Goal: Transaction & Acquisition: Purchase product/service

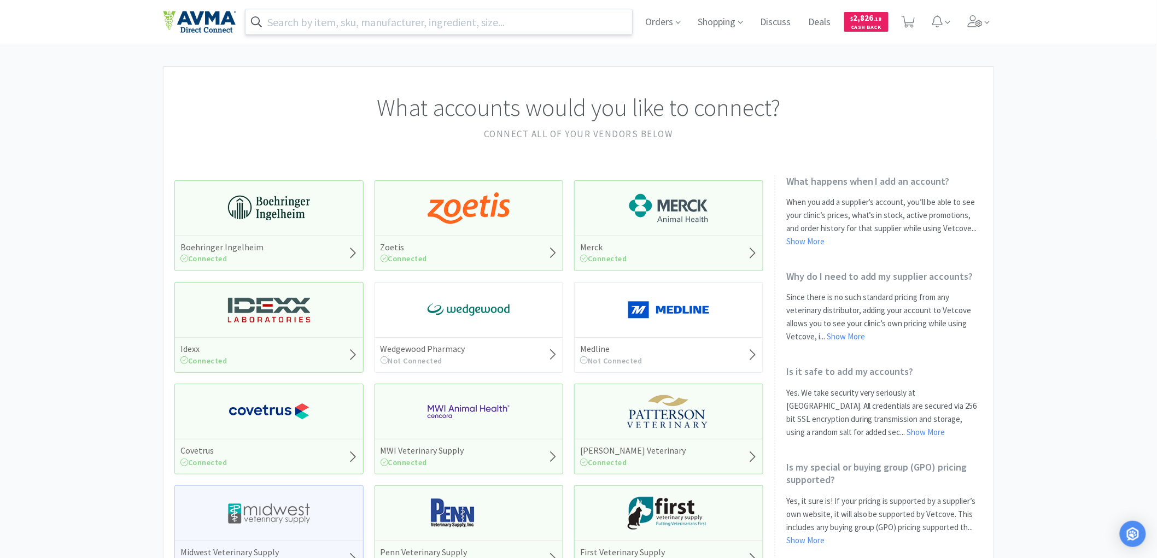
click at [330, 22] on input "text" at bounding box center [439, 21] width 387 height 25
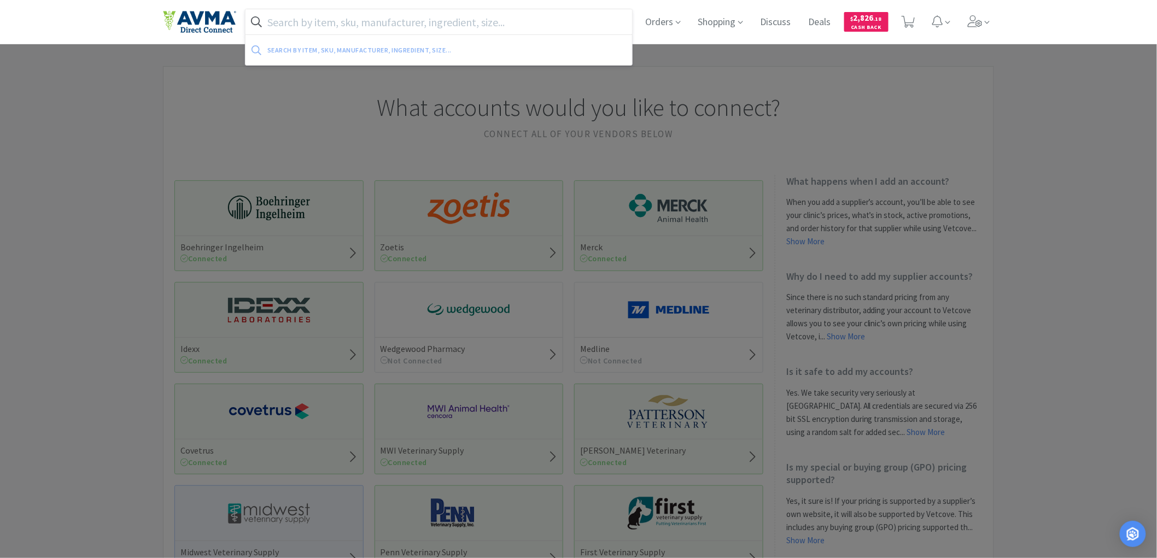
paste input "077613"
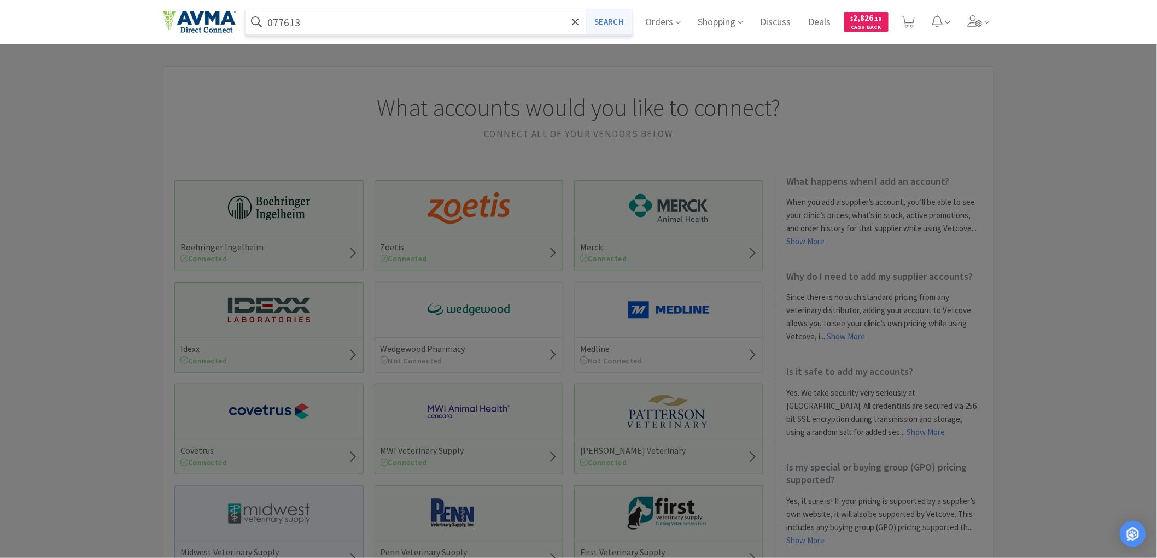
click at [613, 17] on button "Search" at bounding box center [608, 21] width 45 height 25
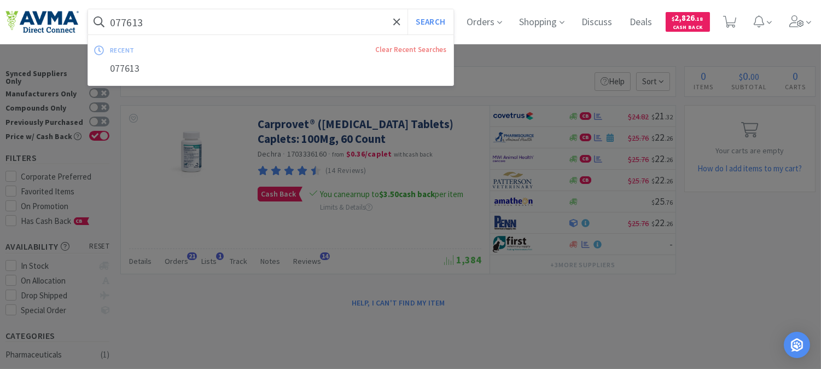
click at [279, 23] on input "077613" at bounding box center [270, 21] width 365 height 25
paste input "07409"
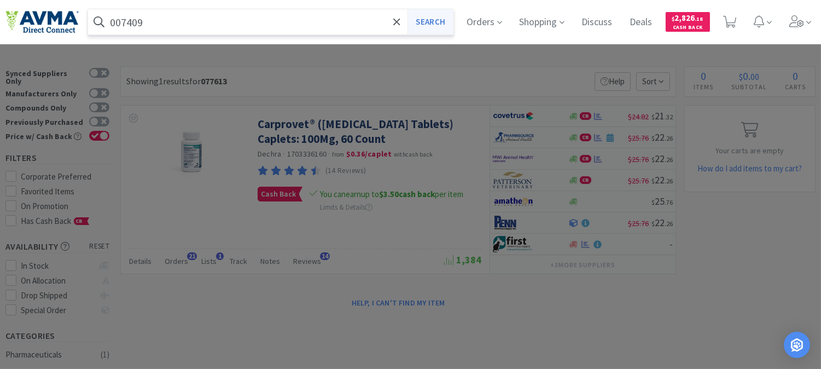
type input "007409"
click at [434, 19] on button "Search" at bounding box center [429, 21] width 45 height 25
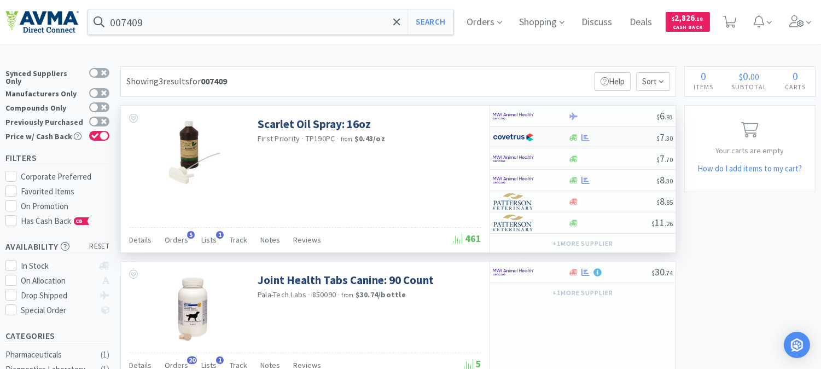
click at [517, 133] on img at bounding box center [513, 137] width 41 height 16
select select "1"
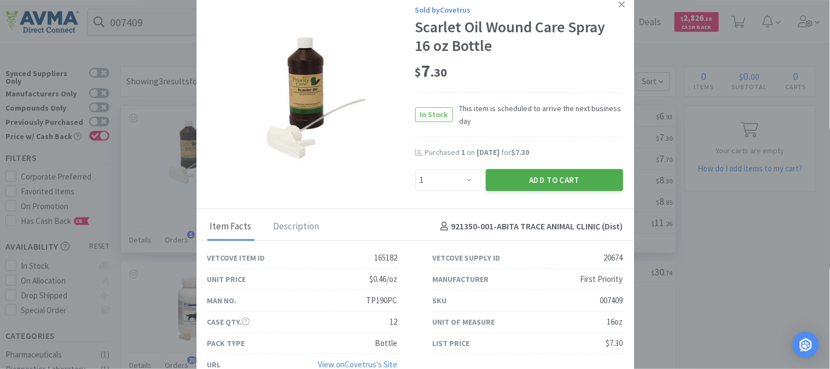
click at [529, 178] on button "Add to Cart" at bounding box center [554, 180] width 137 height 22
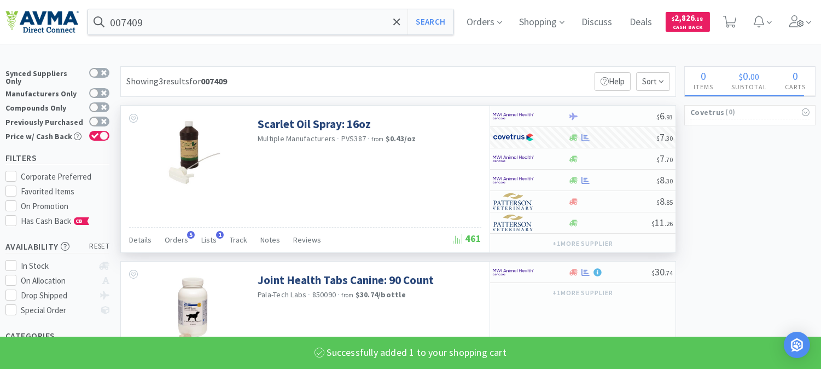
select select "1"
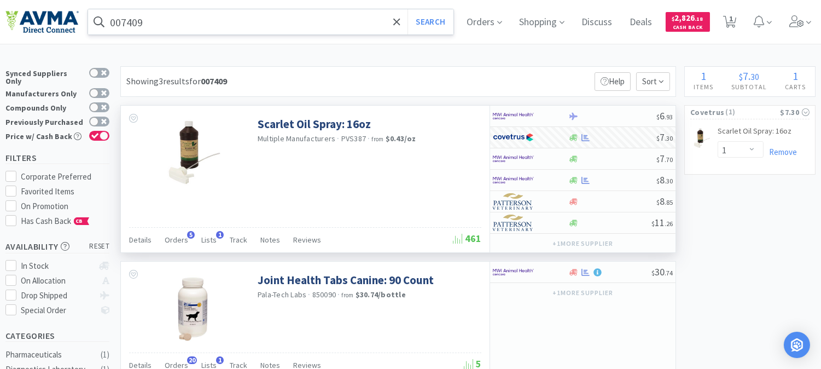
click at [270, 22] on input "007409" at bounding box center [270, 21] width 365 height 25
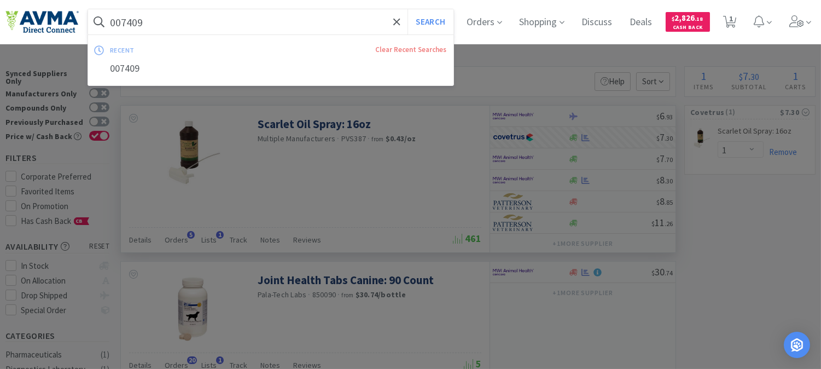
paste input "77613"
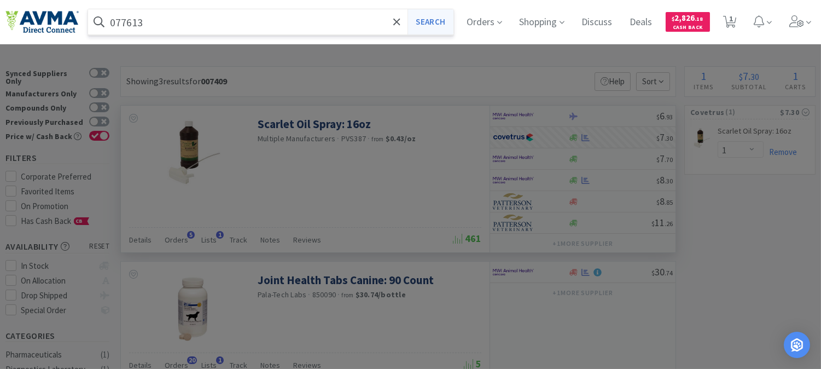
type input "077613"
click at [442, 22] on button "Search" at bounding box center [429, 21] width 45 height 25
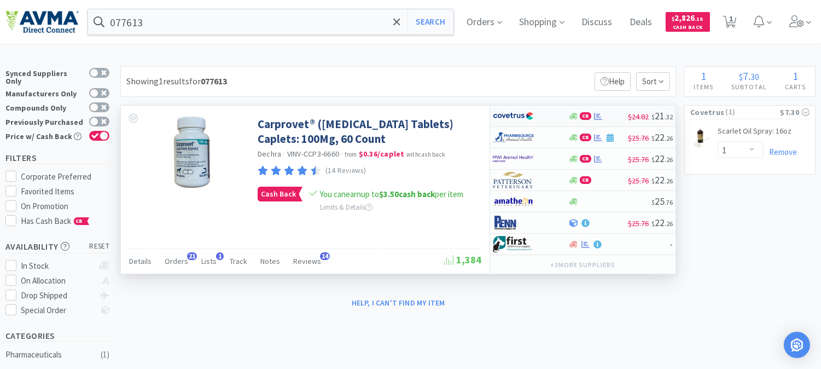
click at [518, 117] on img at bounding box center [513, 116] width 41 height 16
select select "1"
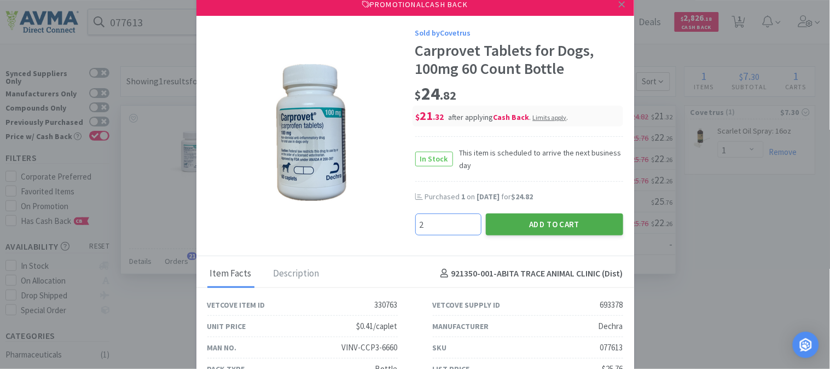
type input "2"
click at [540, 224] on button "Add to Cart" at bounding box center [554, 224] width 137 height 22
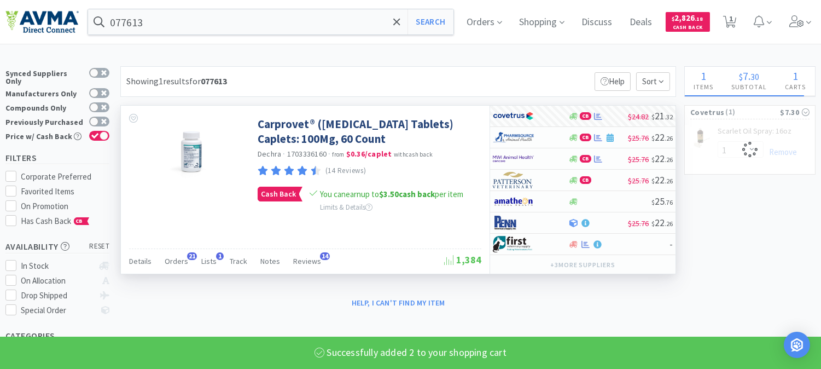
select select "2"
select select "1"
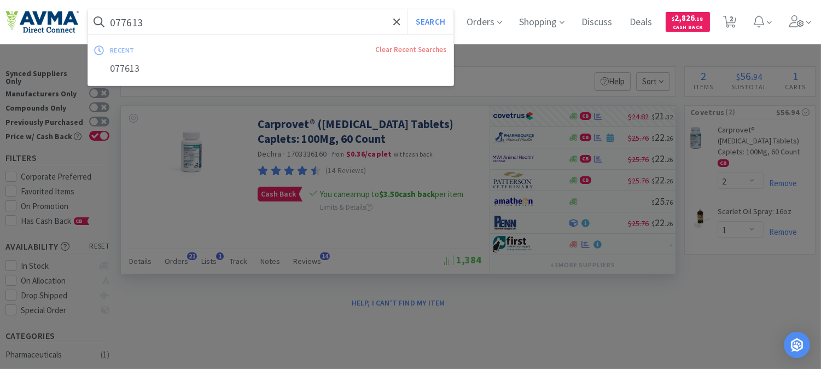
click at [252, 31] on input "077613" at bounding box center [270, 21] width 365 height 25
paste input "4163"
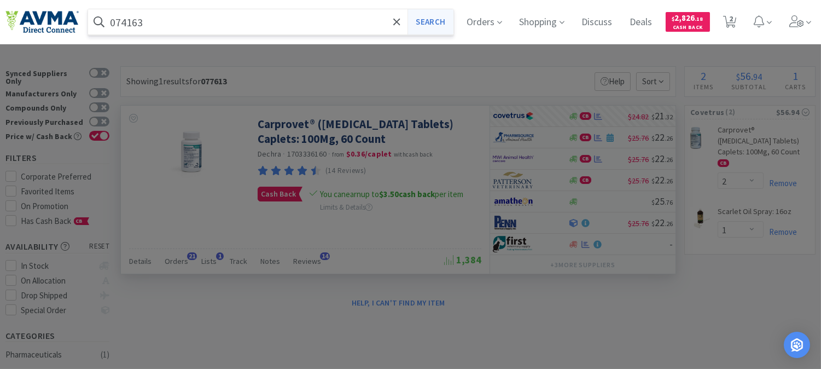
type input "074163"
click at [448, 19] on button "Search" at bounding box center [429, 21] width 45 height 25
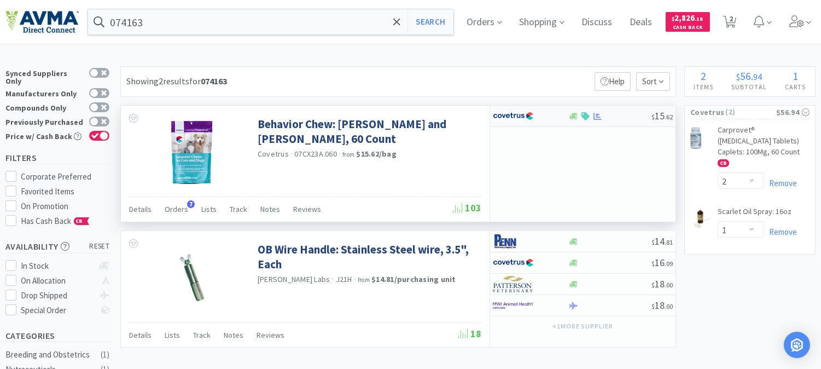
click at [509, 116] on img at bounding box center [513, 116] width 41 height 16
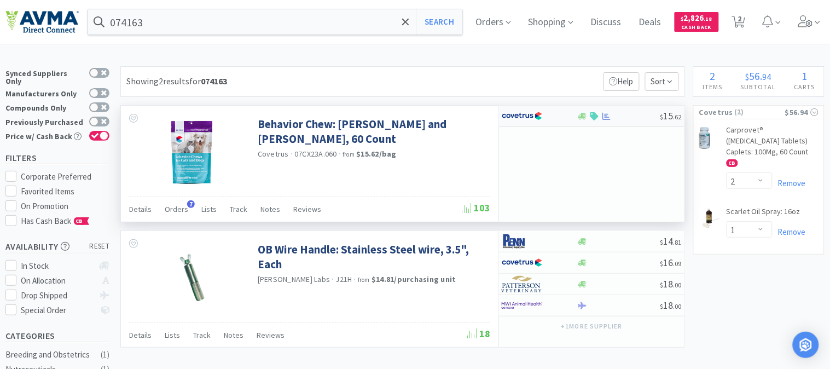
select select "1"
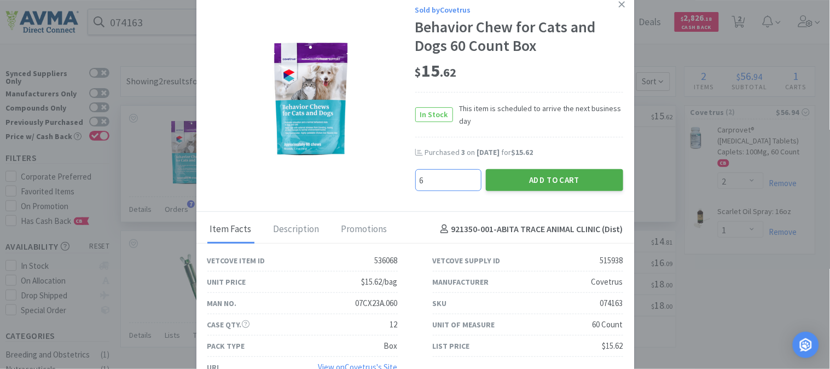
type input "6"
click at [553, 171] on button "Add to Cart" at bounding box center [554, 180] width 137 height 22
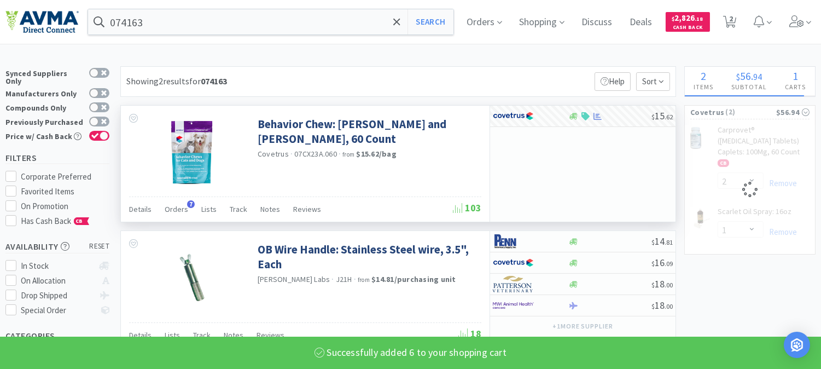
select select "6"
select select "2"
select select "1"
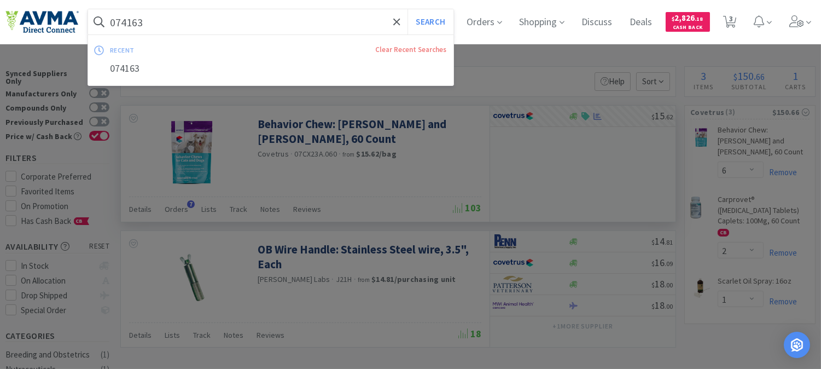
click at [219, 26] on input "074163" at bounding box center [270, 21] width 365 height 25
paste input "35470"
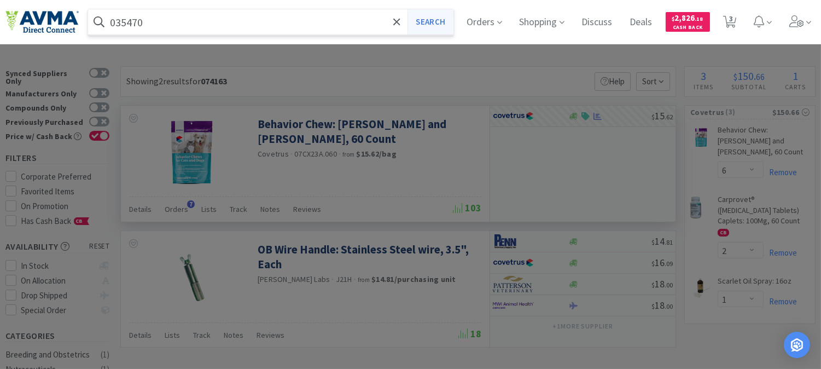
type input "035470"
click at [441, 21] on button "Search" at bounding box center [429, 21] width 45 height 25
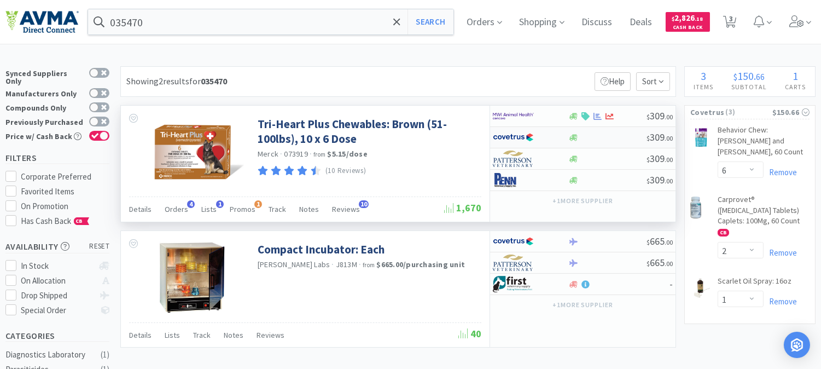
click at [509, 137] on img at bounding box center [513, 137] width 41 height 16
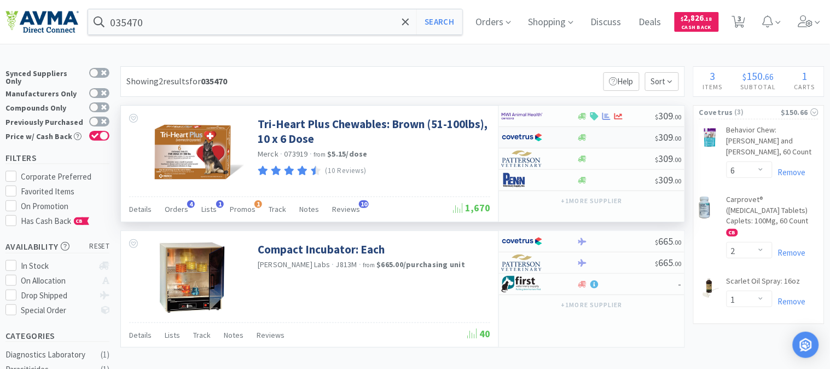
select select "1"
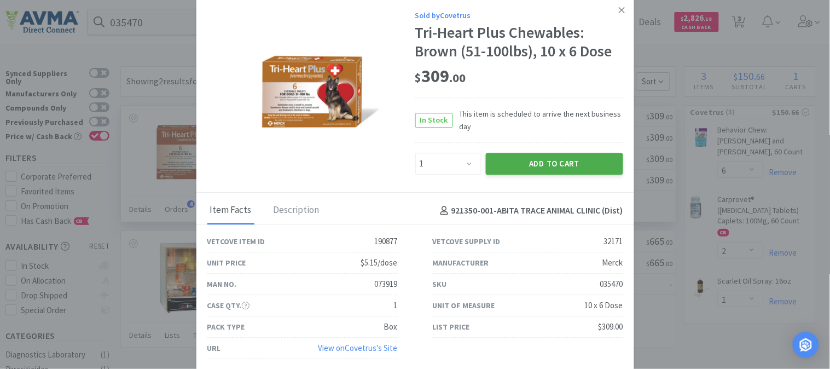
click at [540, 162] on button "Add to Cart" at bounding box center [554, 164] width 137 height 22
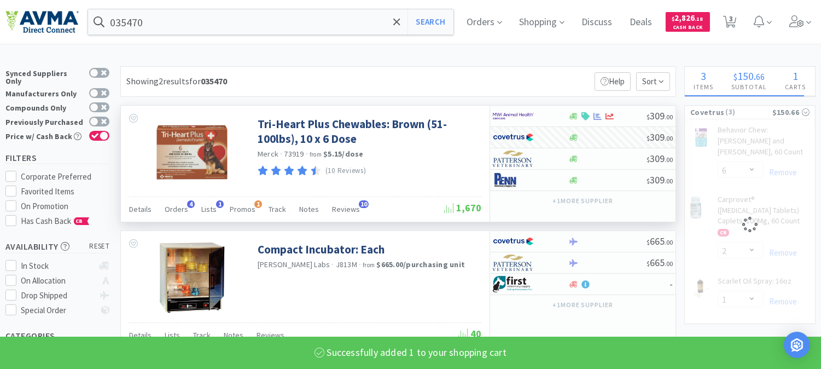
select select "1"
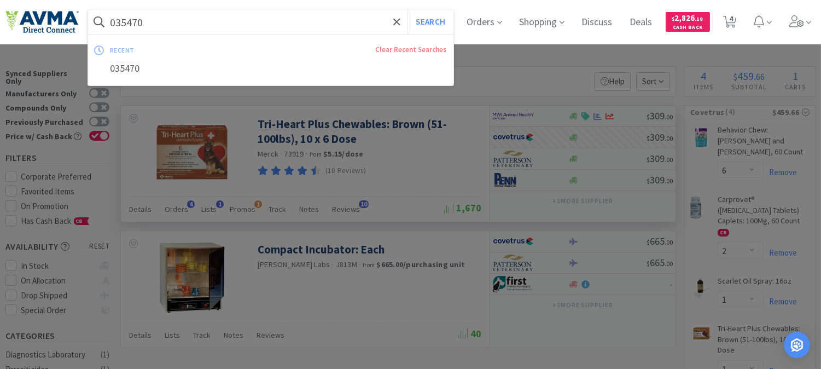
click at [235, 23] on input "035470" at bounding box center [270, 21] width 365 height 25
click at [184, 23] on input "035470" at bounding box center [270, 21] width 365 height 25
paste input "2419"
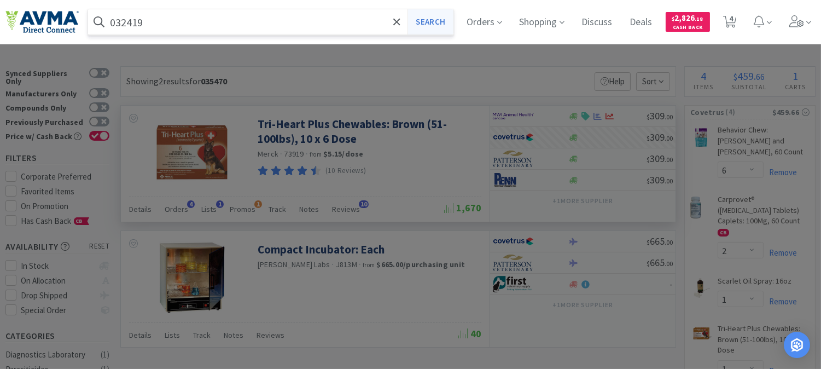
type input "032419"
click at [430, 21] on button "Search" at bounding box center [429, 21] width 45 height 25
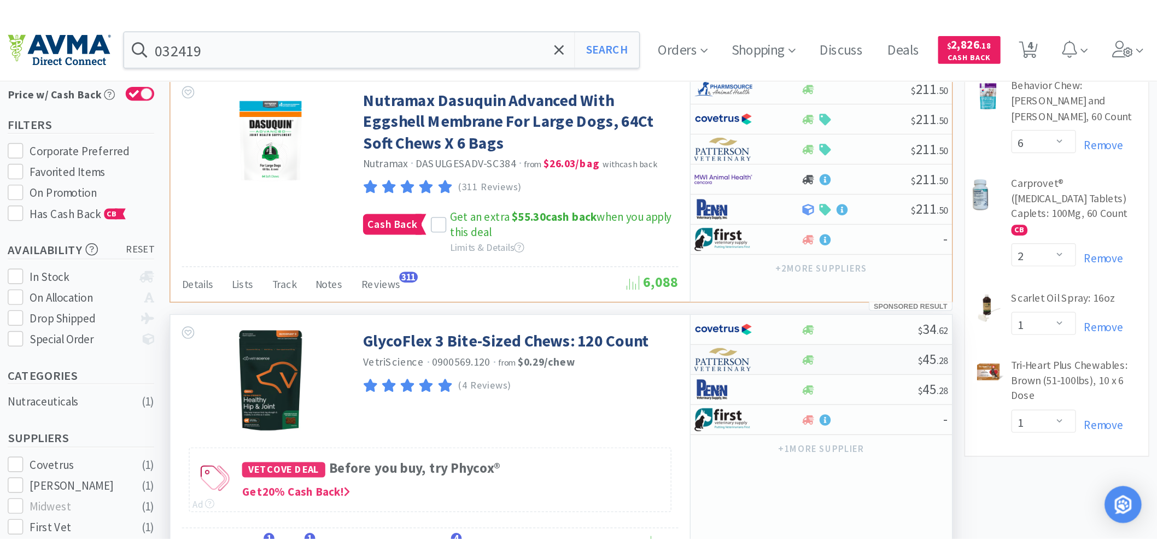
scroll to position [61, 0]
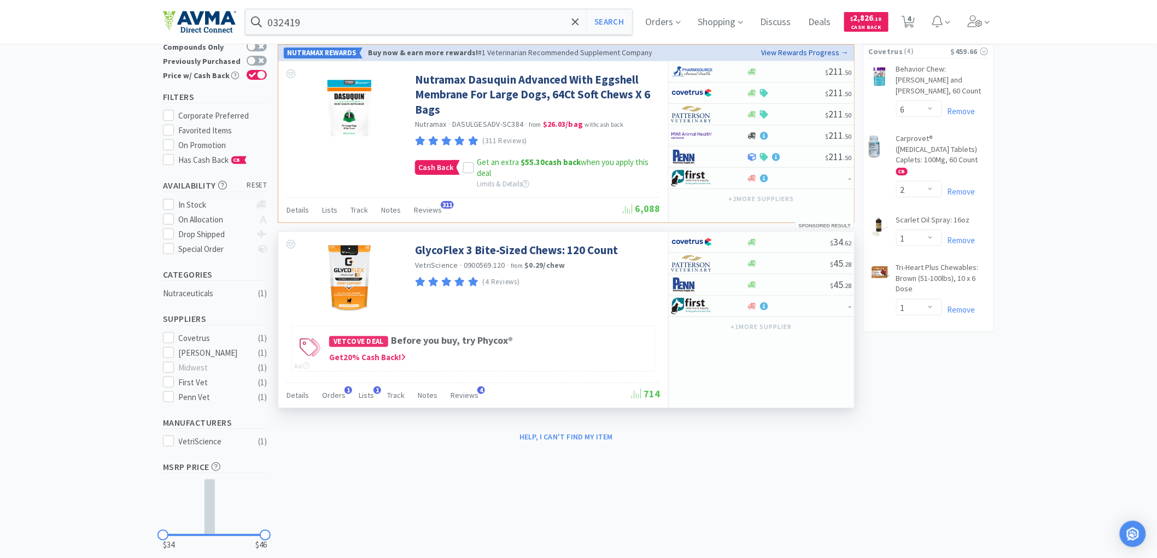
click at [583, 307] on div "GlycoFlex 3 Bite-Sized Chews: 120 Count VetriScience · 0900569.120 · from $0.29…" at bounding box center [473, 277] width 390 height 91
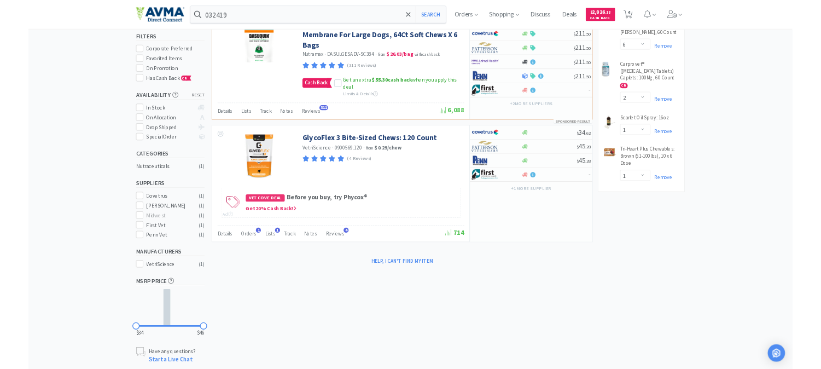
scroll to position [125, 0]
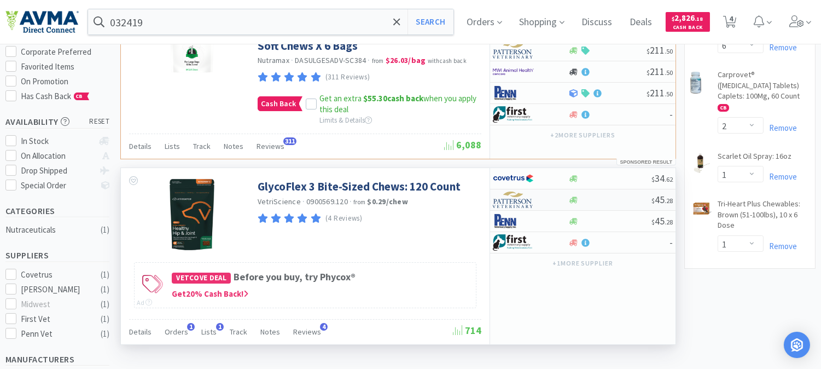
click at [515, 201] on img at bounding box center [513, 199] width 41 height 16
select select "1"
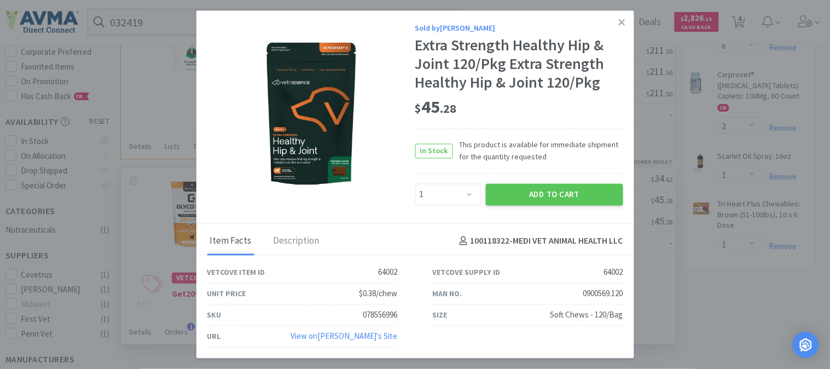
click at [381, 311] on div "078556996" at bounding box center [380, 314] width 34 height 13
copy div "078556996"
click at [620, 18] on icon at bounding box center [621, 22] width 6 height 10
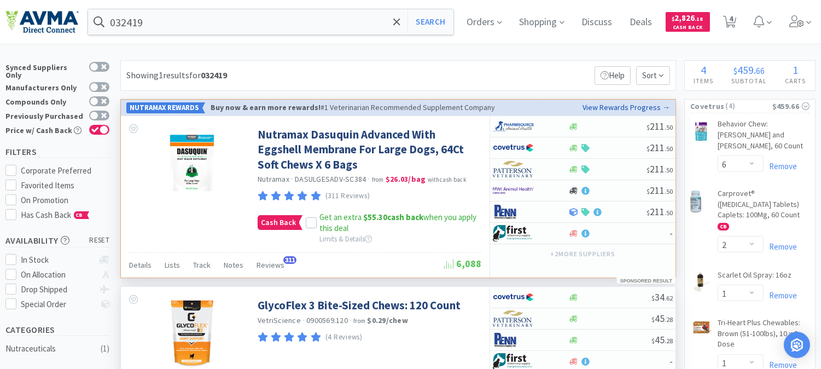
scroll to position [0, 0]
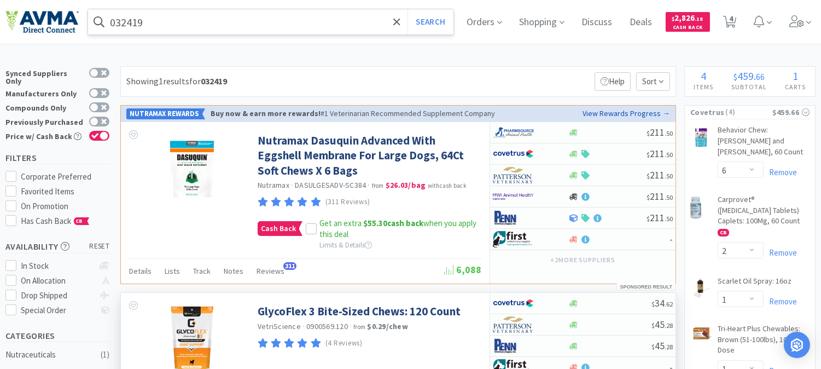
click at [187, 29] on input "032419" at bounding box center [270, 21] width 365 height 25
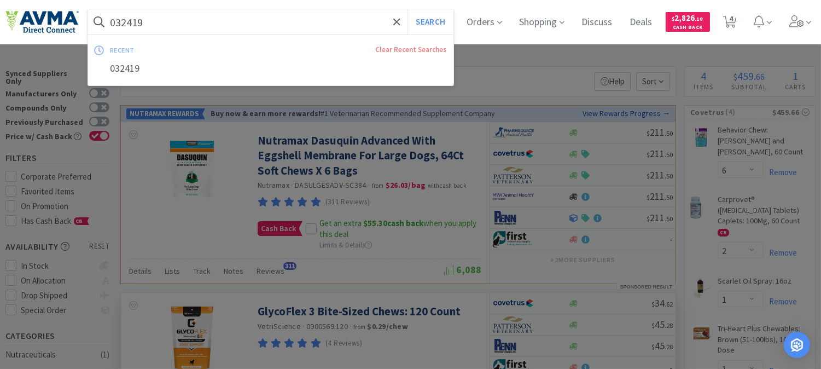
paste input "10956"
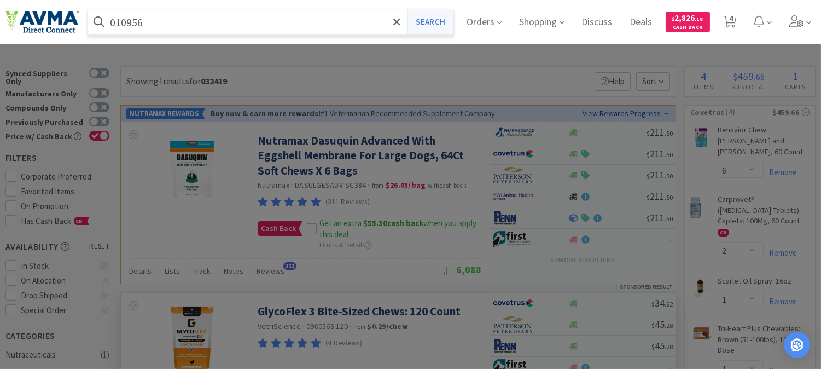
type input "010956"
click at [433, 22] on button "Search" at bounding box center [429, 21] width 45 height 25
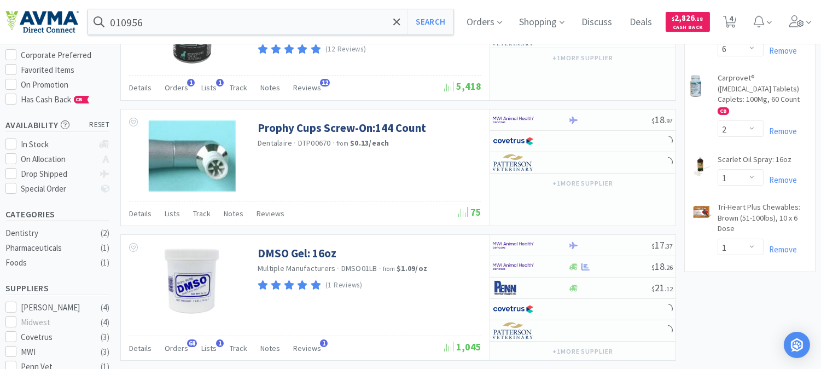
scroll to position [182, 0]
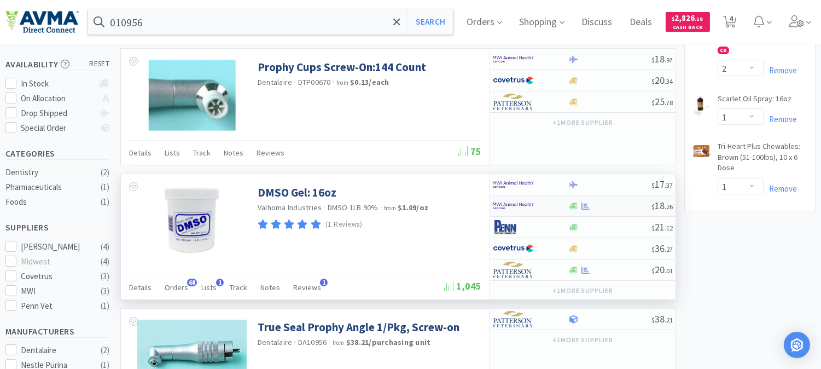
click at [510, 205] on img at bounding box center [513, 205] width 41 height 16
select select "1"
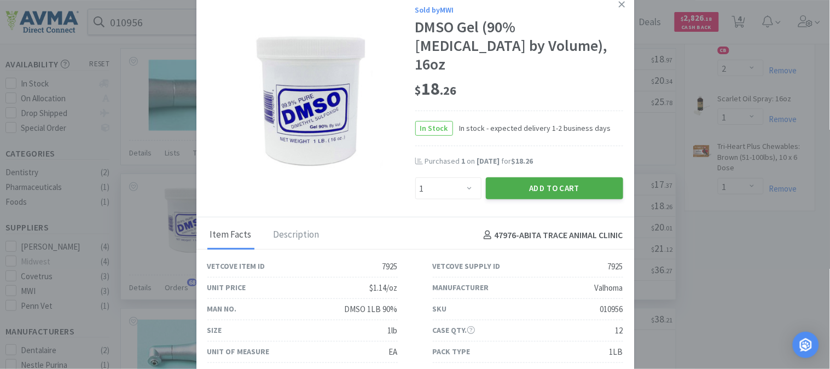
click at [534, 177] on button "Add to Cart" at bounding box center [554, 188] width 137 height 22
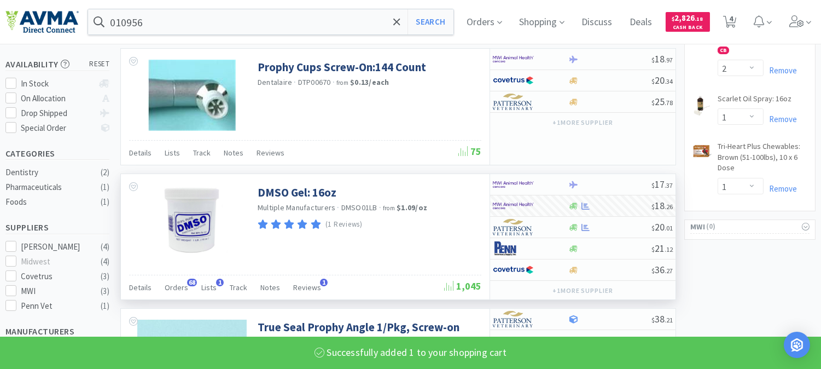
select select "1"
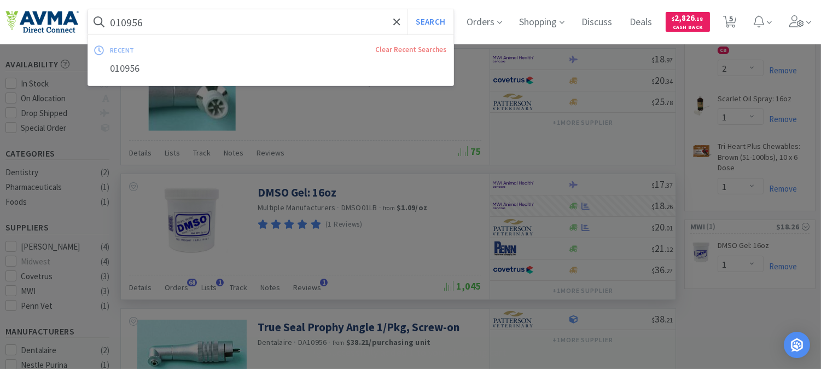
click at [230, 25] on input "010956" at bounding box center [270, 21] width 365 height 25
paste input "0397"
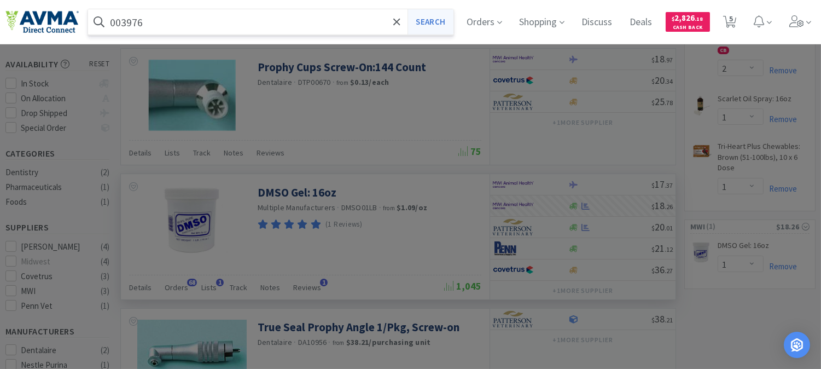
type input "003976"
click at [441, 20] on button "Search" at bounding box center [429, 21] width 45 height 25
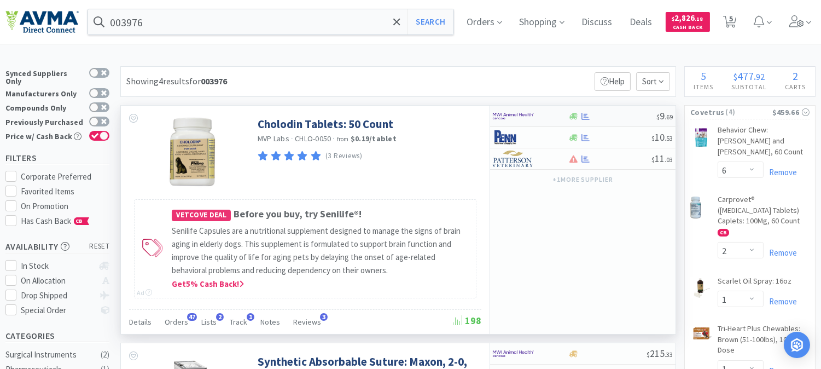
click at [514, 115] on img at bounding box center [513, 116] width 41 height 16
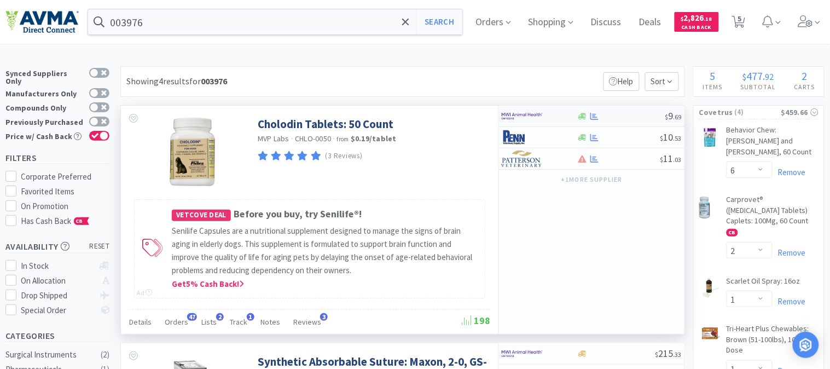
select select "1"
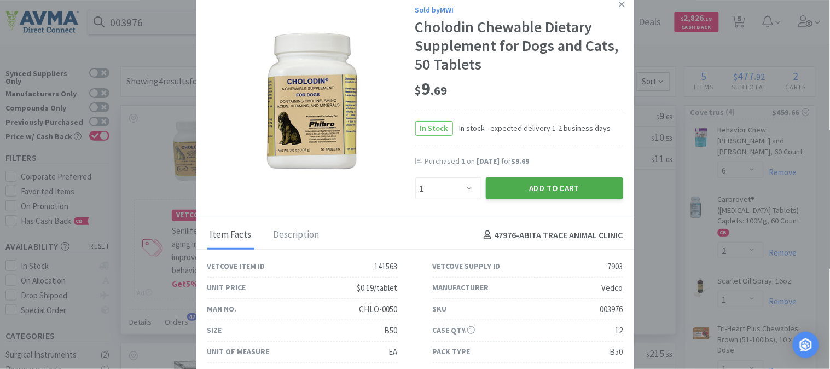
click at [534, 186] on button "Add to Cart" at bounding box center [554, 188] width 137 height 22
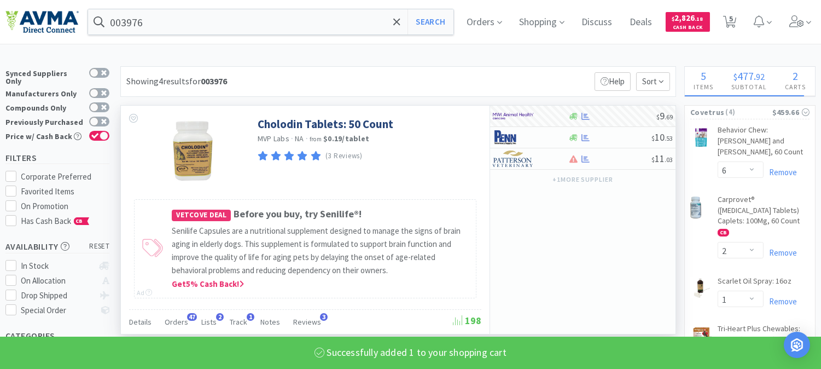
select select "1"
click at [265, 25] on input "003976" at bounding box center [270, 21] width 365 height 25
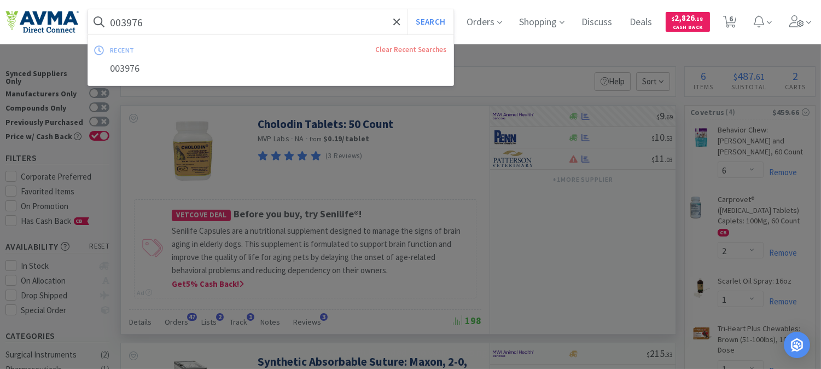
paste input "510218"
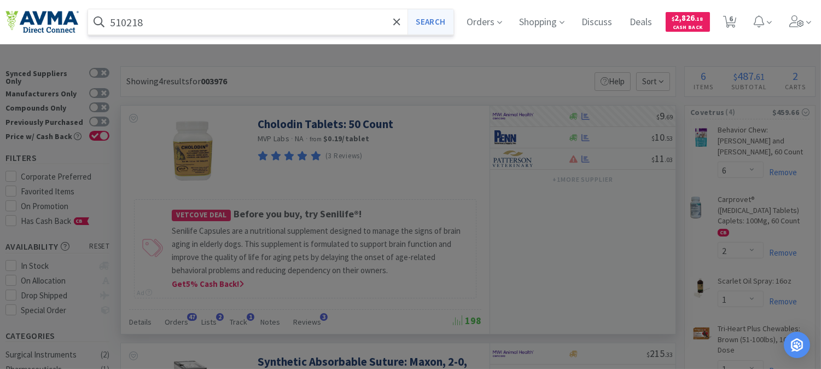
type input "510218"
click at [434, 28] on button "Search" at bounding box center [429, 21] width 45 height 25
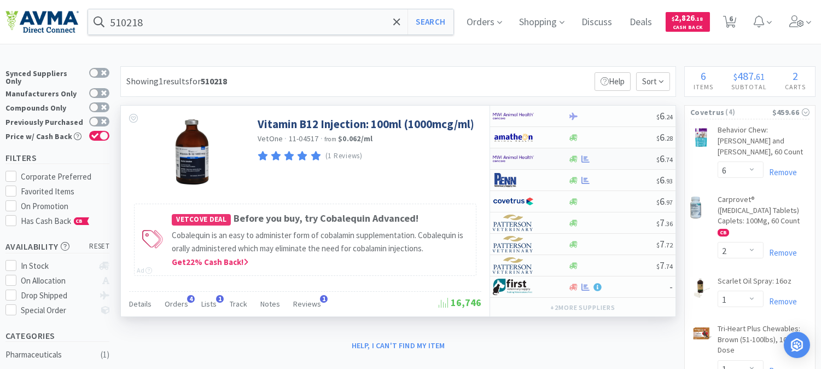
click at [512, 157] on img at bounding box center [513, 158] width 41 height 16
select select "1"
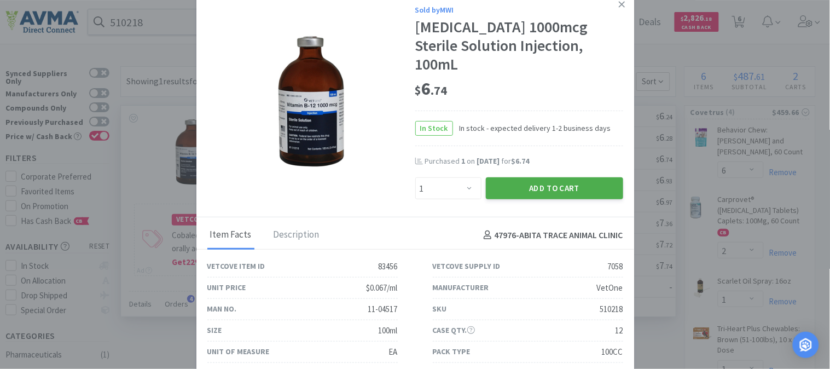
click at [551, 177] on button "Add to Cart" at bounding box center [554, 188] width 137 height 22
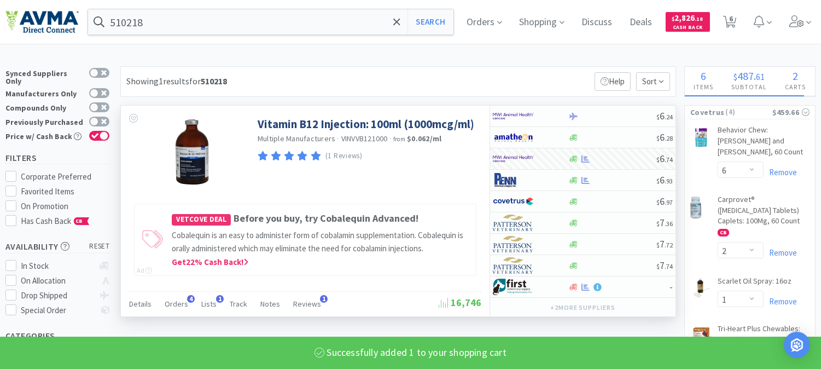
select select "1"
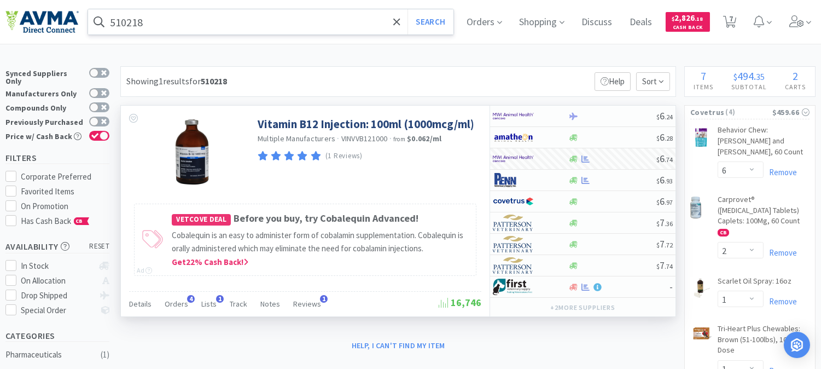
click at [215, 31] on input "510218" at bounding box center [270, 21] width 365 height 25
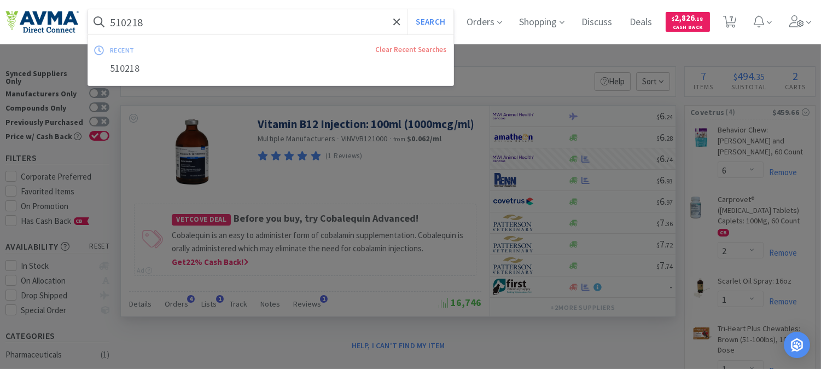
paste input "014017"
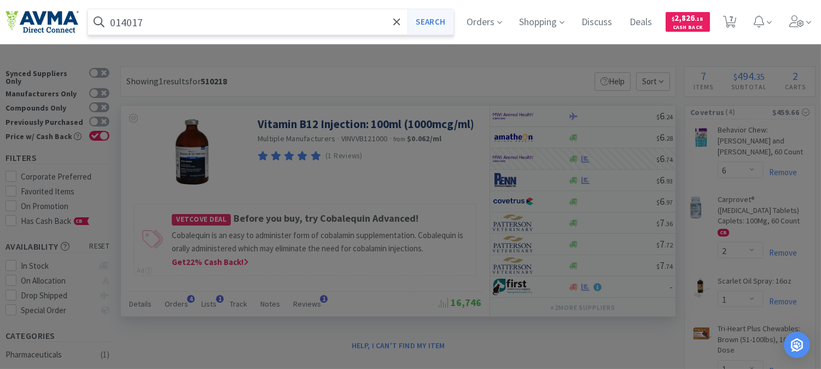
click at [446, 17] on button "Search" at bounding box center [429, 21] width 45 height 25
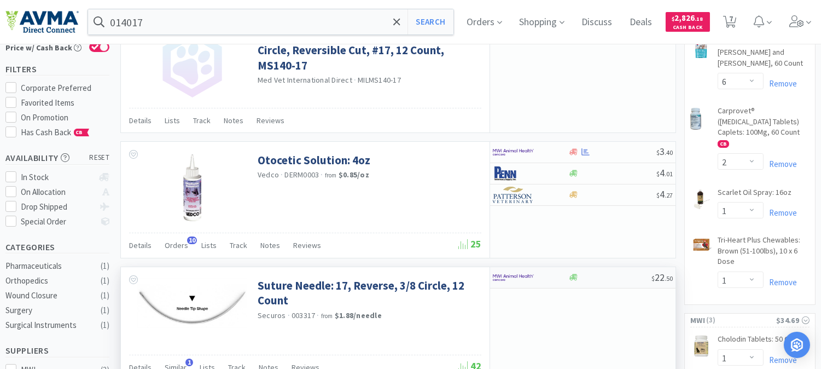
scroll to position [61, 0]
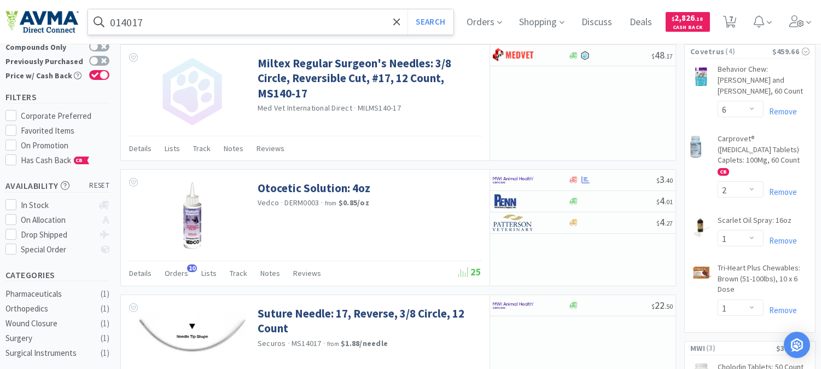
click at [224, 21] on input "014017" at bounding box center [270, 21] width 365 height 25
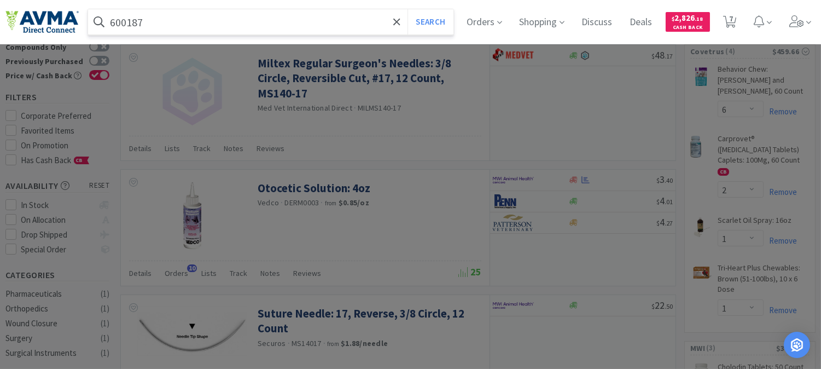
type input "600187"
click at [407, 9] on button "Search" at bounding box center [429, 21] width 45 height 25
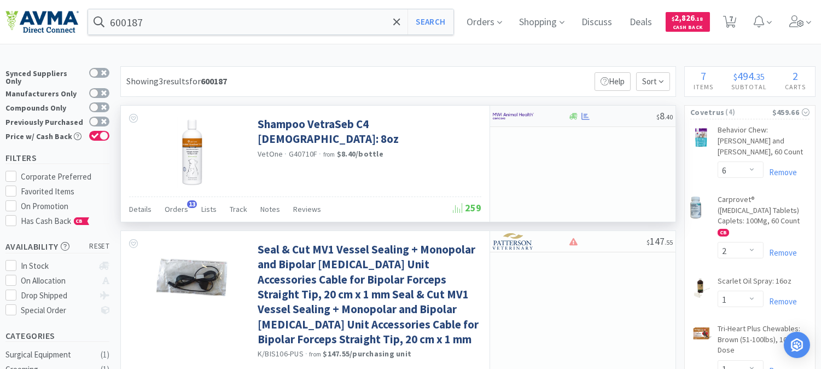
click at [511, 113] on img at bounding box center [513, 116] width 41 height 16
select select "1"
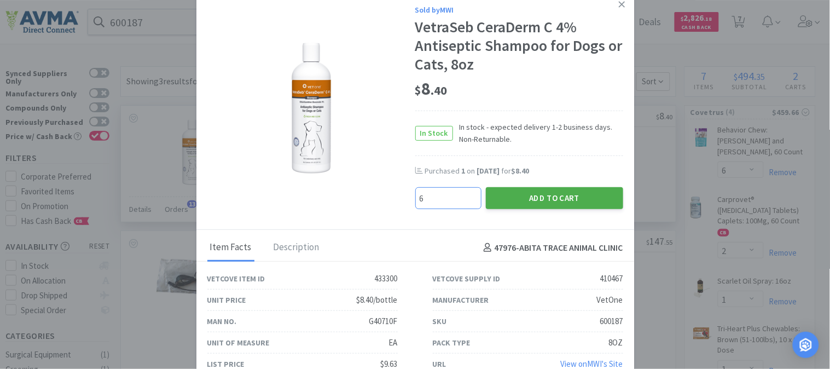
type input "6"
click at [509, 197] on button "Add to Cart" at bounding box center [554, 198] width 137 height 22
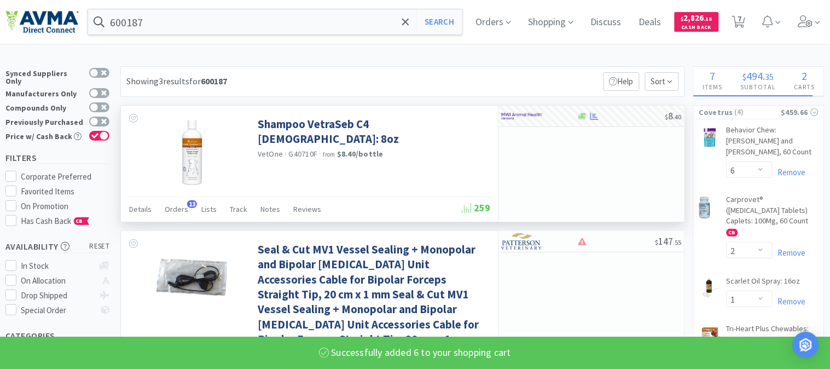
select select "6"
select select "1"
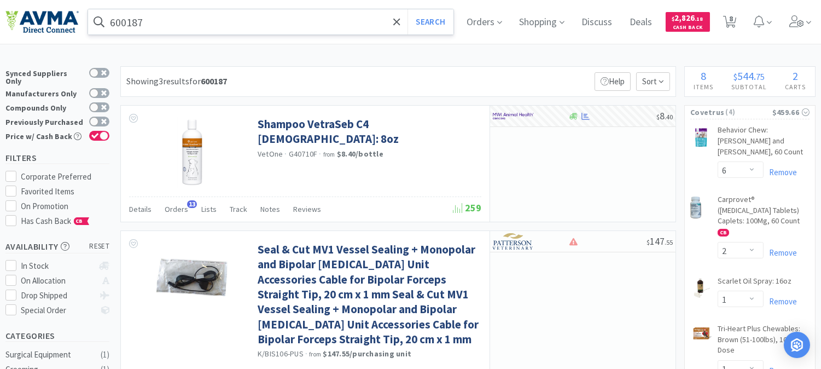
click at [250, 22] on input "600187" at bounding box center [270, 21] width 365 height 25
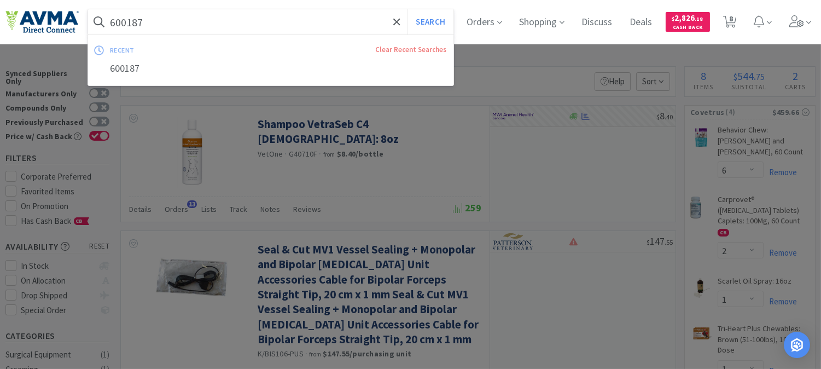
paste input "078704873"
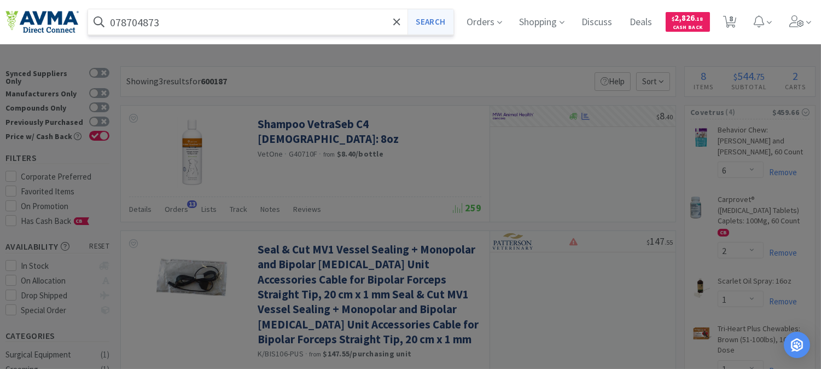
click at [444, 22] on button "Search" at bounding box center [429, 21] width 45 height 25
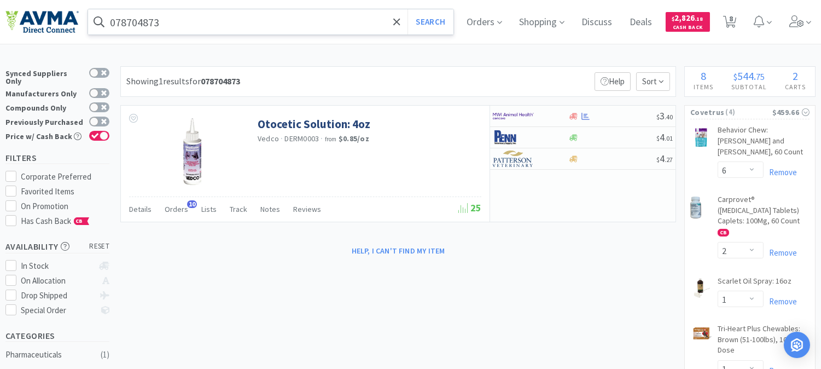
click at [194, 19] on input "078704873" at bounding box center [270, 21] width 365 height 25
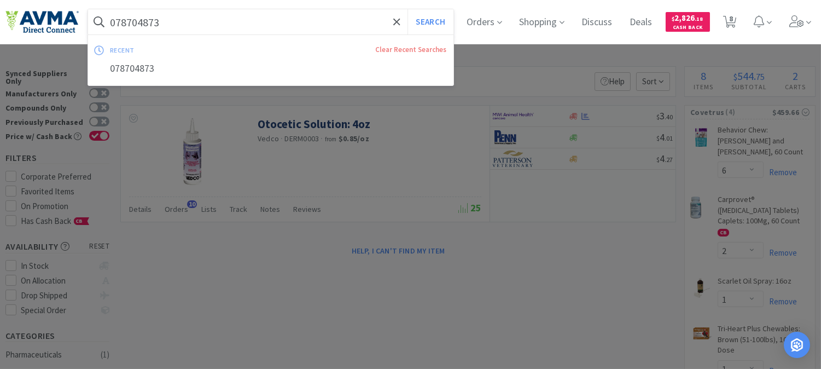
paste input "934206"
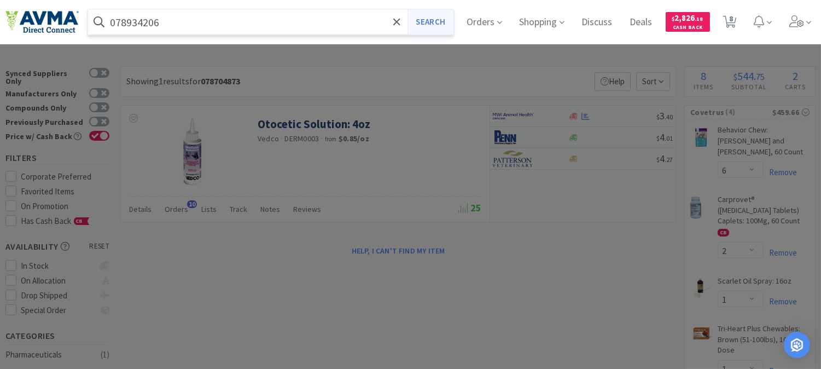
type input "078934206"
click at [447, 19] on button "Search" at bounding box center [429, 21] width 45 height 25
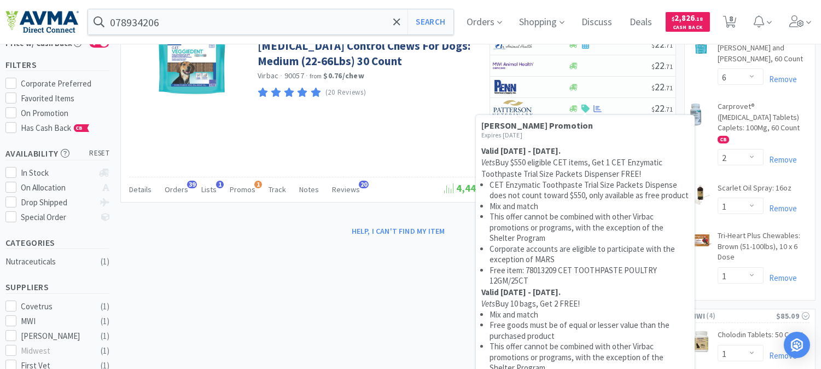
scroll to position [61, 0]
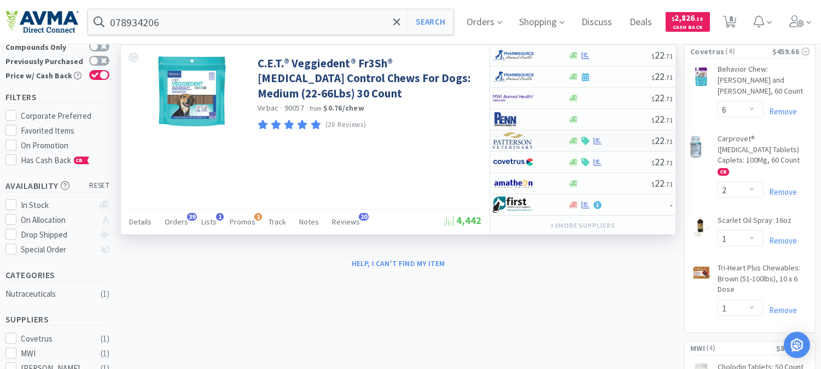
click at [516, 141] on img at bounding box center [513, 140] width 41 height 16
select select "1"
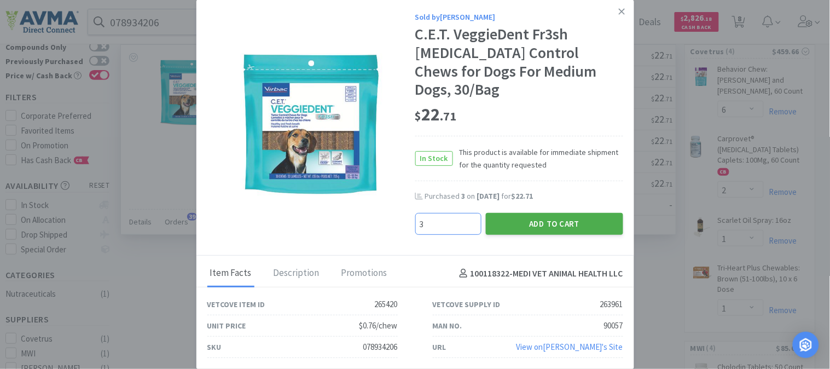
type input "3"
click at [566, 213] on button "Add to Cart" at bounding box center [554, 224] width 137 height 22
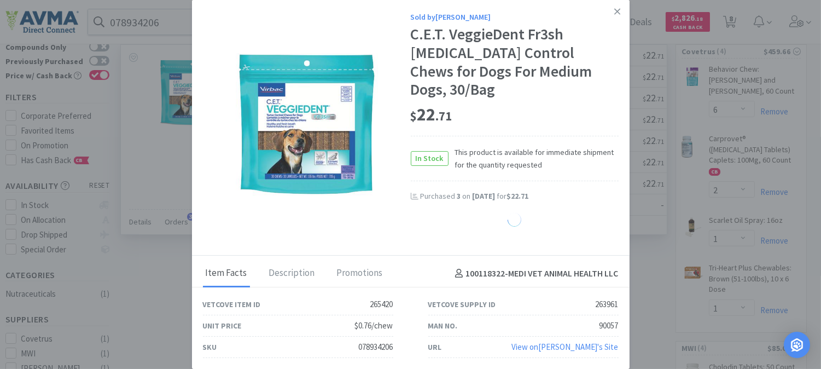
select select "3"
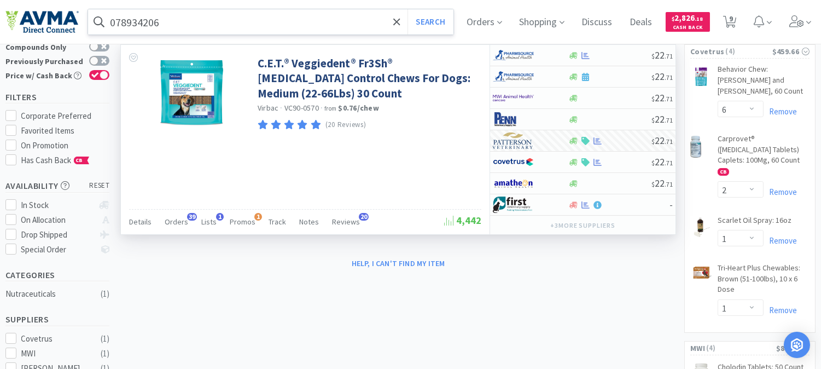
click at [167, 24] on input "078934206" at bounding box center [270, 21] width 365 height 25
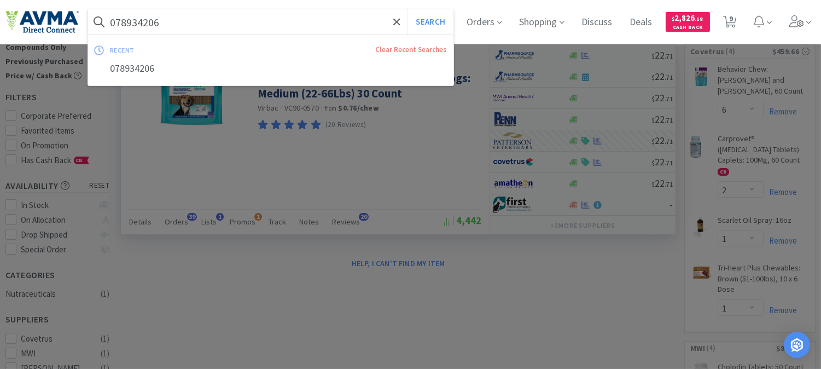
paste input "55699"
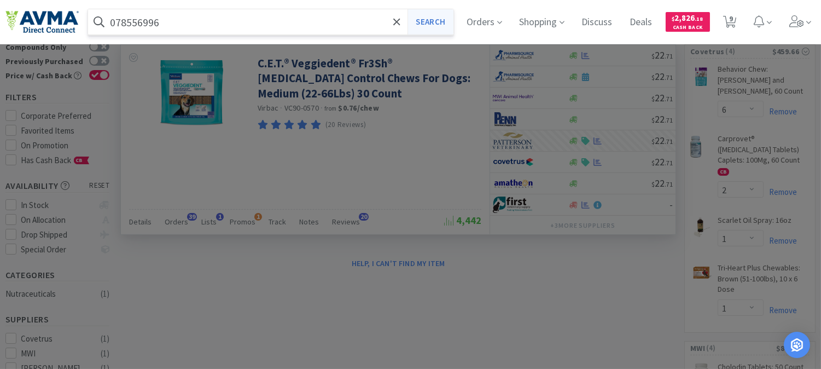
type input "078556996"
click at [437, 22] on button "Search" at bounding box center [429, 21] width 45 height 25
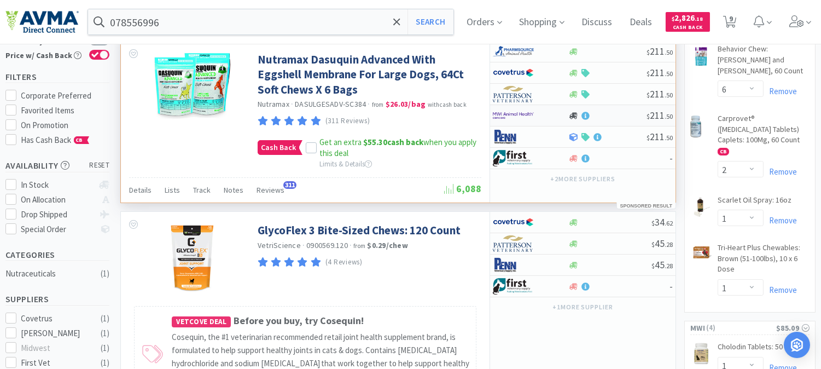
scroll to position [121, 0]
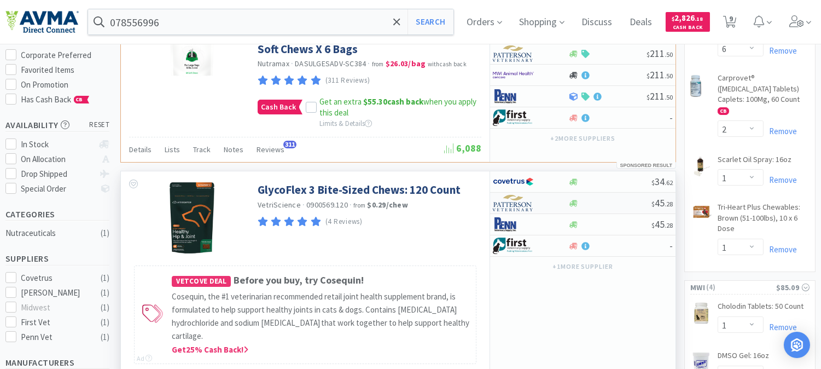
click at [512, 202] on img at bounding box center [513, 203] width 41 height 16
select select "1"
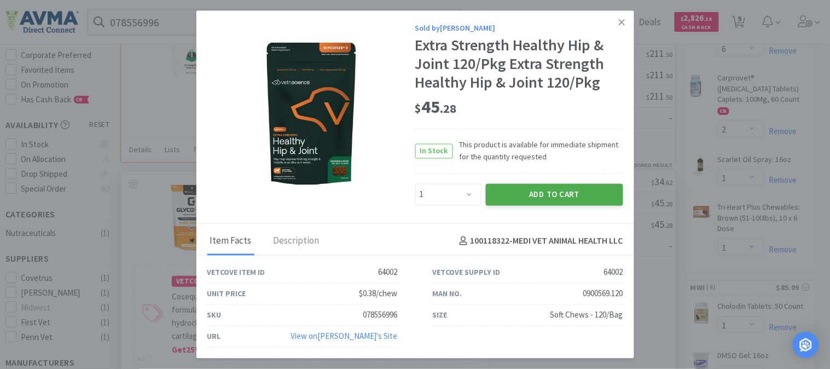
click at [554, 191] on button "Add to Cart" at bounding box center [554, 194] width 137 height 22
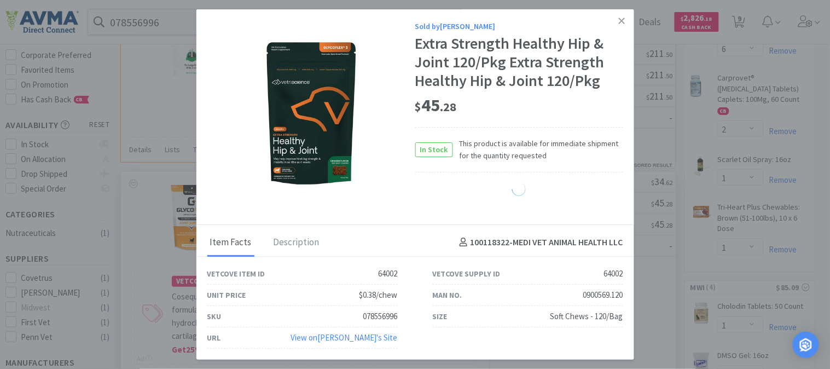
select select "1"
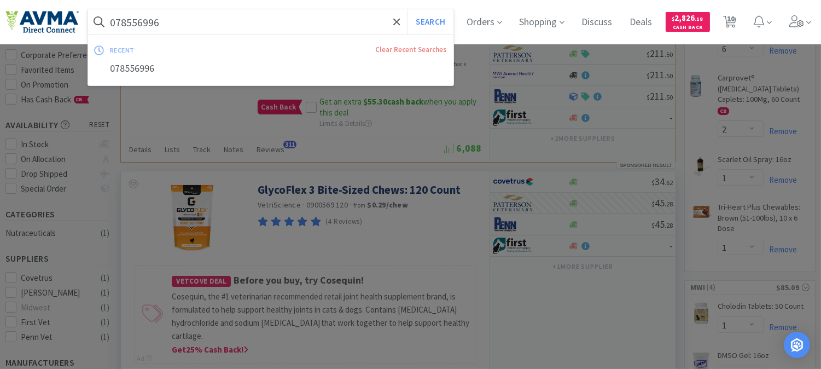
click at [138, 25] on input "078556996" at bounding box center [270, 21] width 365 height 25
paste input "704873"
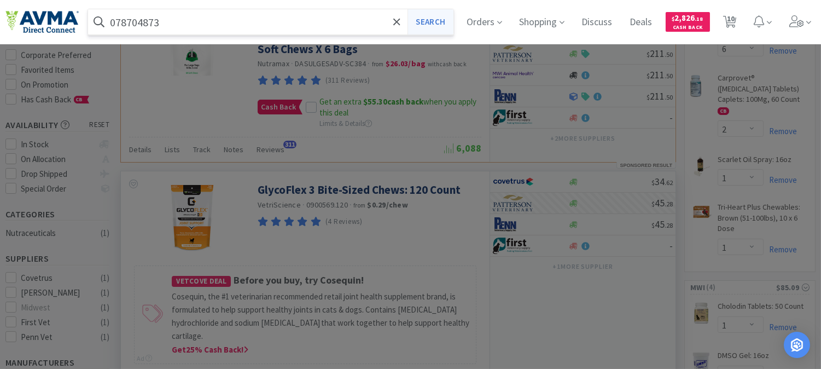
type input "078704873"
click at [437, 23] on button "Search" at bounding box center [429, 21] width 45 height 25
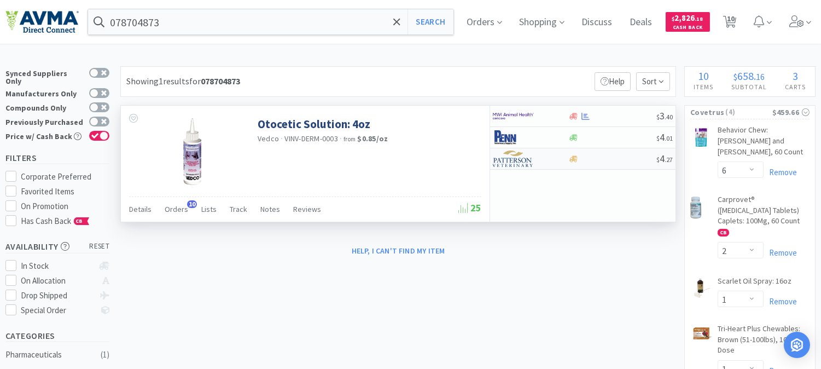
click at [517, 159] on img at bounding box center [513, 158] width 41 height 16
select select "1"
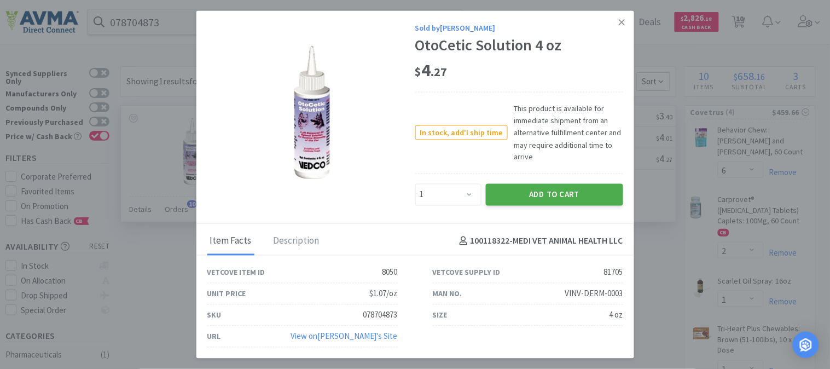
click at [561, 193] on button "Add to Cart" at bounding box center [554, 194] width 137 height 22
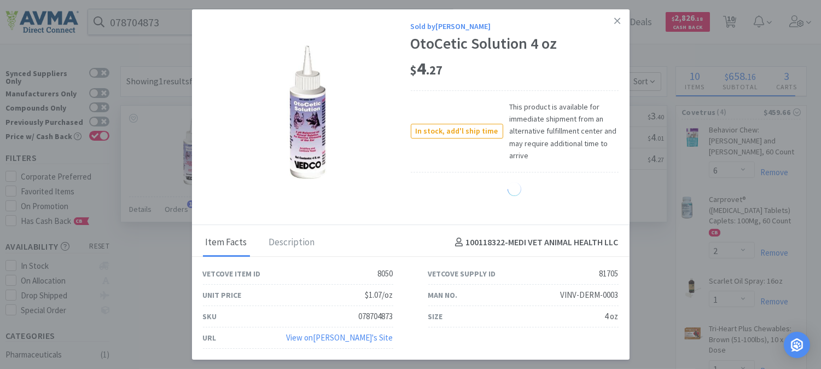
select select "1"
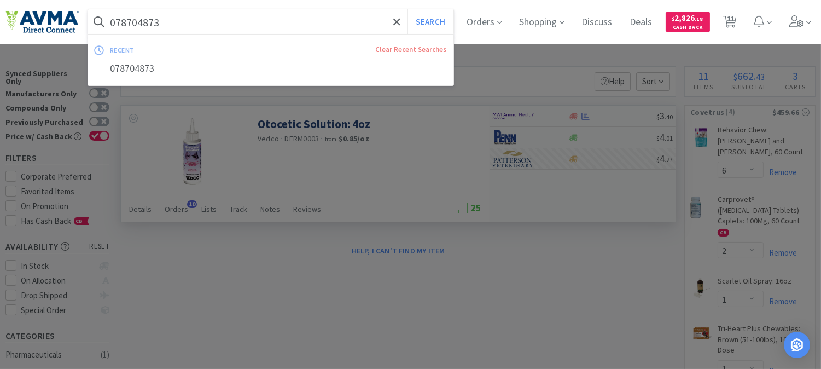
click at [144, 19] on input "078704873" at bounding box center [270, 21] width 365 height 25
paste input "502322"
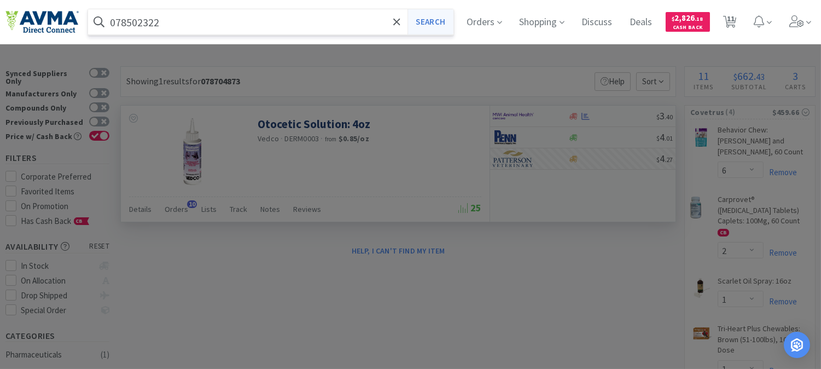
type input "078502322"
click at [437, 9] on button "Search" at bounding box center [429, 21] width 45 height 25
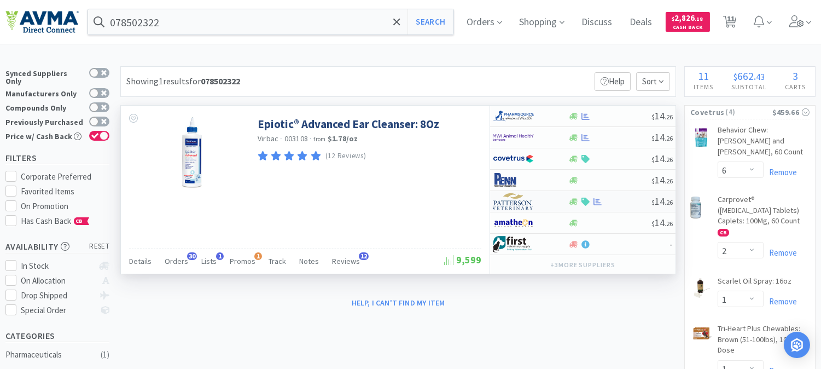
click at [515, 203] on img at bounding box center [513, 201] width 41 height 16
select select "1"
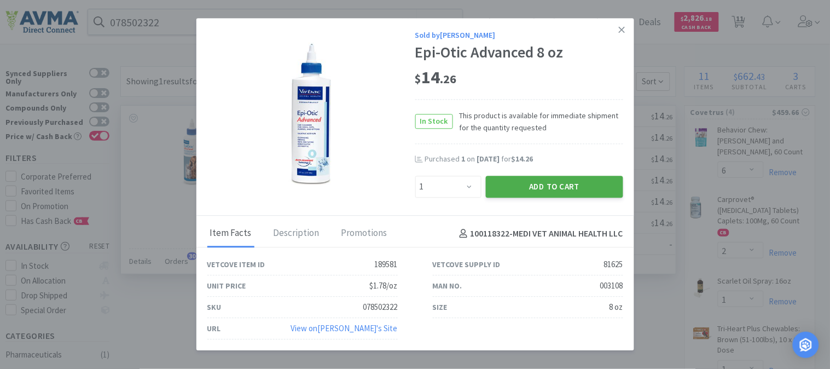
click at [537, 185] on button "Add to Cart" at bounding box center [554, 187] width 137 height 22
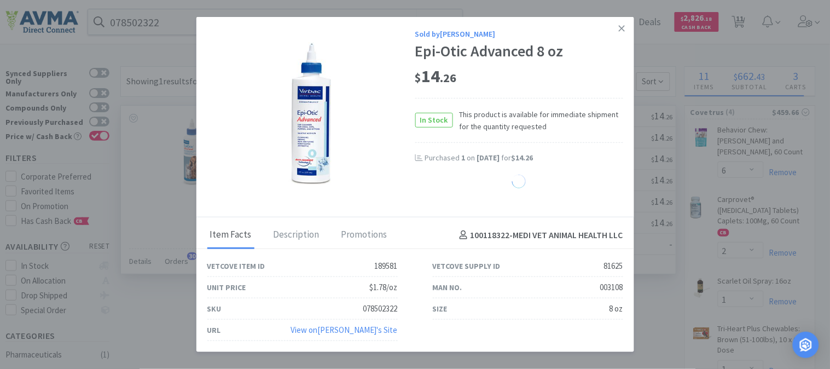
select select "1"
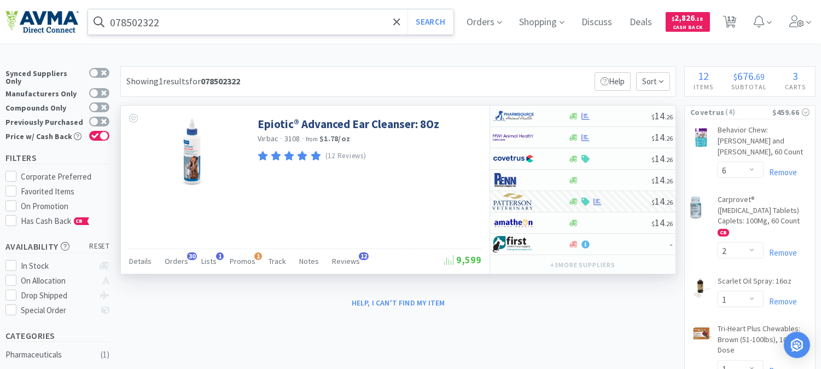
click at [166, 20] on input "078502322" at bounding box center [270, 21] width 365 height 25
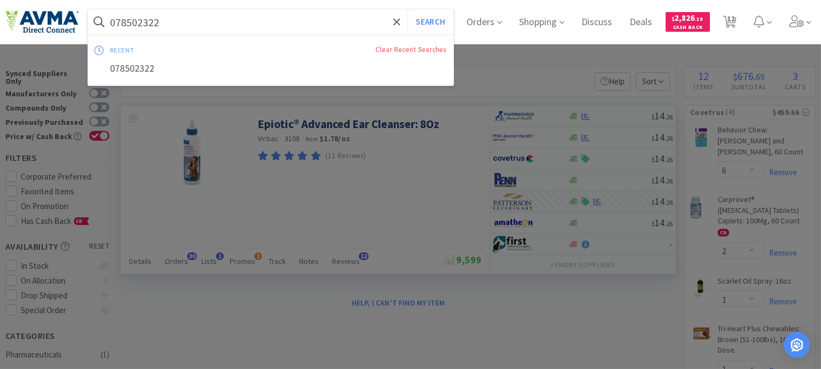
paste input "772819"
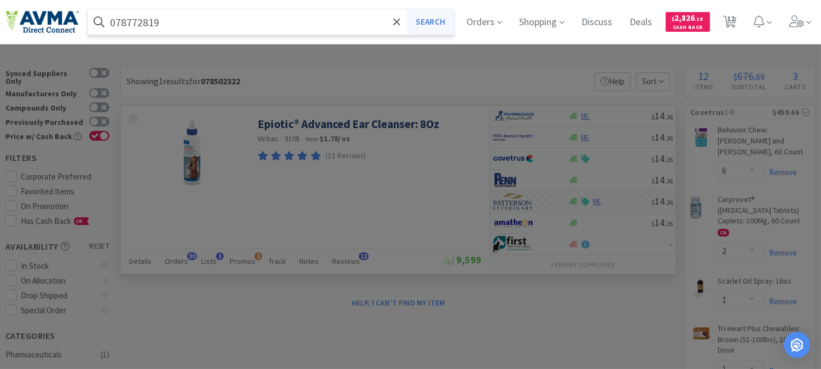
type input "078772819"
click at [445, 19] on button "Search" at bounding box center [429, 21] width 45 height 25
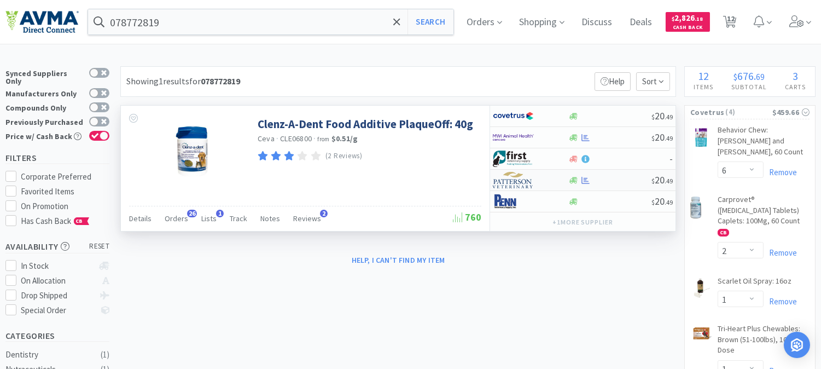
click at [511, 182] on img at bounding box center [513, 180] width 41 height 16
select select "1"
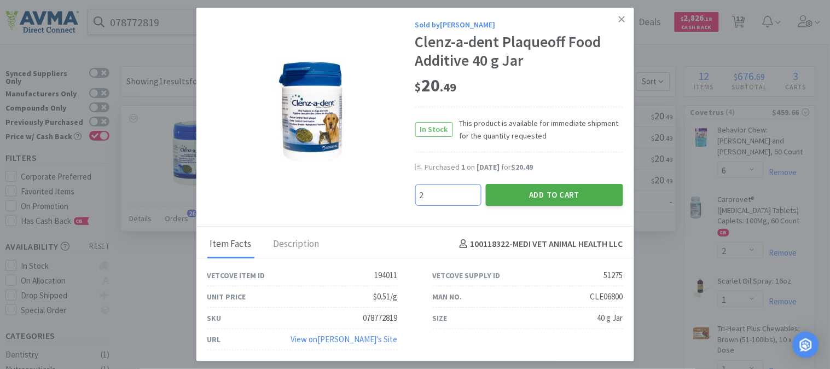
type input "2"
click at [570, 197] on button "Add to Cart" at bounding box center [554, 195] width 137 height 22
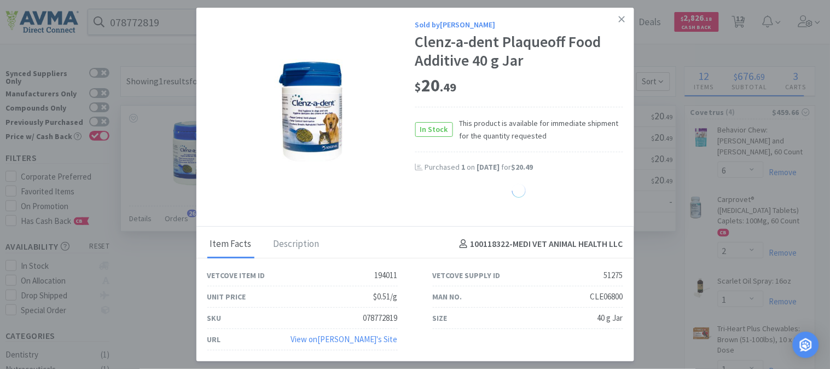
select select "2"
select select "1"
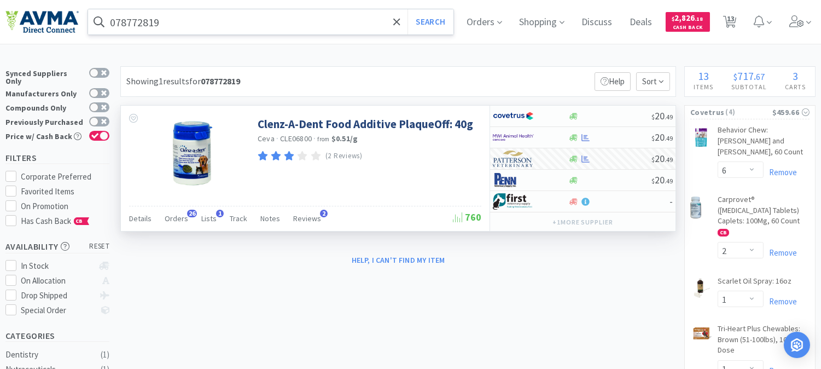
click at [139, 17] on input "078772819" at bounding box center [270, 21] width 365 height 25
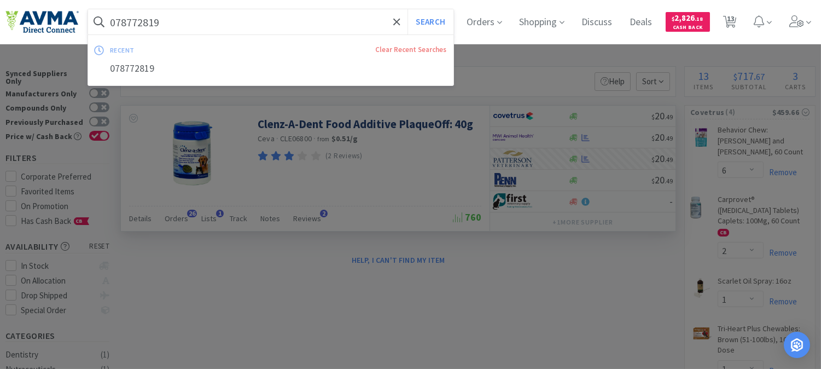
paste input "935558"
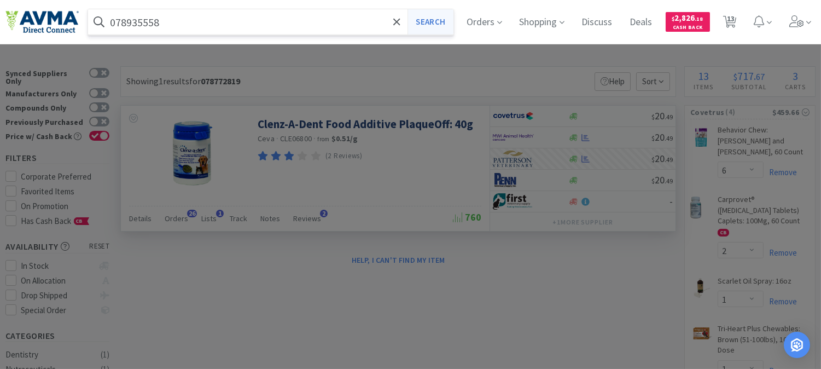
type input "078935558"
click at [430, 19] on button "Search" at bounding box center [429, 21] width 45 height 25
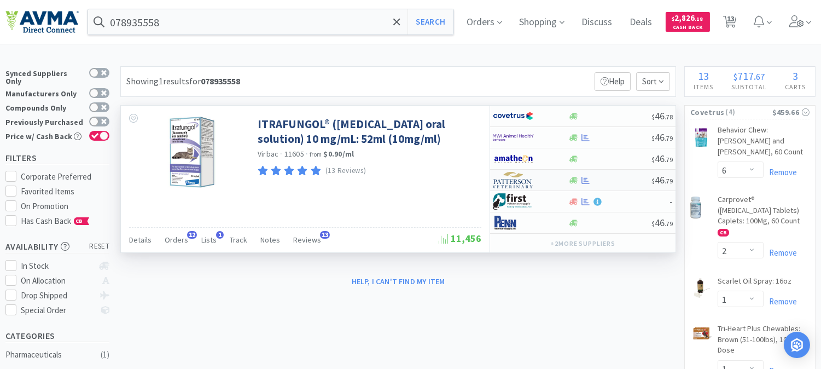
click at [512, 179] on img at bounding box center [513, 180] width 41 height 16
select select "1"
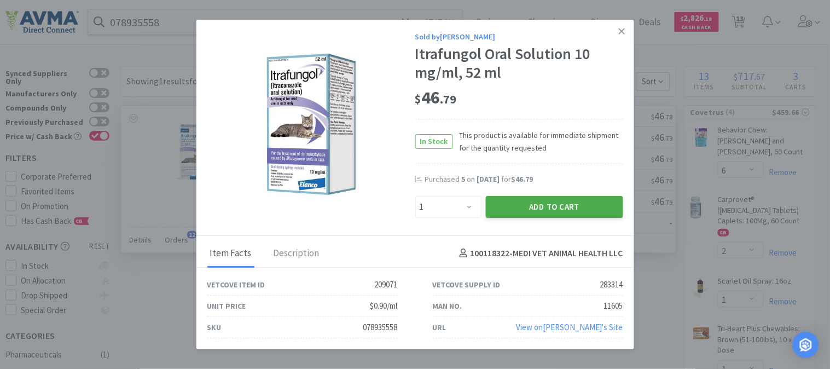
click at [538, 201] on button "Add to Cart" at bounding box center [554, 207] width 137 height 22
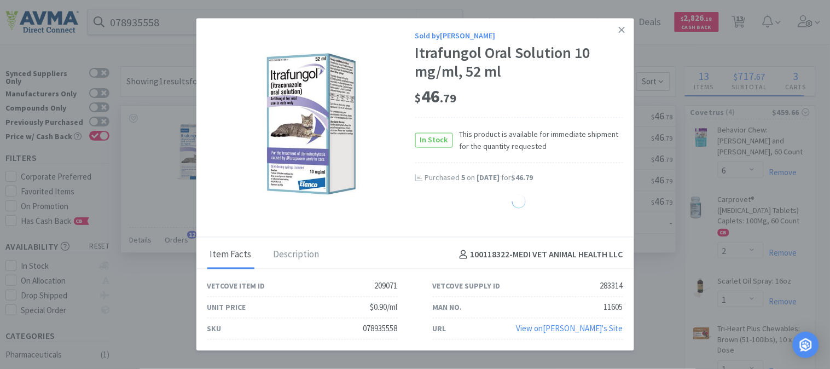
select select "1"
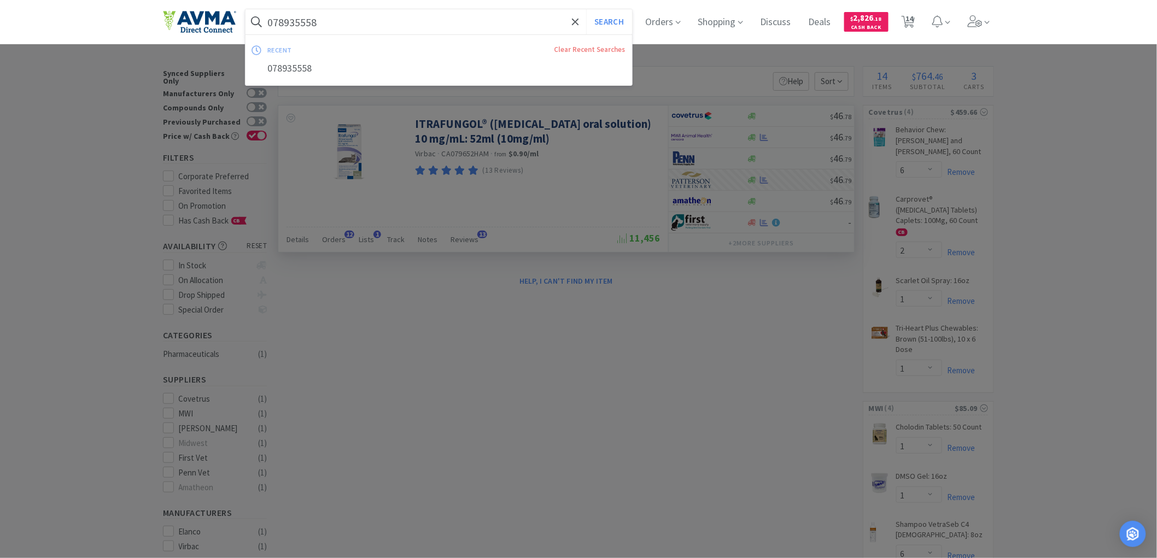
click at [340, 21] on input "078935558" at bounding box center [439, 21] width 387 height 25
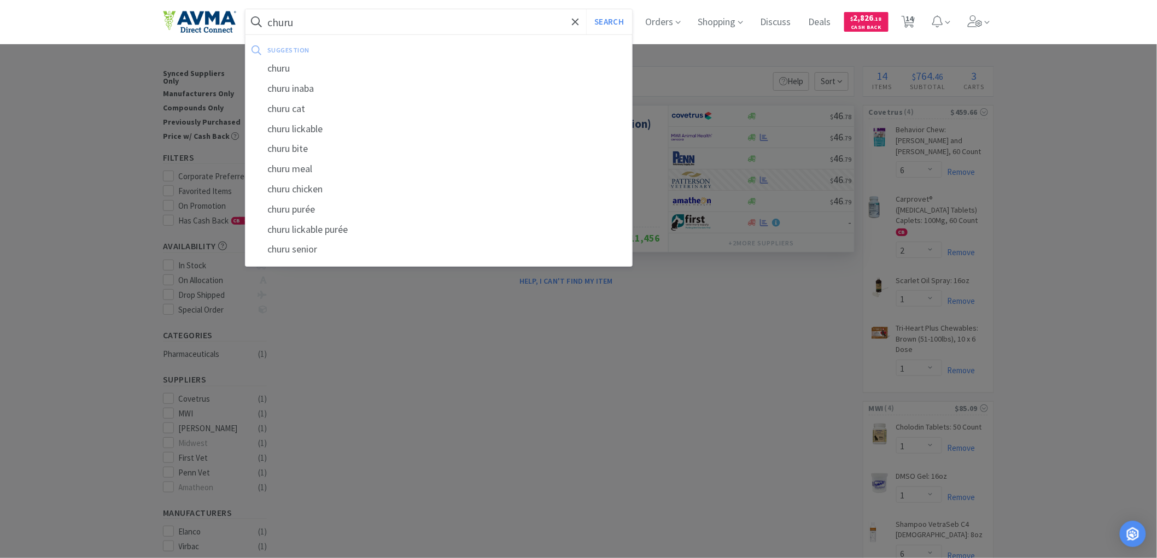
type input "churu"
click at [586, 9] on button "Search" at bounding box center [608, 21] width 45 height 25
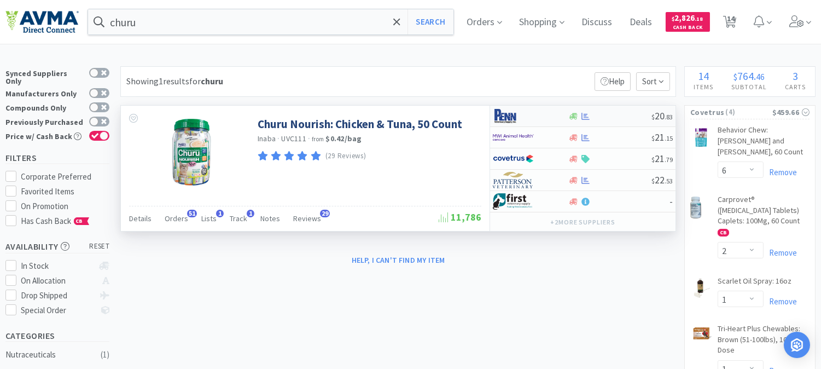
click at [501, 115] on img at bounding box center [513, 116] width 41 height 16
select select "1"
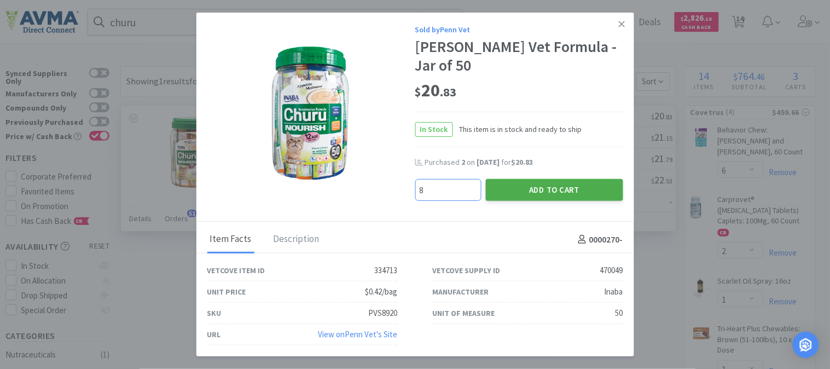
type input "8"
click at [547, 189] on button "Add to Cart" at bounding box center [554, 190] width 137 height 22
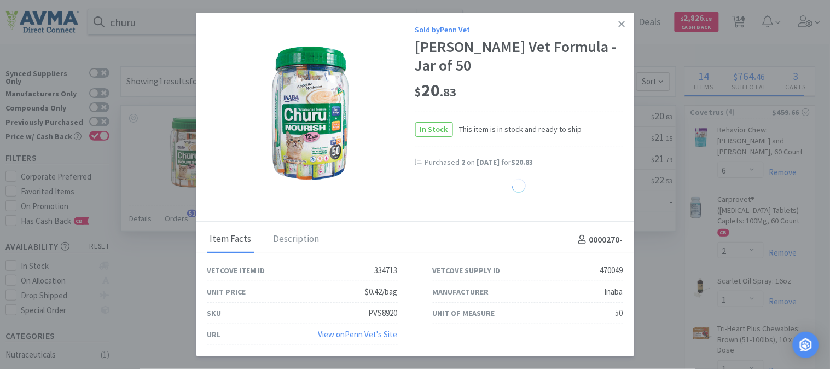
select select "8"
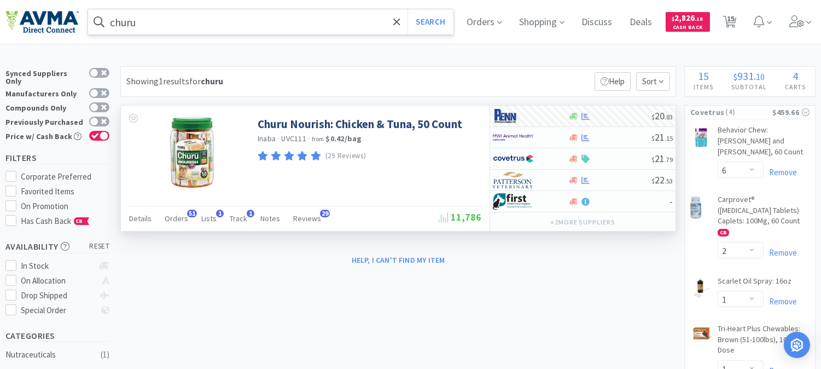
click at [139, 30] on input "churu" at bounding box center [270, 21] width 365 height 25
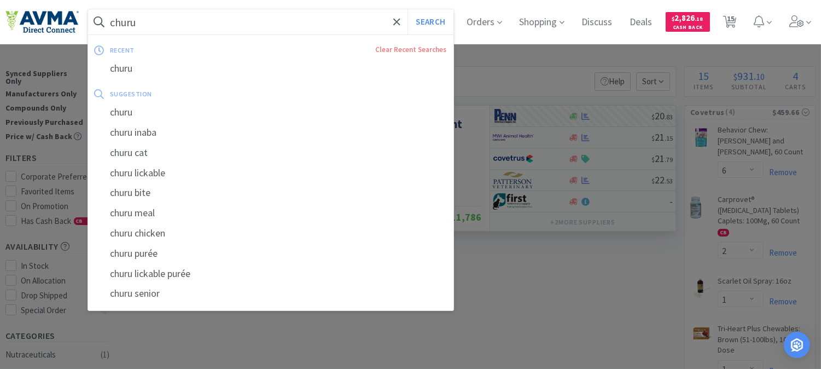
paste input "PVS03124"
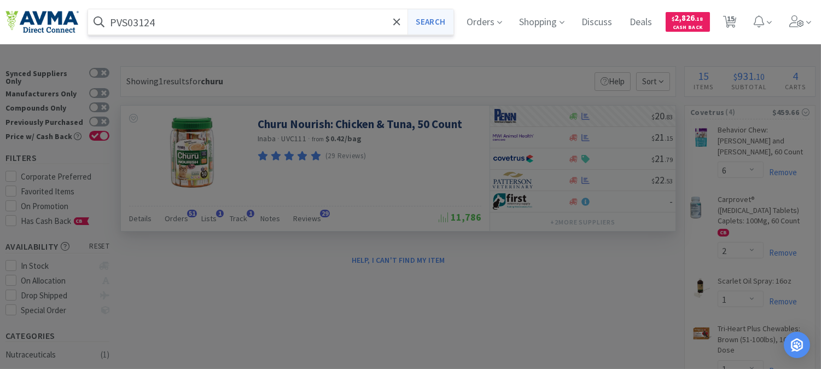
type input "PVS03124"
click at [436, 24] on button "Search" at bounding box center [429, 21] width 45 height 25
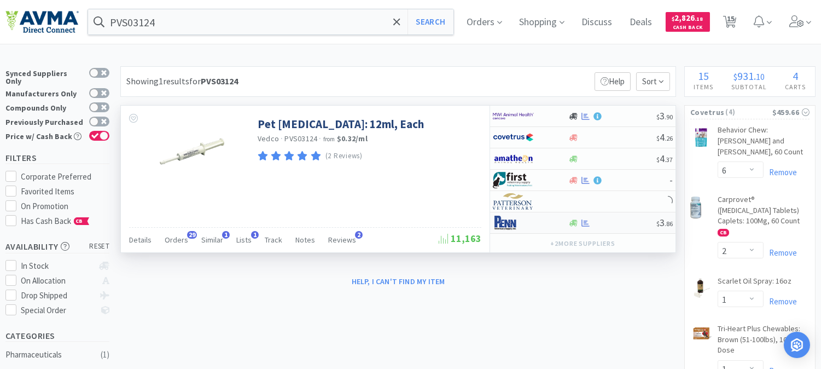
click at [517, 223] on img at bounding box center [513, 222] width 41 height 16
select select "1"
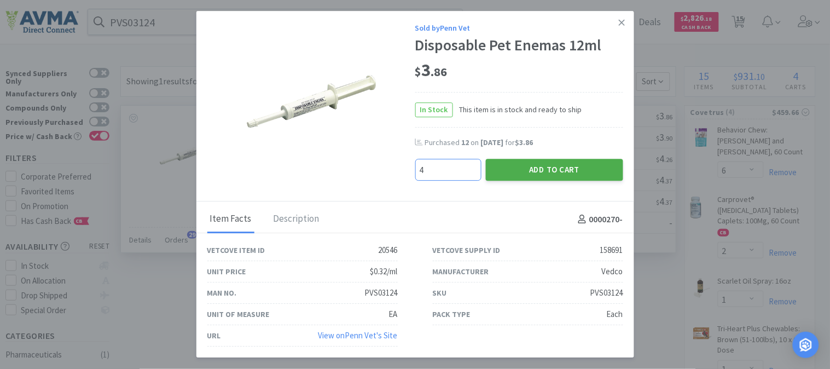
type input "4"
click at [564, 167] on button "Add to Cart" at bounding box center [554, 170] width 137 height 22
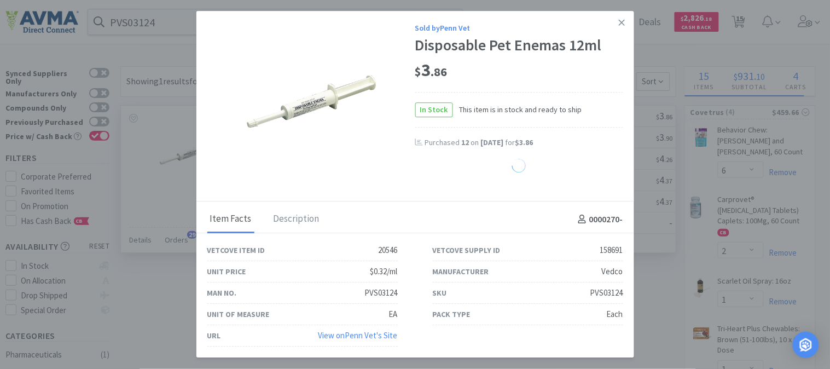
select select "4"
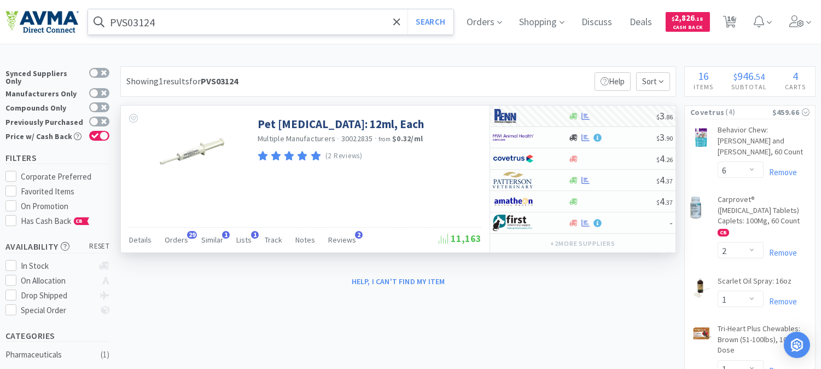
click at [220, 27] on input "PVS03124" at bounding box center [270, 21] width 365 height 25
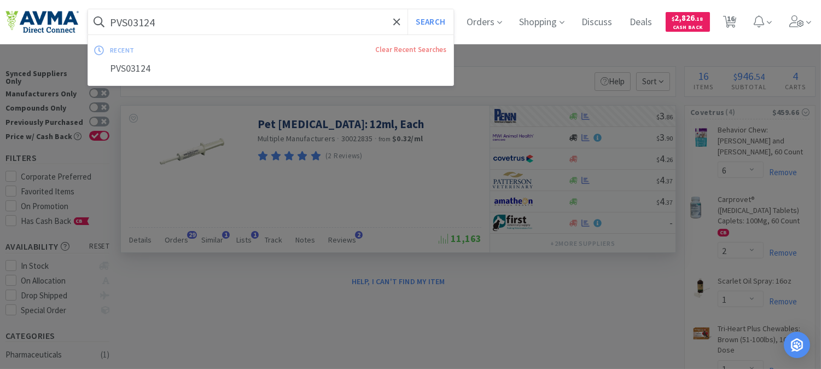
paste input "XL26036"
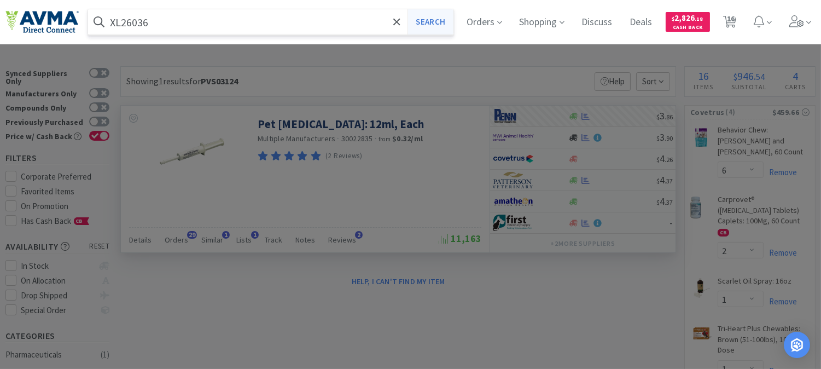
click at [442, 23] on button "Search" at bounding box center [429, 21] width 45 height 25
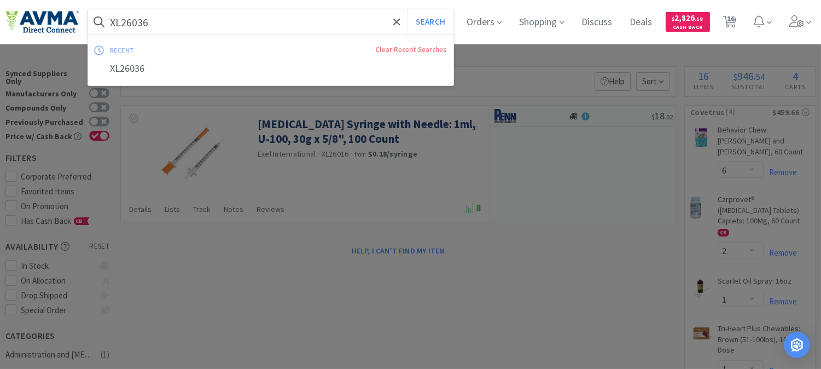
click at [161, 21] on input "XL26036" at bounding box center [270, 21] width 365 height 25
paste input "26036"
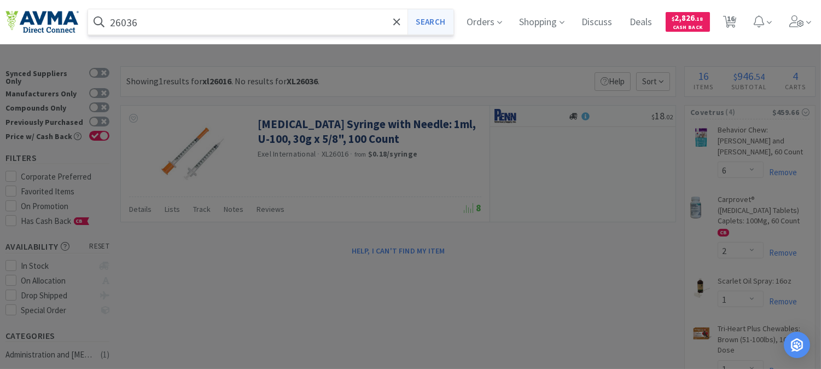
type input "26036"
click at [436, 20] on button "Search" at bounding box center [429, 21] width 45 height 25
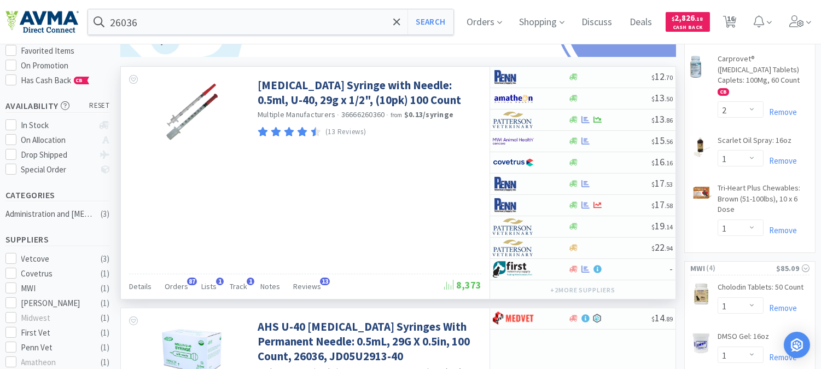
scroll to position [121, 0]
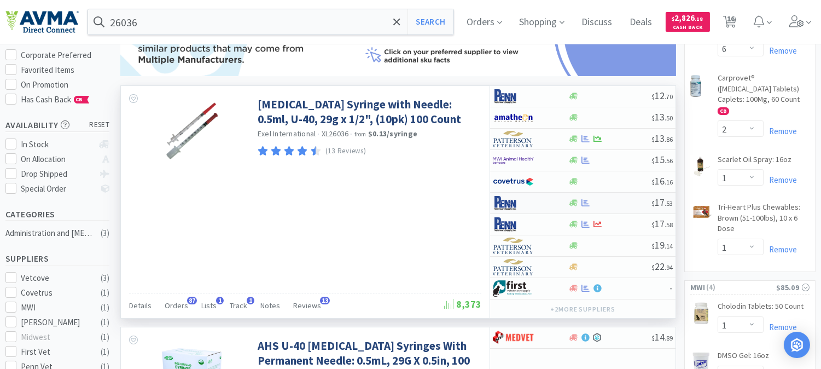
click at [506, 201] on img at bounding box center [513, 203] width 41 height 16
select select "1"
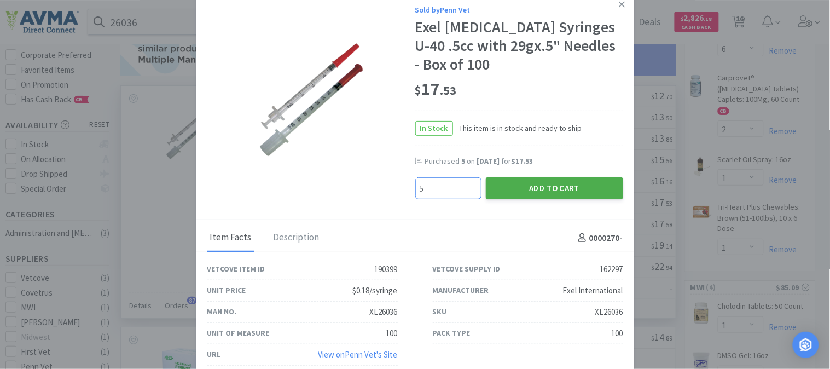
type input "5"
click at [556, 189] on button "Add to Cart" at bounding box center [554, 188] width 137 height 22
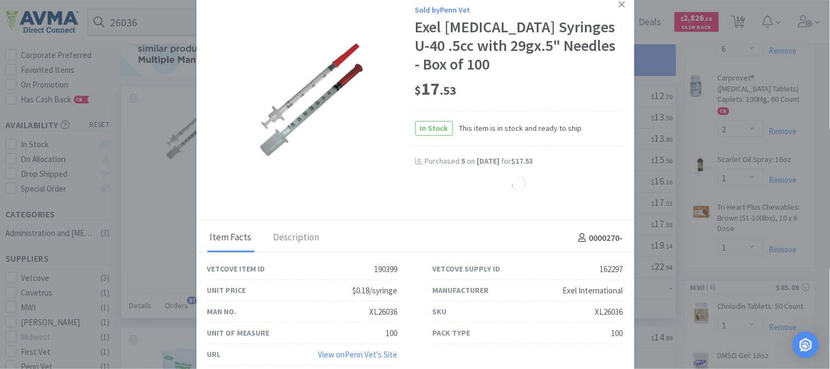
select select "5"
select select "4"
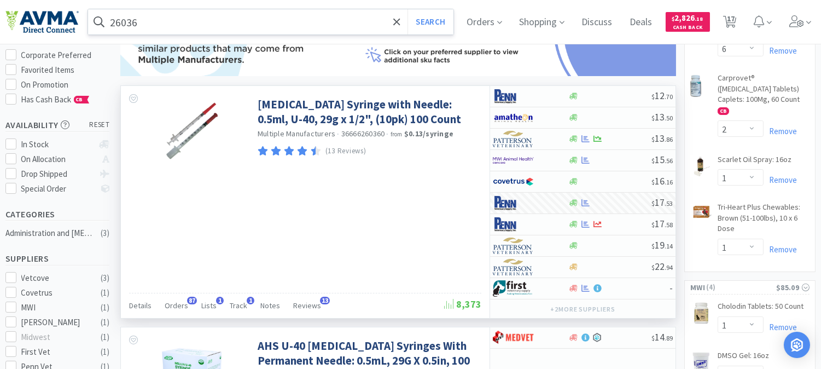
click at [166, 22] on input "26036" at bounding box center [270, 21] width 365 height 25
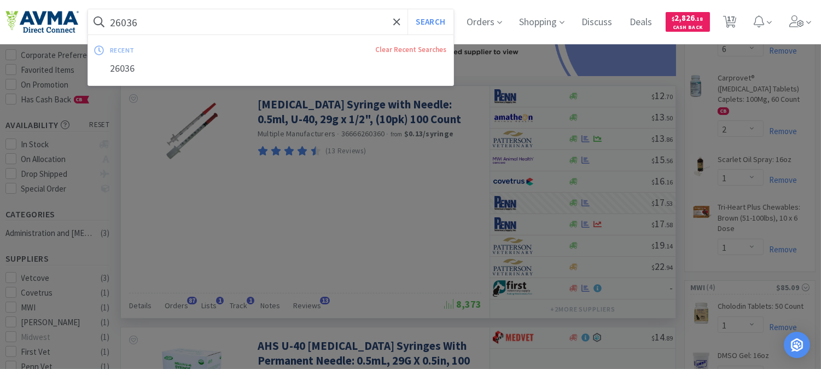
paste input "ZYV2020"
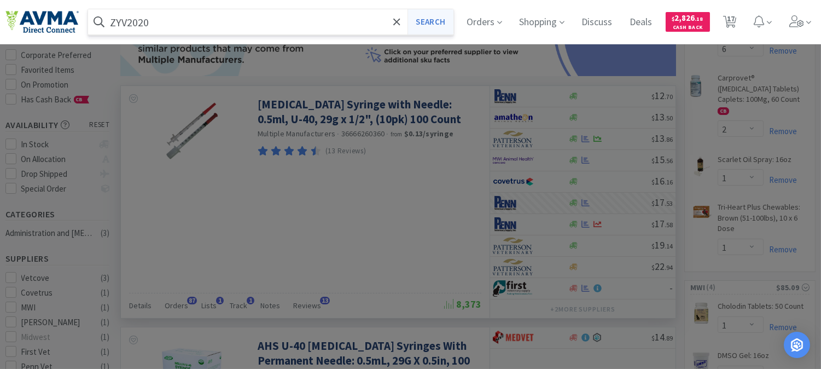
type input "ZYV2020"
click at [433, 24] on button "Search" at bounding box center [429, 21] width 45 height 25
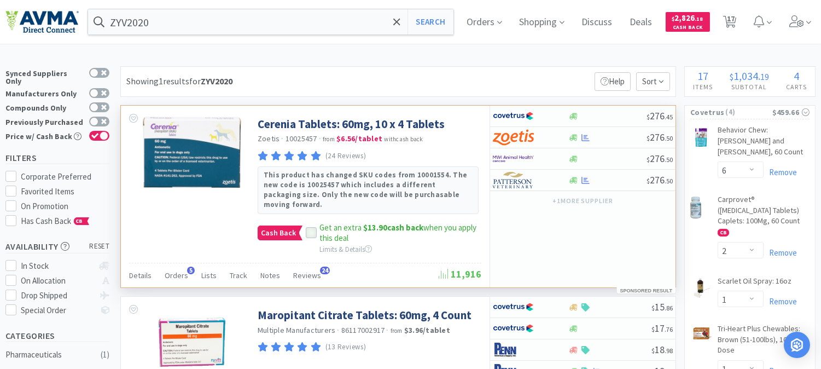
click at [309, 229] on icon at bounding box center [311, 233] width 8 height 8
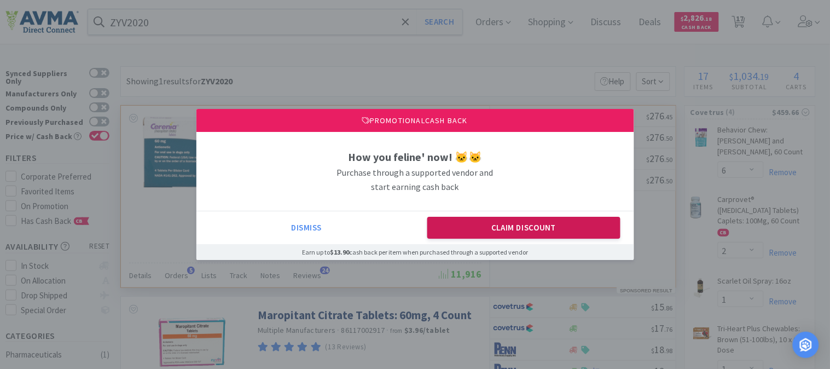
click at [488, 223] on button "Claim Discount" at bounding box center [523, 228] width 193 height 22
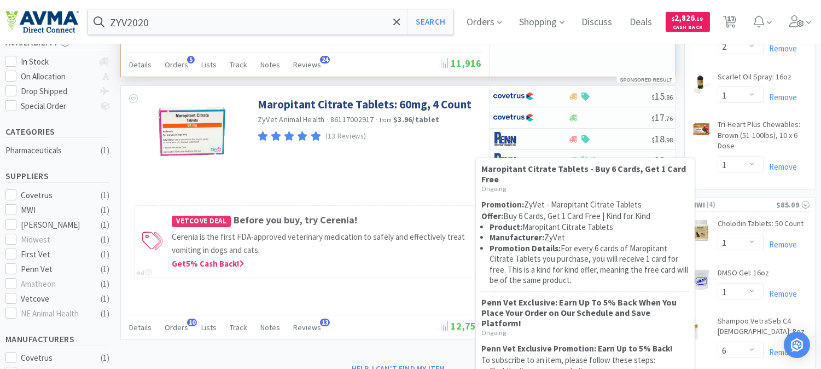
scroll to position [182, 0]
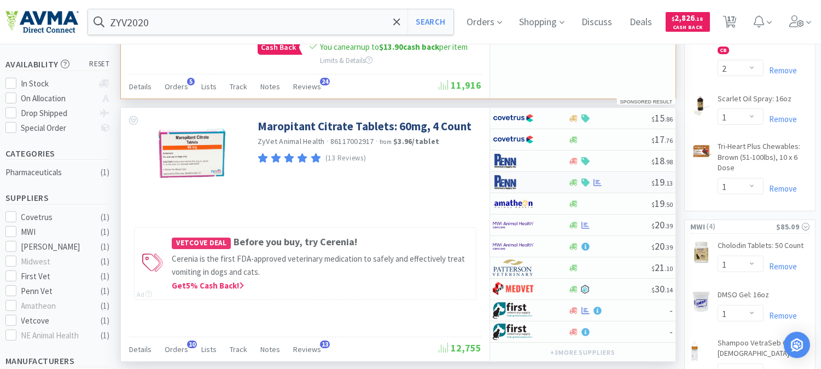
click at [505, 176] on img at bounding box center [513, 182] width 41 height 16
select select "1"
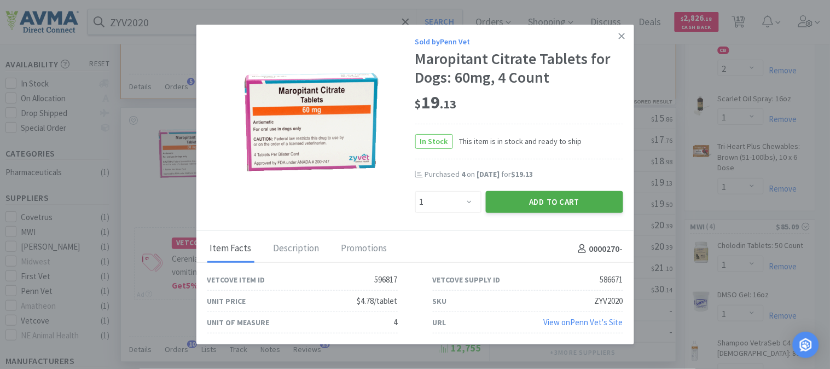
click at [545, 200] on button "Add to Cart" at bounding box center [554, 202] width 137 height 22
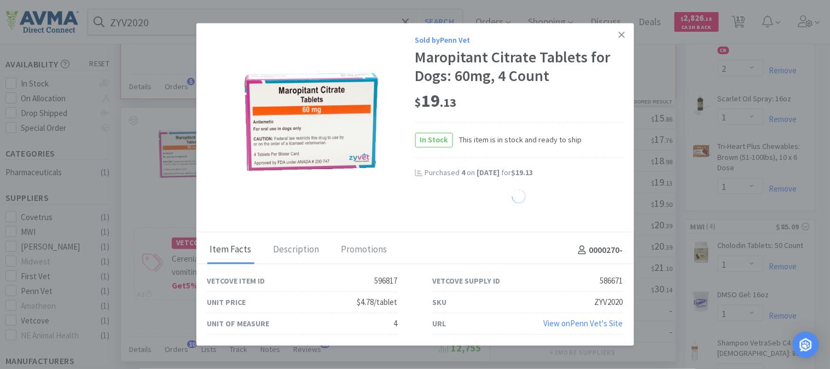
select select "1"
select select "4"
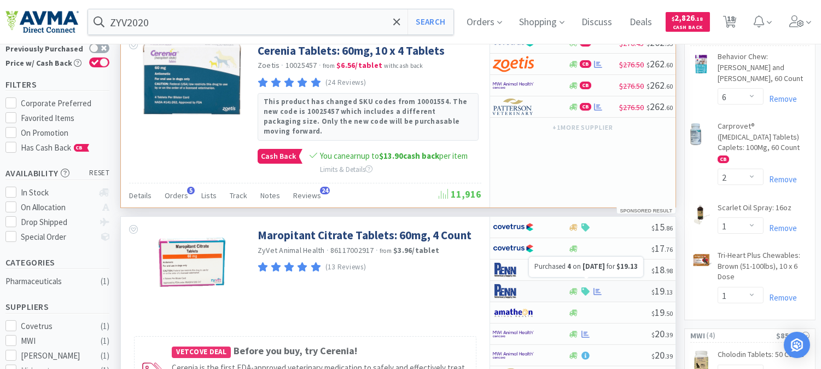
scroll to position [0, 0]
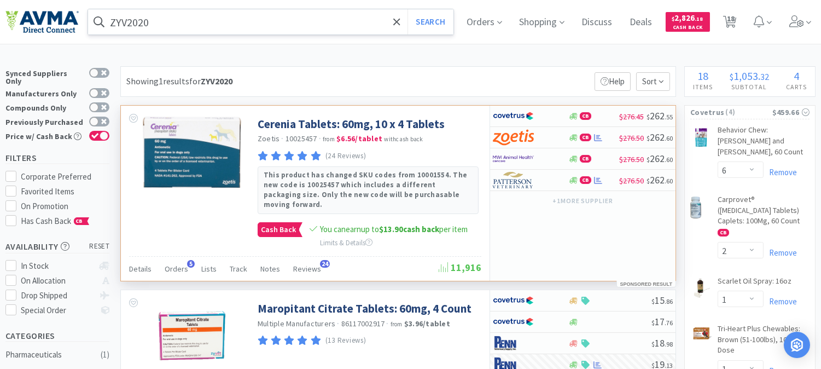
click at [195, 26] on input "ZYV2020" at bounding box center [270, 21] width 365 height 25
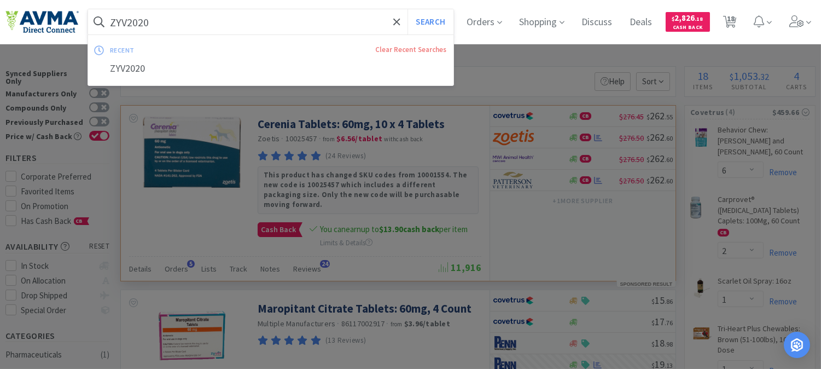
paste input "PVS89"
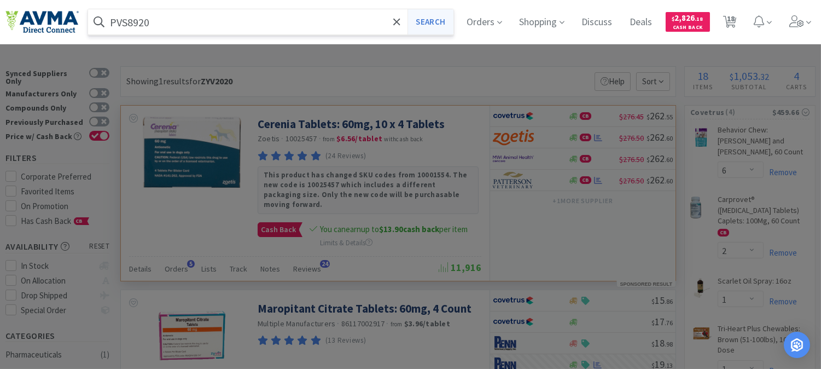
type input "PVS8920"
click at [441, 25] on button "Search" at bounding box center [429, 21] width 45 height 25
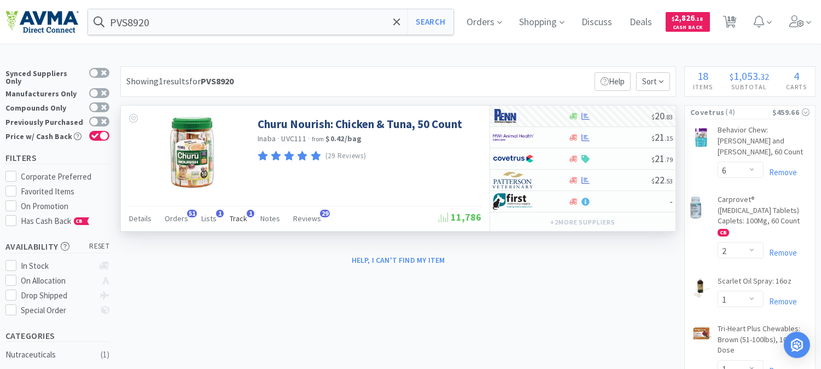
click at [247, 212] on span "1" at bounding box center [251, 213] width 8 height 8
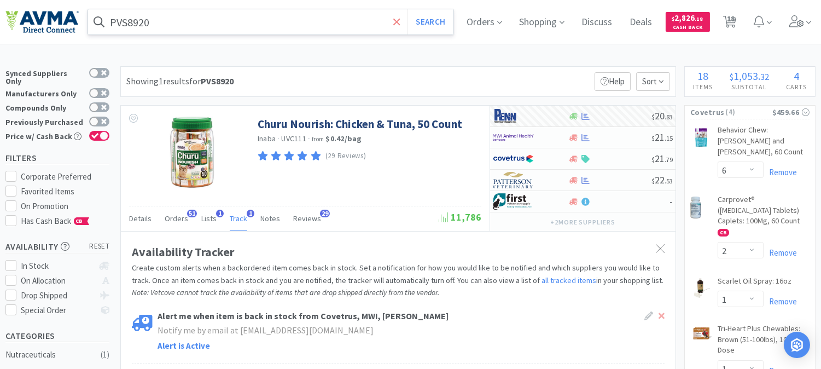
click at [400, 20] on icon at bounding box center [396, 21] width 7 height 11
click at [501, 69] on div at bounding box center [410, 184] width 821 height 369
click at [497, 23] on span "Orders" at bounding box center [485, 22] width 44 height 44
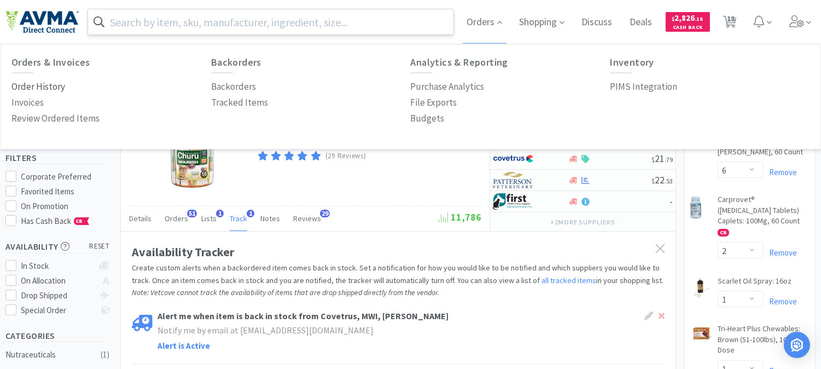
click at [50, 86] on p "Order History" at bounding box center [38, 86] width 54 height 15
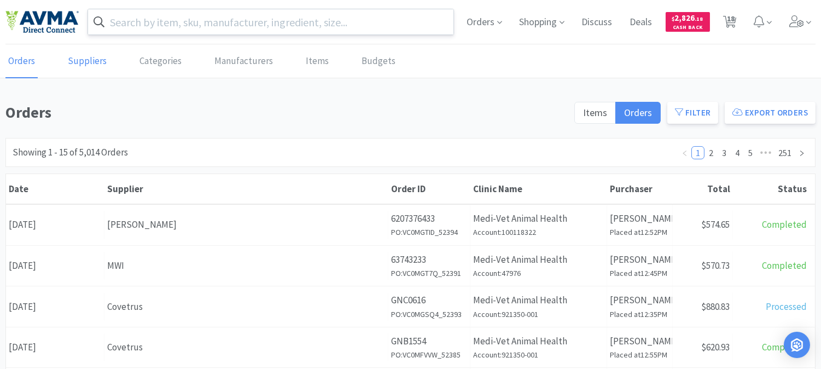
click at [90, 62] on link "Suppliers" at bounding box center [87, 61] width 44 height 33
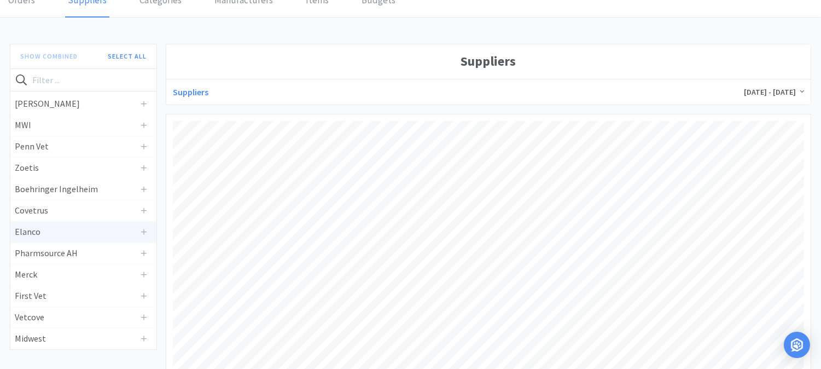
scroll to position [121, 0]
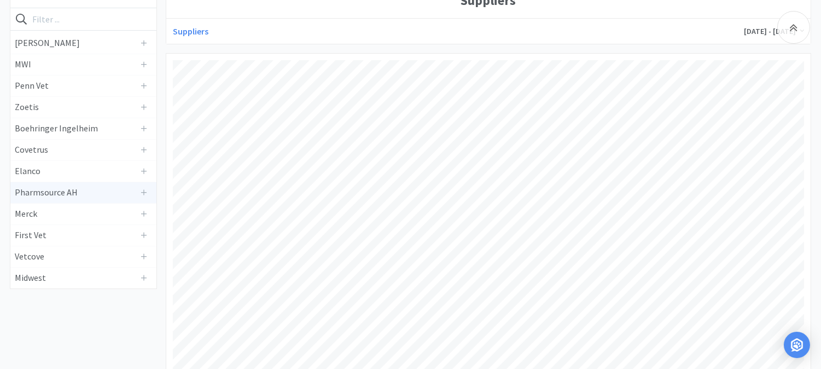
click at [63, 190] on h4 "Pharmsource AH" at bounding box center [75, 192] width 121 height 14
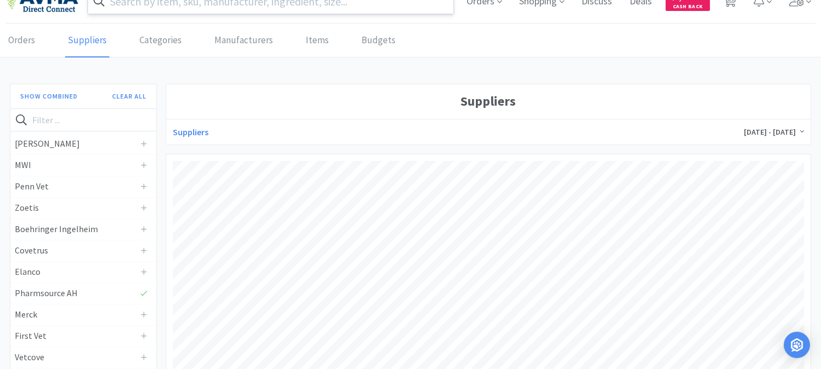
scroll to position [0, 0]
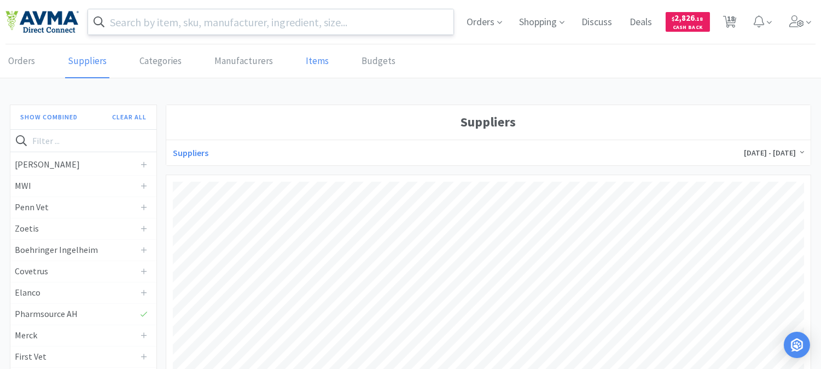
click at [313, 61] on link "Items" at bounding box center [317, 61] width 28 height 33
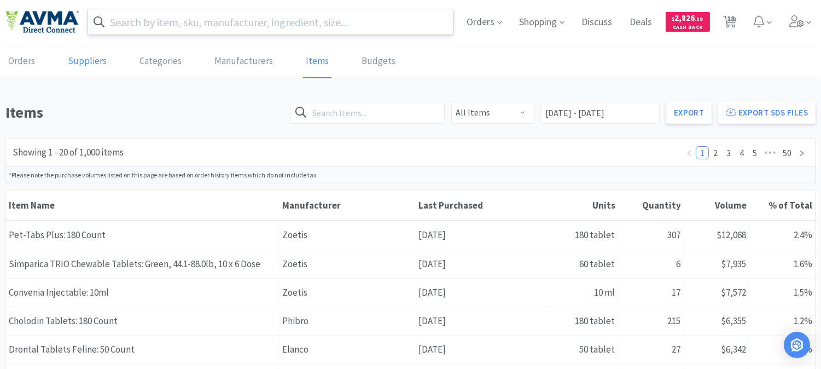
click at [80, 62] on link "Suppliers" at bounding box center [87, 61] width 44 height 33
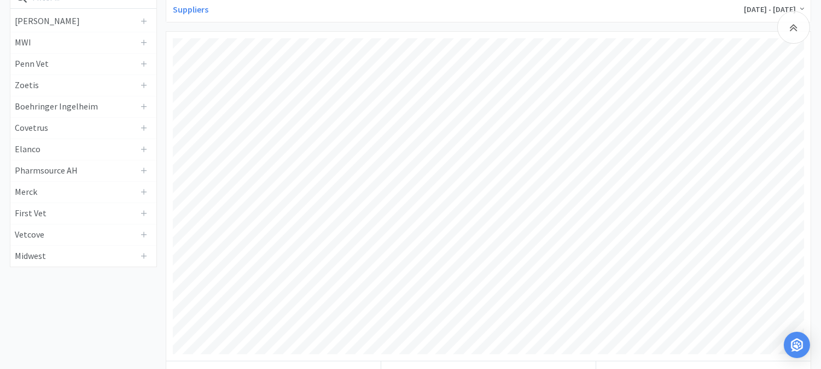
scroll to position [121, 0]
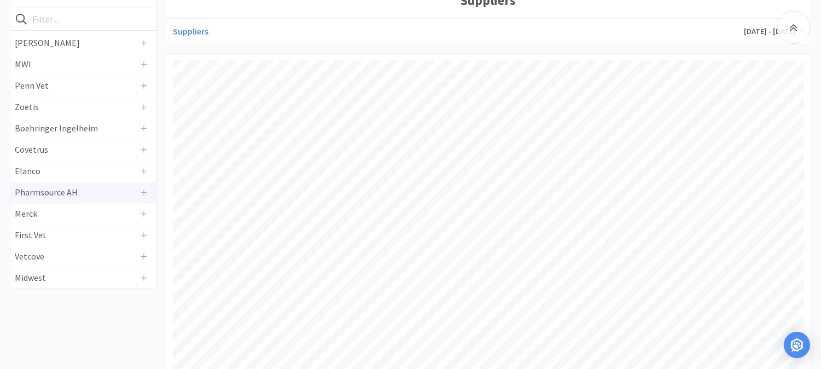
click at [77, 190] on h4 "Pharmsource AH" at bounding box center [75, 192] width 121 height 14
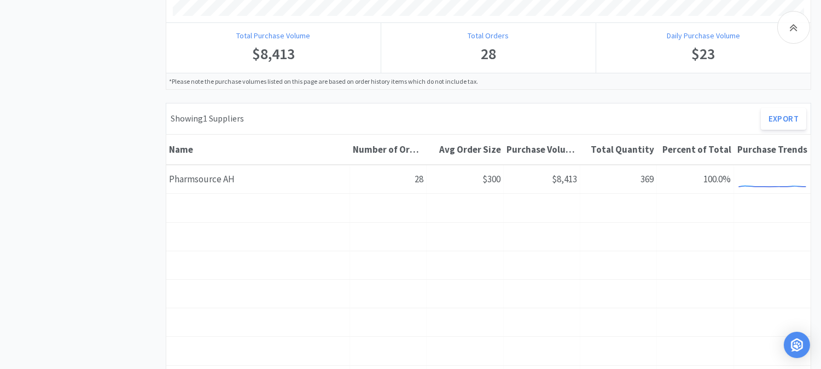
scroll to position [486, 0]
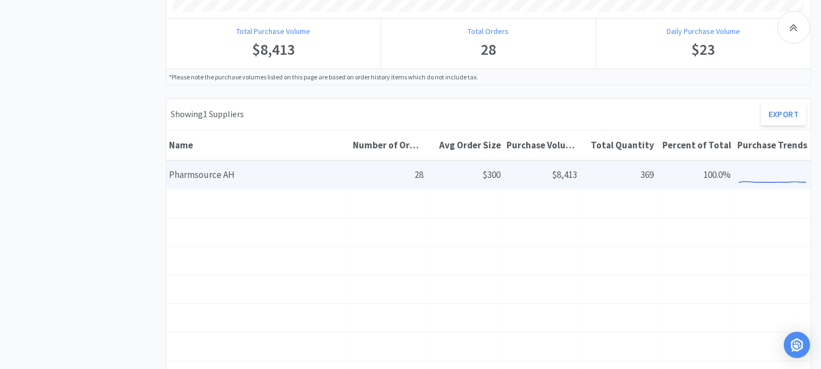
click at [419, 174] on div "Number of Orders 28" at bounding box center [388, 175] width 77 height 28
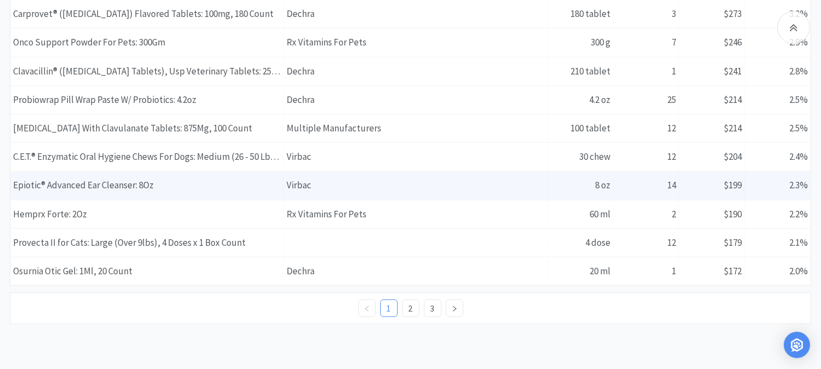
scroll to position [1037, 0]
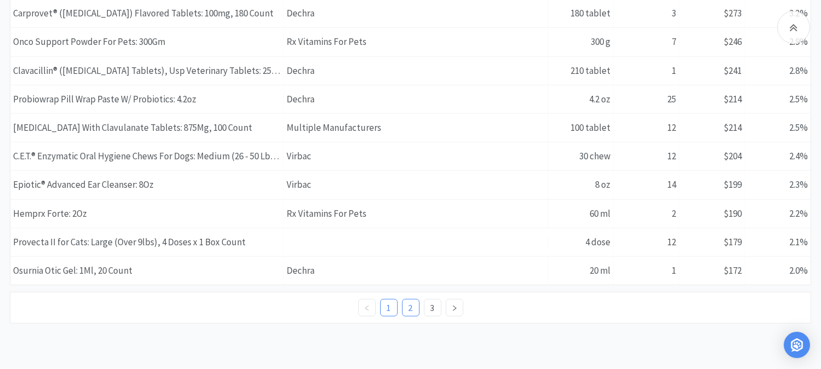
click at [408, 303] on link "2" at bounding box center [410, 307] width 16 height 16
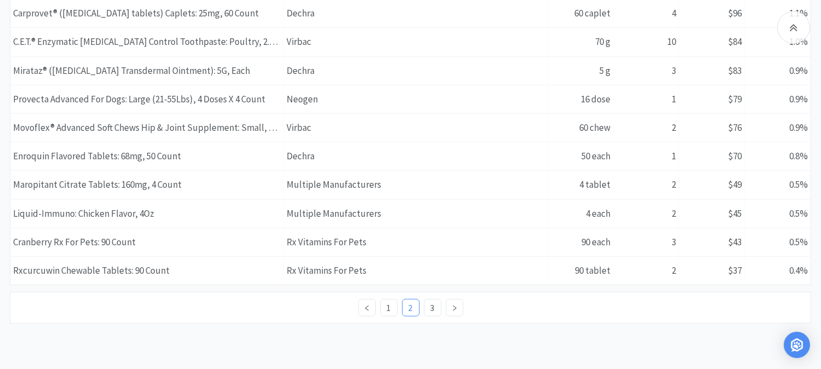
drag, startPoint x: 100, startPoint y: 182, endPoint x: 484, endPoint y: 329, distance: 411.8
click at [432, 307] on link "3" at bounding box center [432, 307] width 16 height 16
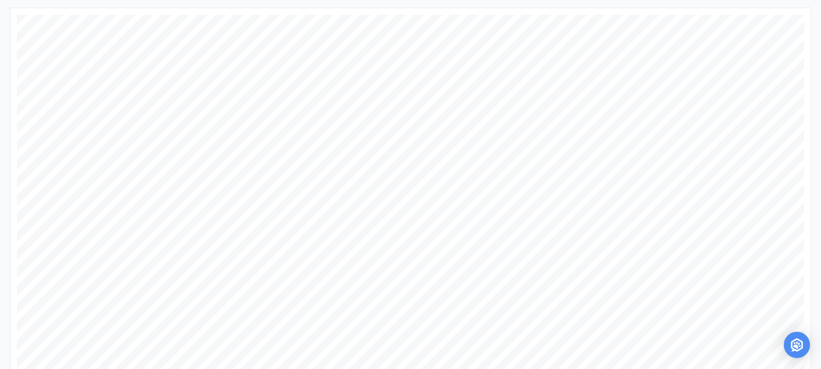
scroll to position [0, 0]
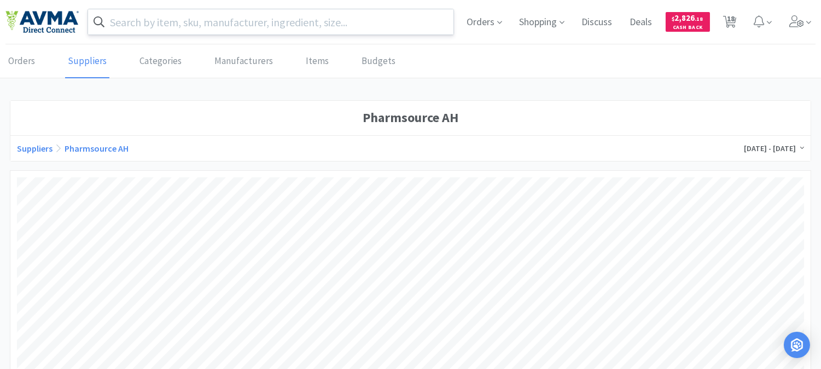
click at [239, 20] on input "text" at bounding box center [270, 21] width 365 height 25
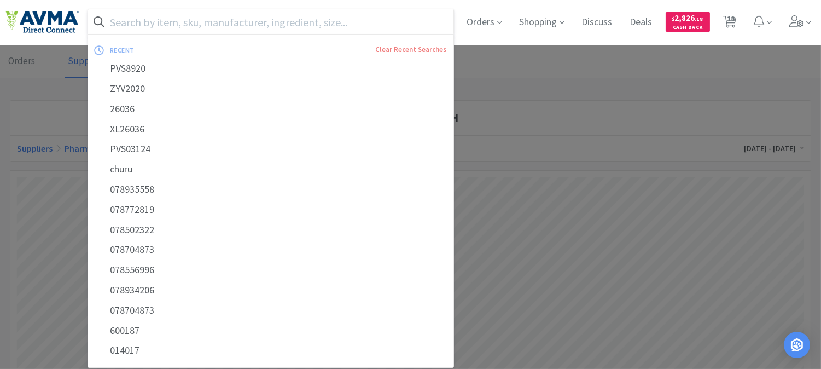
paste input "901371"
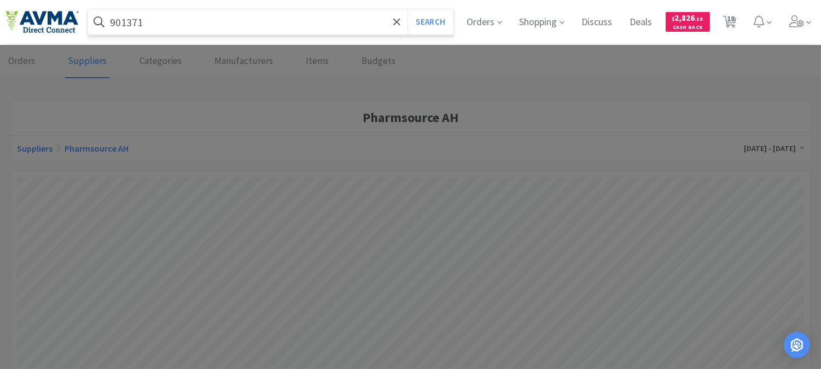
type input "901371"
click at [422, 24] on button "Search" at bounding box center [429, 21] width 45 height 25
select select "6"
select select "2"
select select "1"
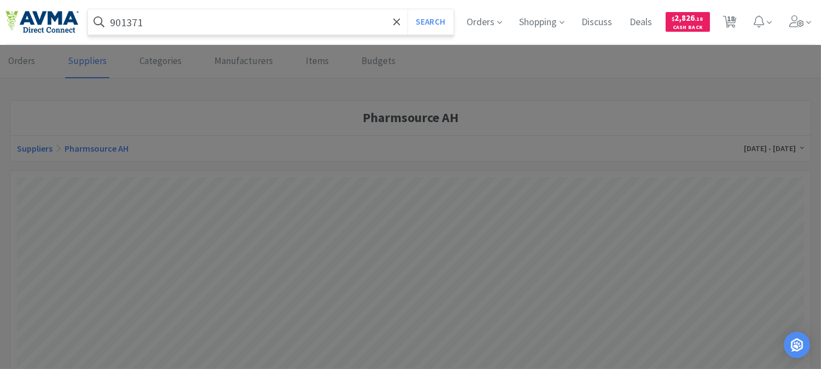
select select "1"
select select "6"
select select "1"
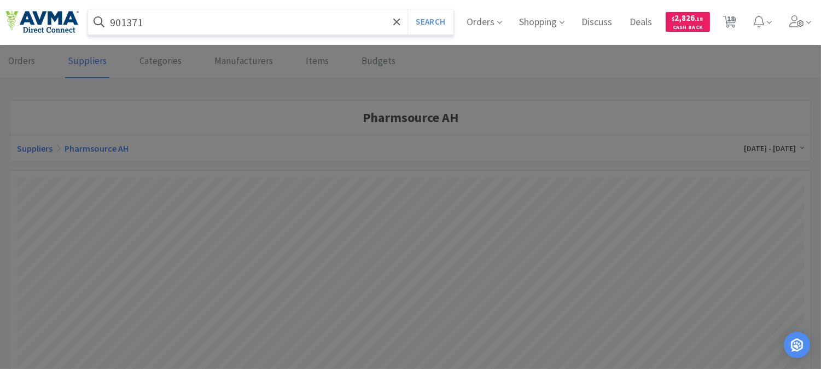
select select "3"
select select "2"
select select "1"
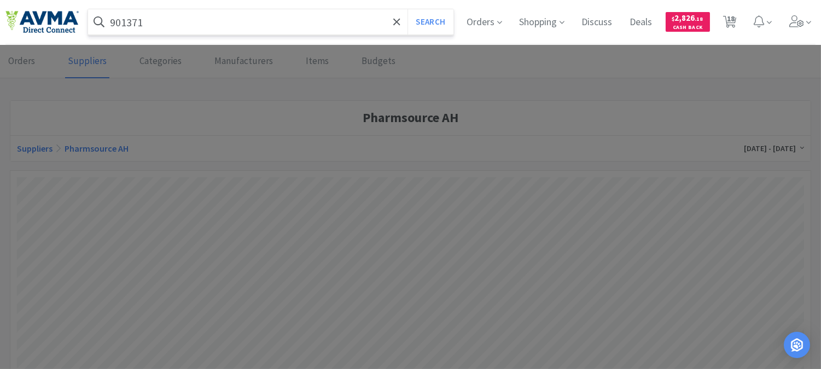
select select "1"
select select "8"
select select "5"
select select "1"
select select "4"
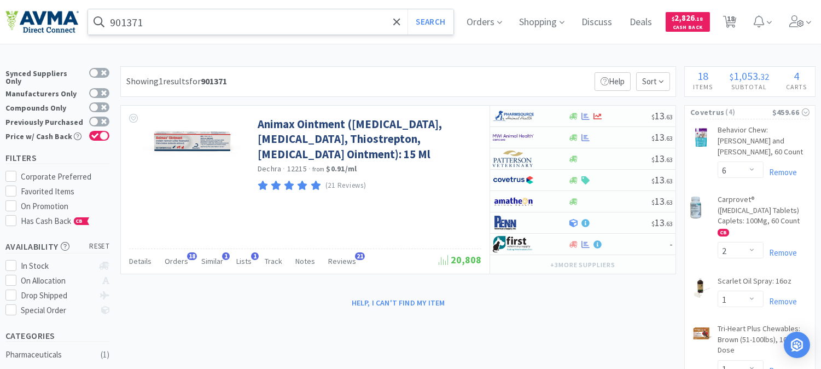
click at [200, 11] on input "901371" at bounding box center [270, 21] width 365 height 25
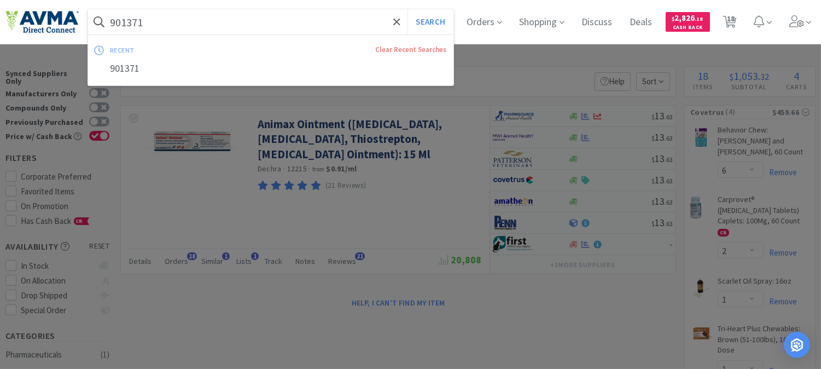
paste input "078953755"
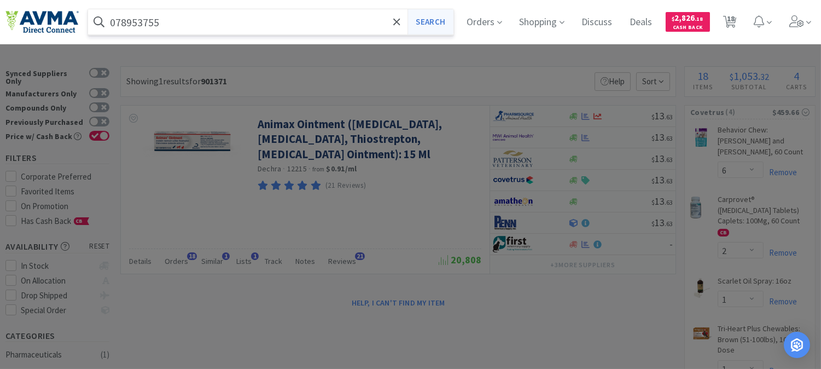
click at [418, 17] on button "Search" at bounding box center [429, 21] width 45 height 25
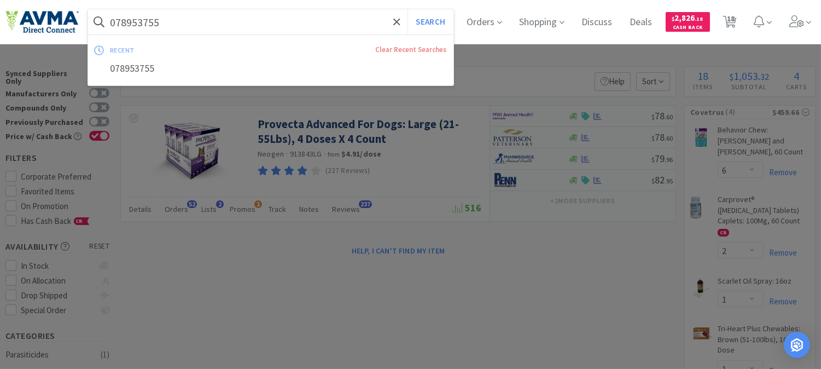
click at [135, 20] on input "078953755" at bounding box center [270, 21] width 365 height 25
paste input "902894"
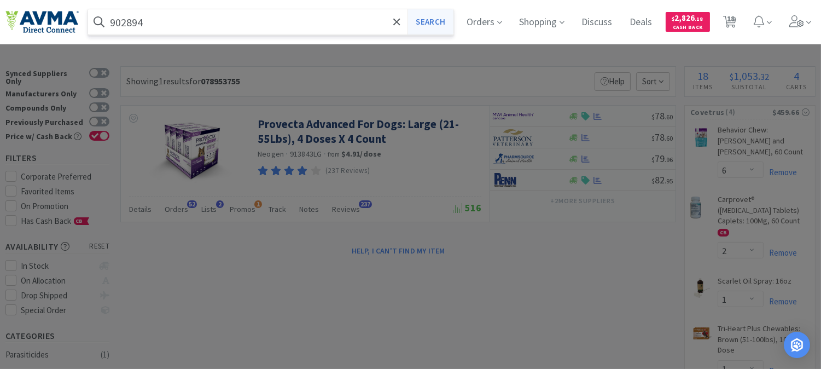
click at [448, 12] on button "Search" at bounding box center [429, 21] width 45 height 25
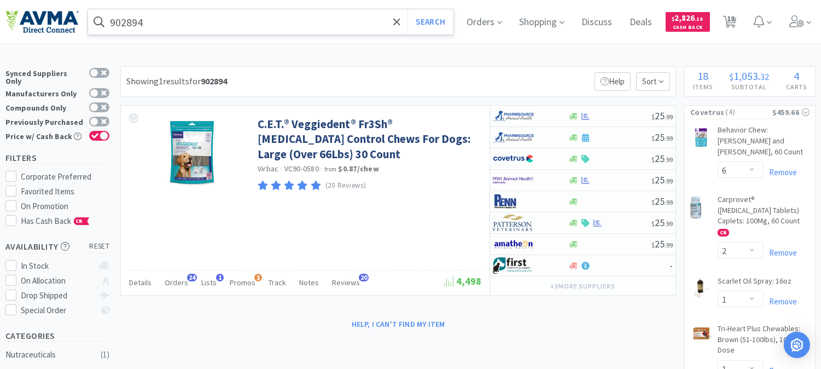
click at [138, 30] on input "902894" at bounding box center [270, 21] width 365 height 25
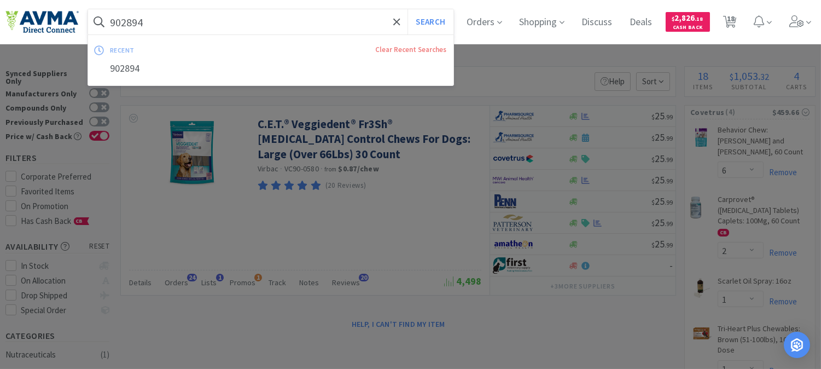
paste input "85"
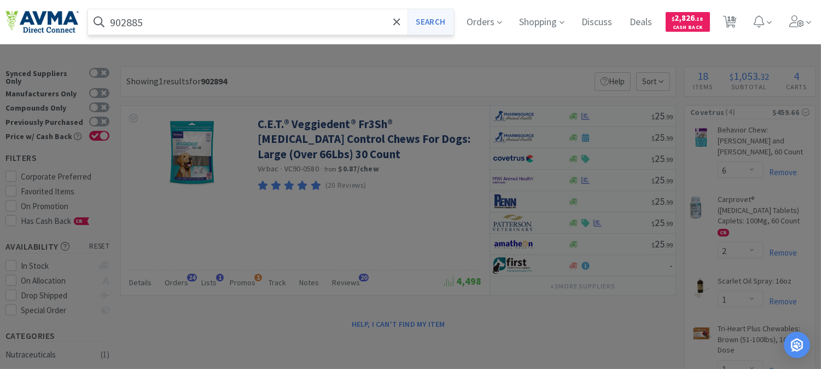
click at [451, 20] on button "Search" at bounding box center [429, 21] width 45 height 25
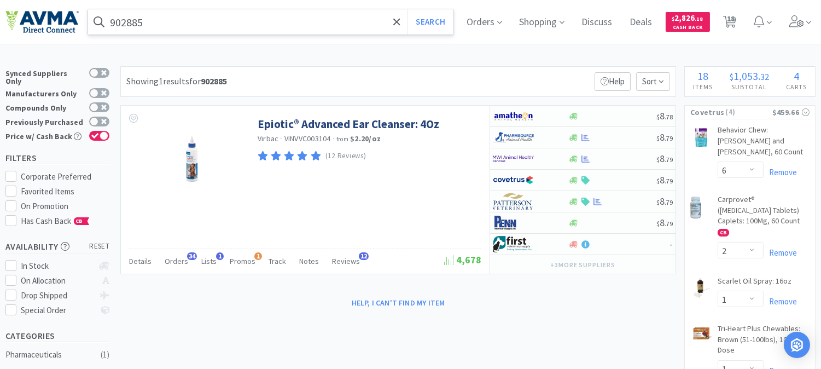
click at [229, 22] on input "902885" at bounding box center [270, 21] width 365 height 25
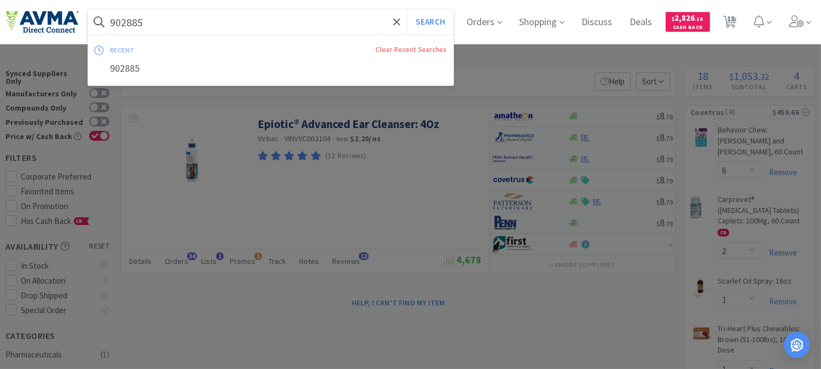
paste input "91"
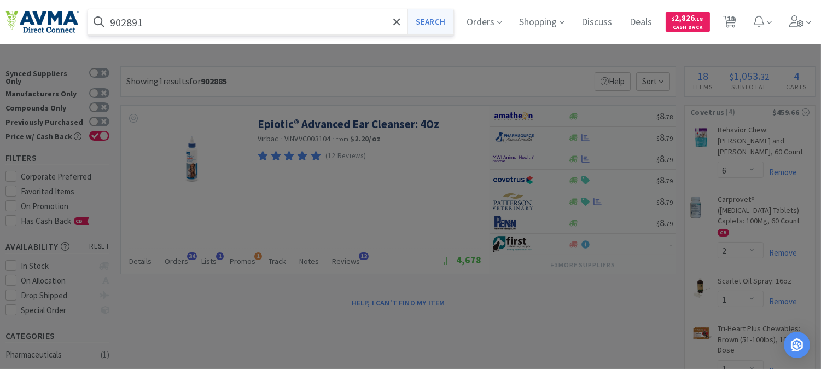
click at [441, 17] on button "Search" at bounding box center [429, 21] width 45 height 25
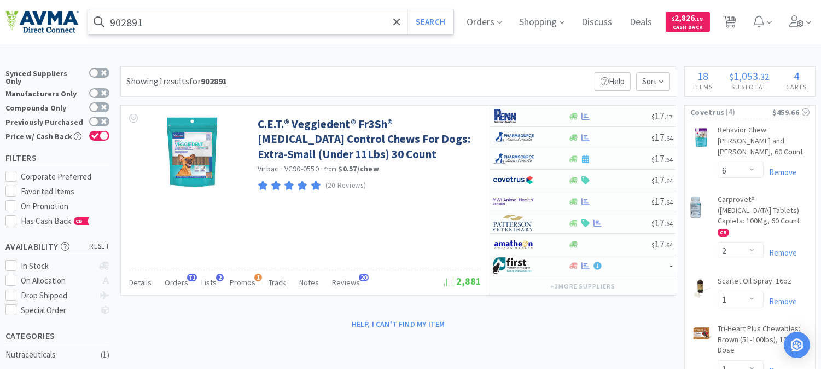
click at [182, 23] on input "902891" at bounding box center [270, 21] width 365 height 25
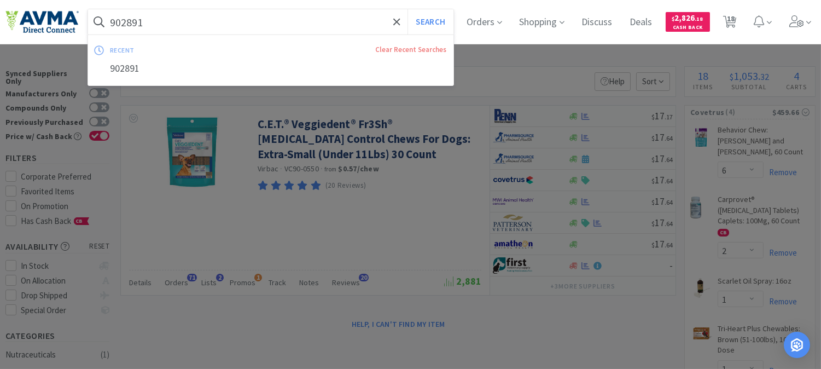
click at [224, 22] on input "902891" at bounding box center [270, 21] width 365 height 25
drag, startPoint x: 201, startPoint y: 22, endPoint x: 93, endPoint y: 30, distance: 108.0
click at [89, 32] on input "902891" at bounding box center [270, 21] width 365 height 25
paste input "0100"
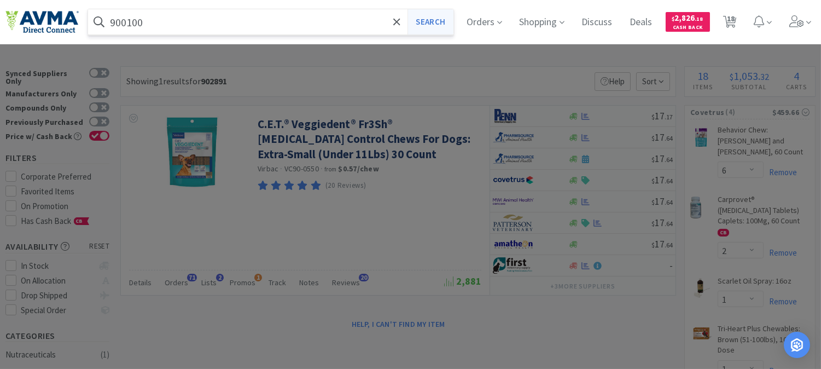
type input "900100"
click at [444, 21] on button "Search" at bounding box center [429, 21] width 45 height 25
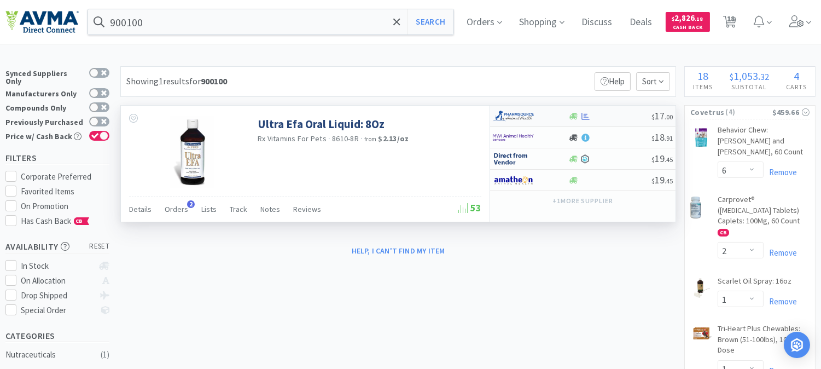
click at [521, 111] on img at bounding box center [513, 116] width 41 height 16
select select "1"
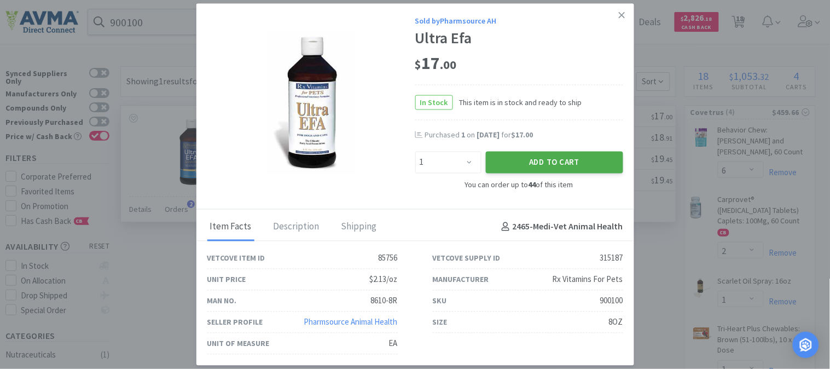
click at [552, 154] on button "Add to Cart" at bounding box center [554, 162] width 137 height 22
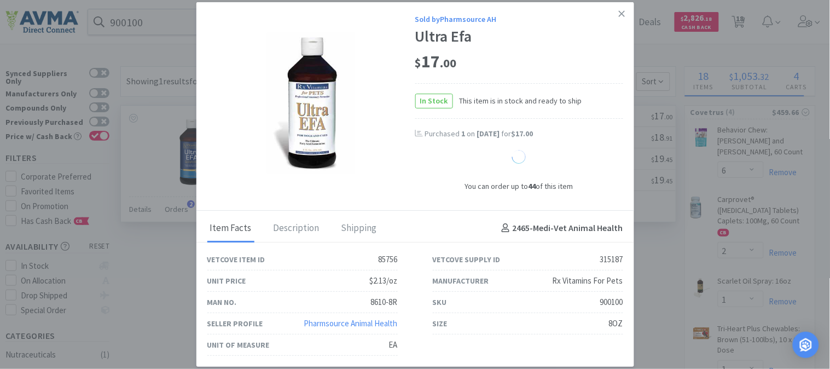
select select "1"
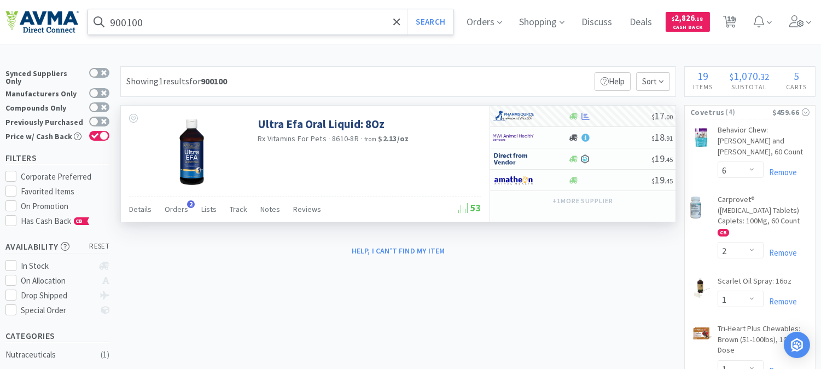
click at [189, 28] on input "900100" at bounding box center [270, 21] width 365 height 25
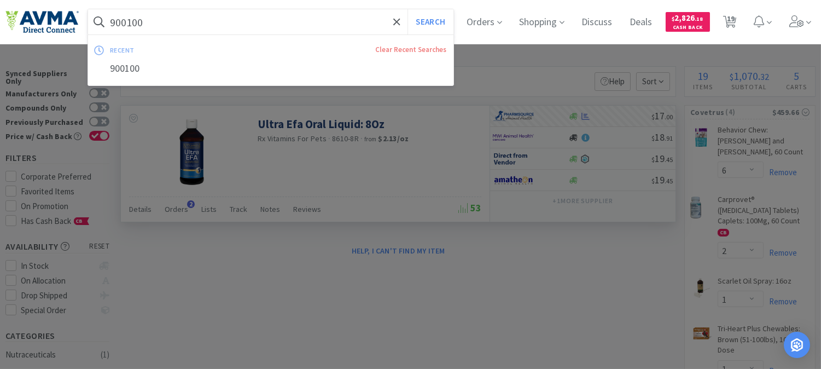
paste input "1371"
type input "901371"
click at [446, 19] on button "Search" at bounding box center [429, 21] width 45 height 25
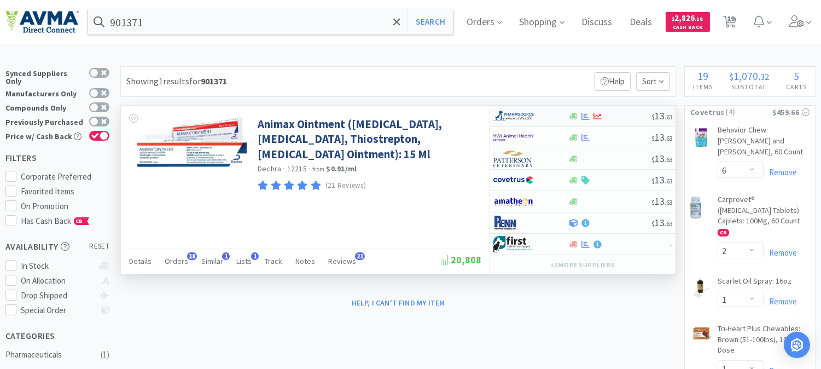
click at [501, 112] on img at bounding box center [513, 116] width 41 height 16
select select "1"
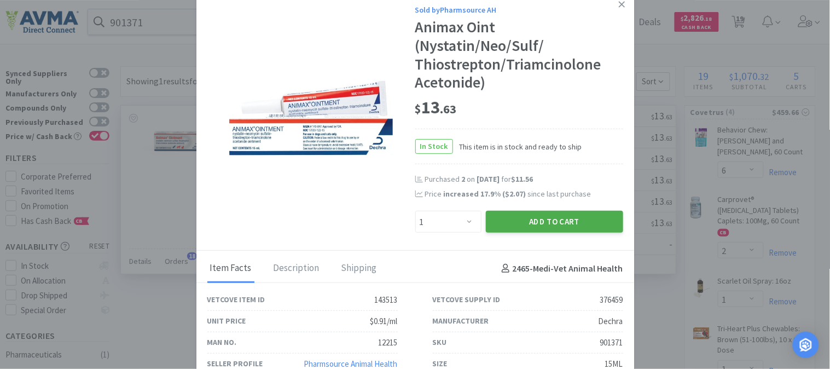
click at [537, 221] on button "Add to Cart" at bounding box center [554, 222] width 137 height 22
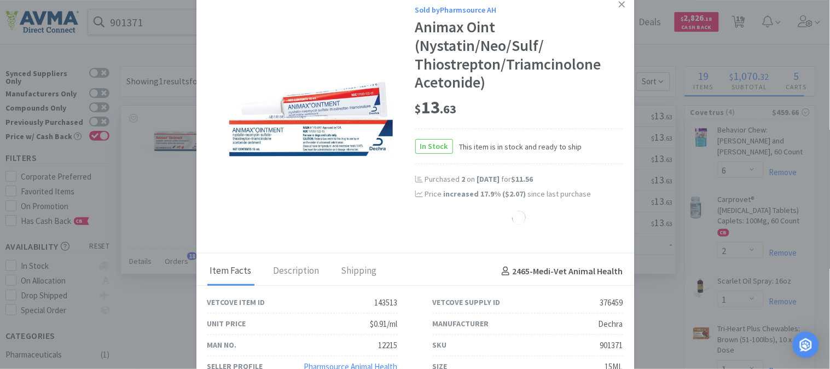
select select "1"
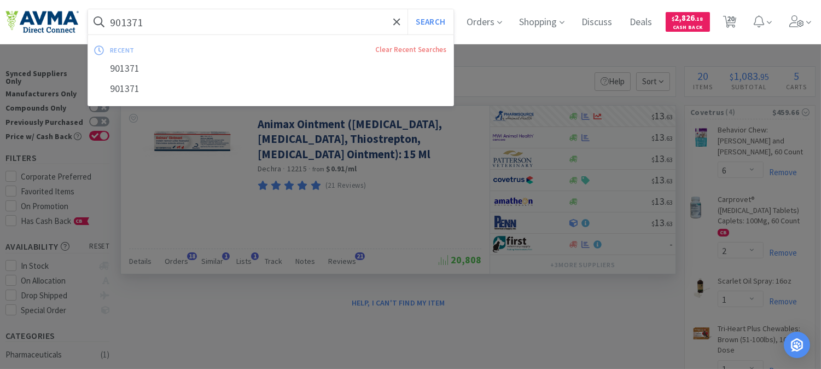
click at [242, 25] on input "901371" at bounding box center [270, 21] width 365 height 25
paste input "2885"
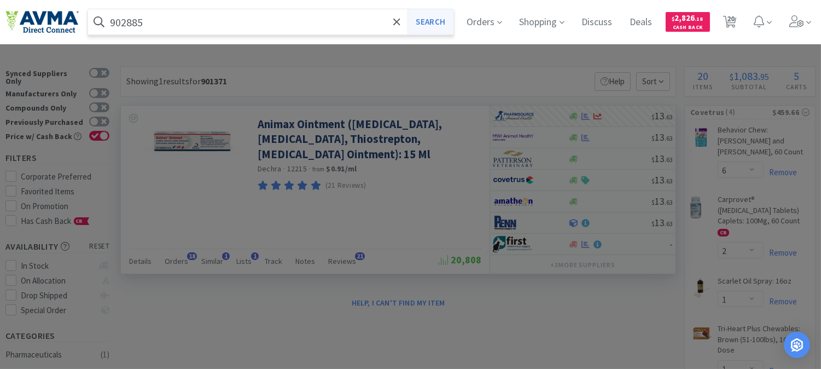
type input "902885"
click at [437, 27] on button "Search" at bounding box center [429, 21] width 45 height 25
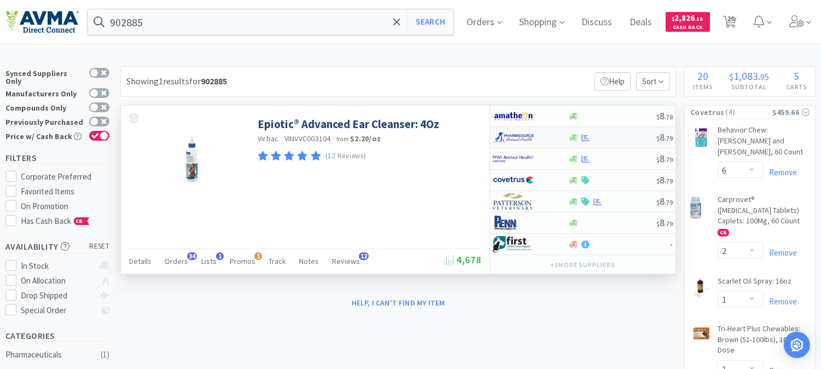
click at [510, 136] on img at bounding box center [513, 137] width 41 height 16
select select "1"
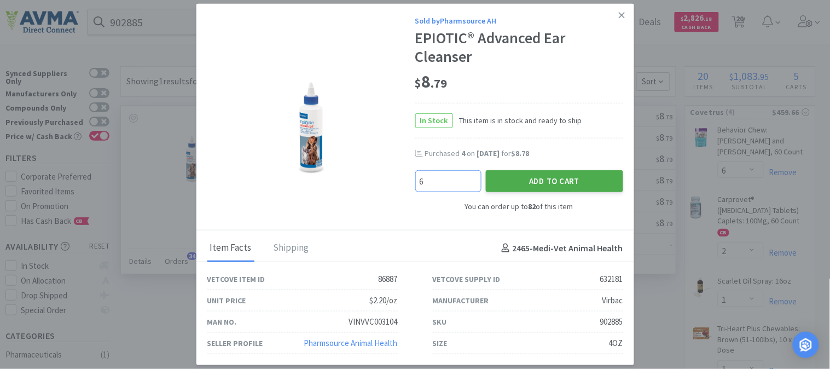
type input "6"
click at [540, 173] on button "Add to Cart" at bounding box center [554, 181] width 137 height 22
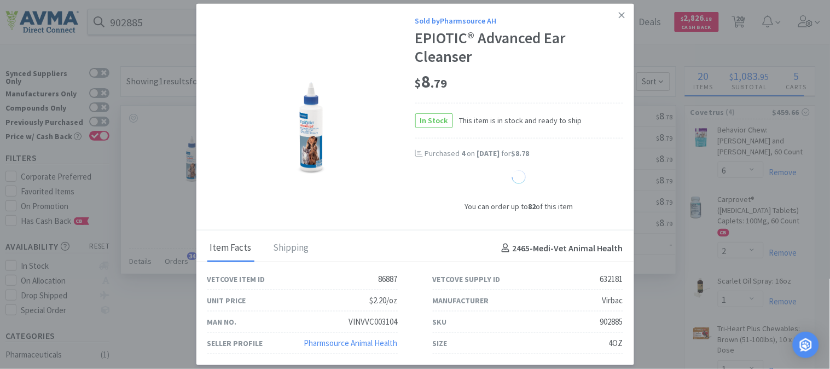
select select "6"
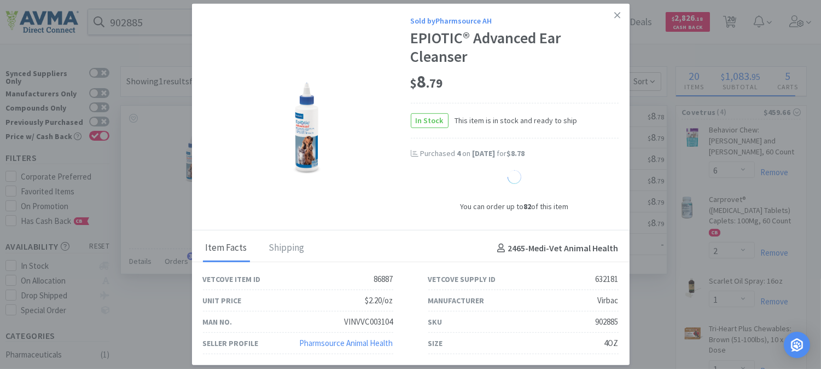
select select "1"
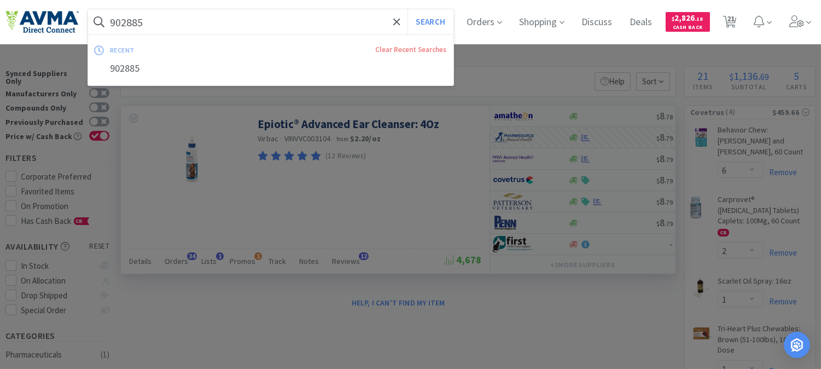
click at [128, 25] on input "902885" at bounding box center [270, 21] width 365 height 25
paste input "1923"
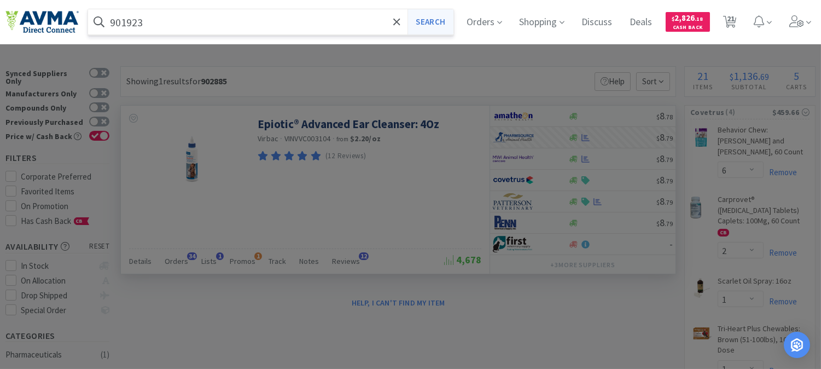
type input "901923"
click at [428, 23] on button "Search" at bounding box center [429, 21] width 45 height 25
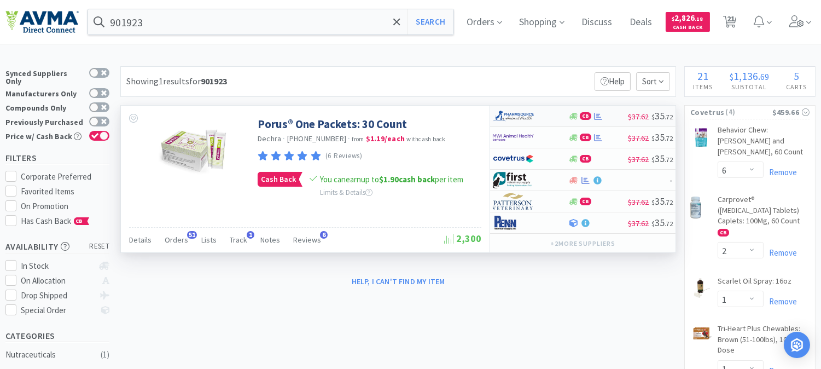
click at [517, 115] on img at bounding box center [513, 116] width 41 height 16
select select "1"
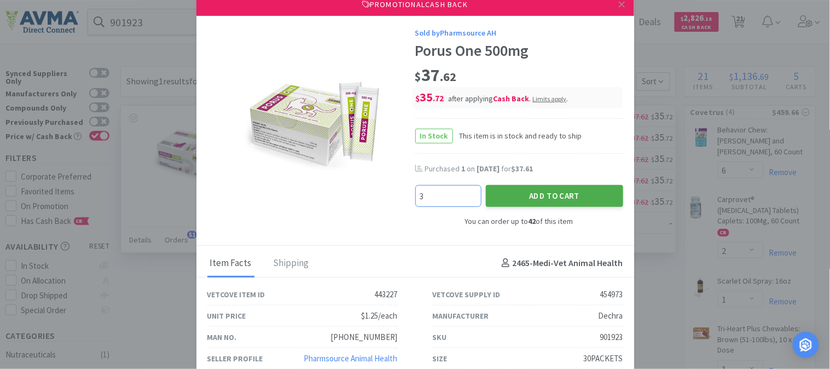
type input "3"
click at [525, 195] on button "Add to Cart" at bounding box center [554, 196] width 137 height 22
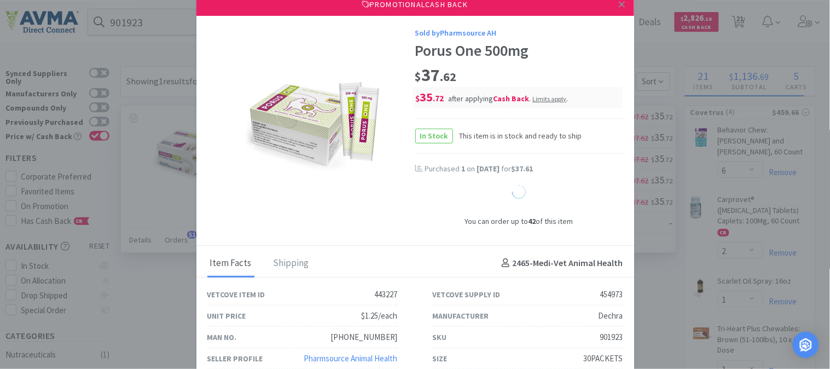
select select "3"
select select "1"
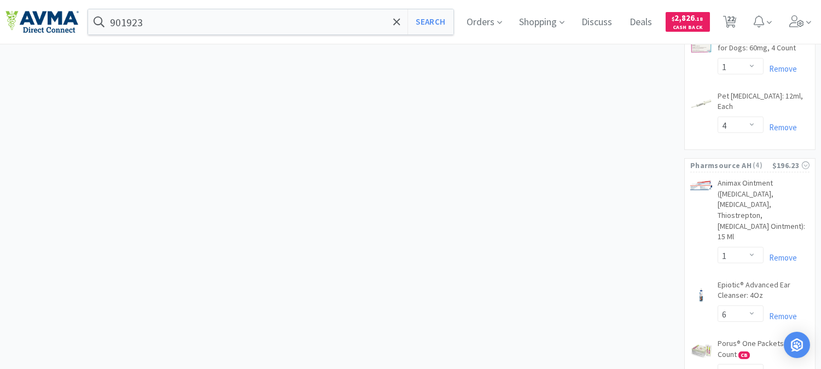
scroll to position [1154, 0]
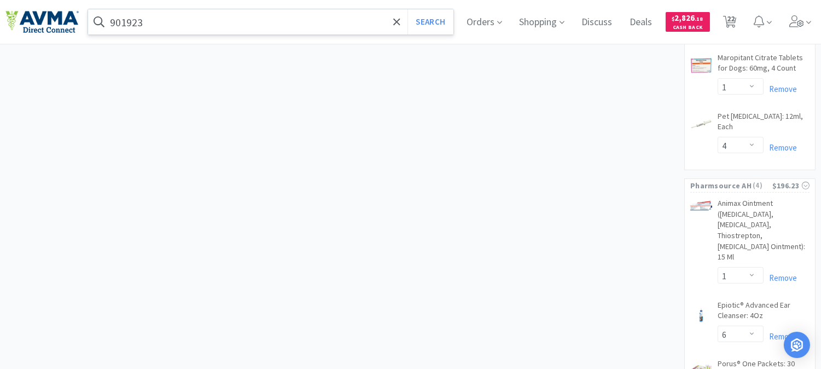
click at [166, 20] on input "901923" at bounding box center [270, 21] width 365 height 25
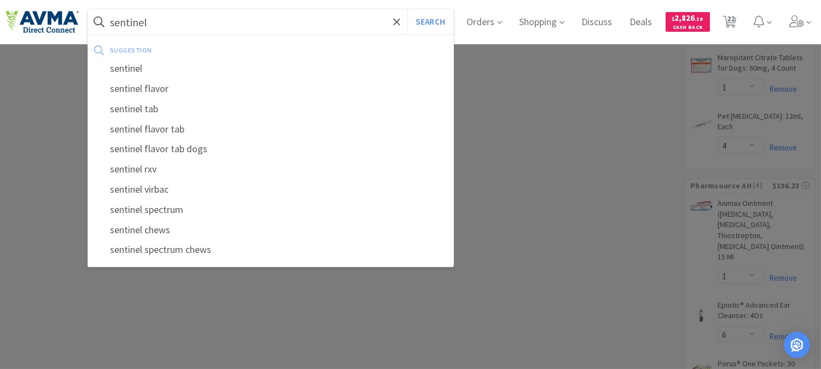
click at [407, 9] on button "Search" at bounding box center [429, 21] width 45 height 25
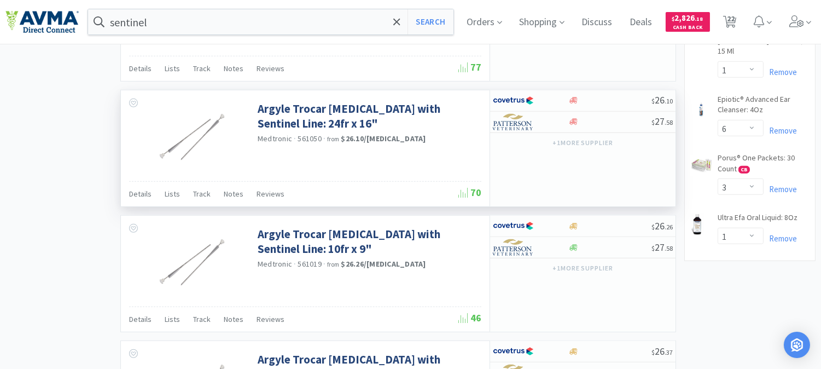
scroll to position [1382, 0]
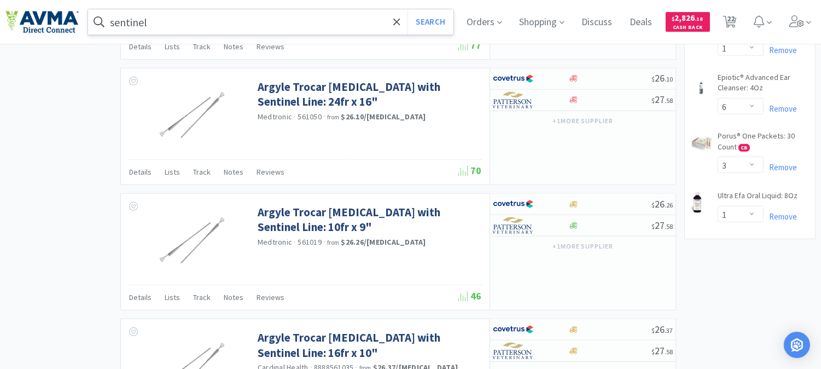
click at [232, 28] on input "sentinel" at bounding box center [270, 21] width 365 height 25
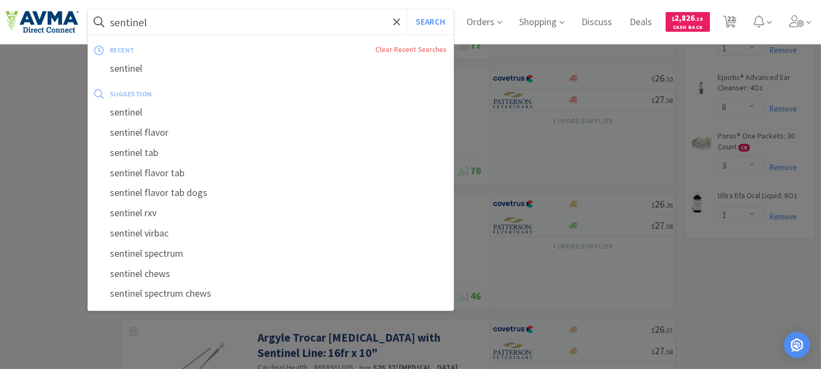
paste input "065998"
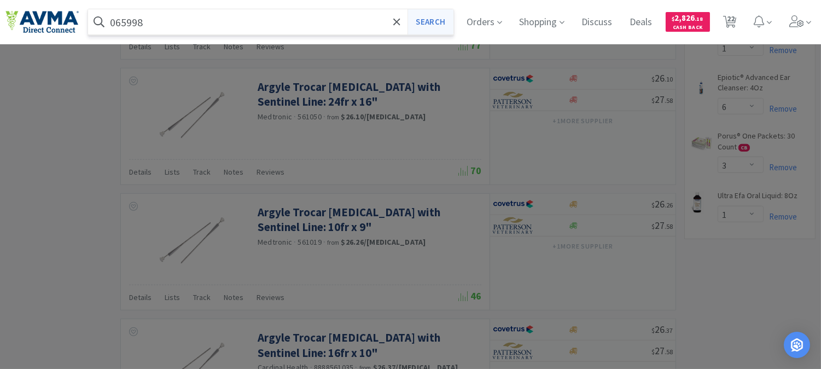
type input "065998"
click at [447, 19] on button "Search" at bounding box center [429, 21] width 45 height 25
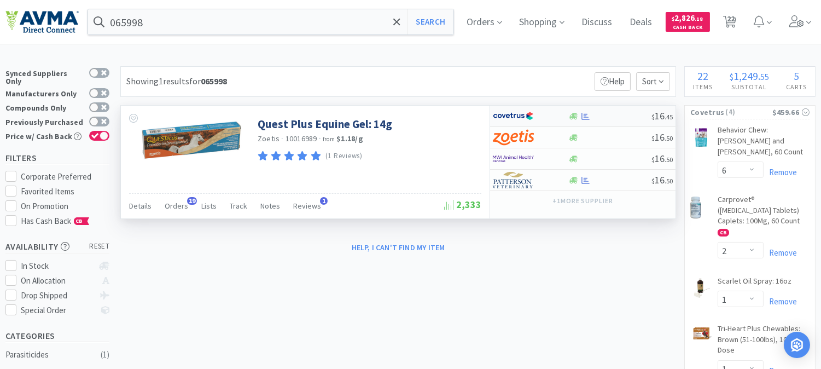
click at [524, 119] on img at bounding box center [513, 116] width 41 height 16
select select "1"
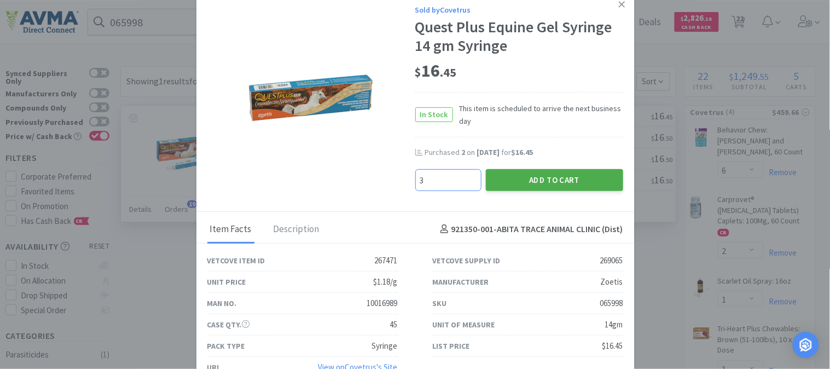
type input "3"
click at [560, 181] on button "Add to Cart" at bounding box center [554, 180] width 137 height 22
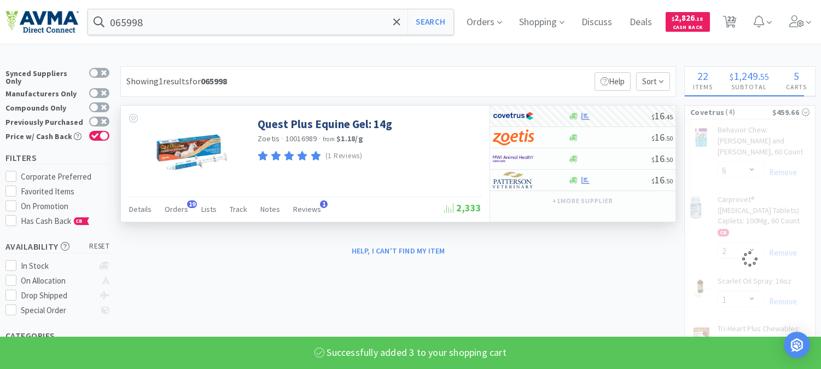
select select "3"
select select "1"
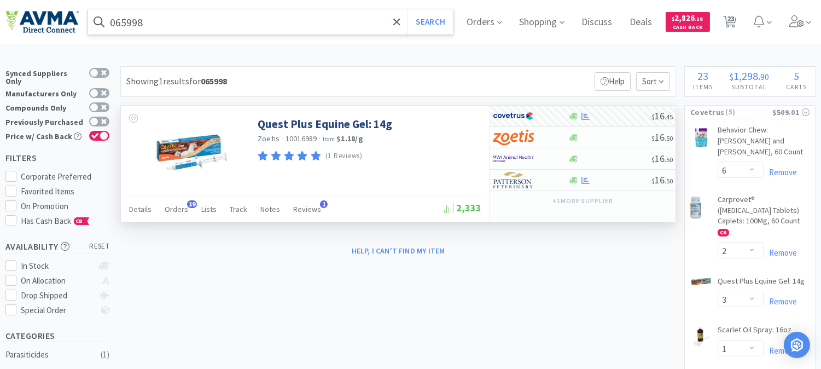
click at [165, 17] on input "065998" at bounding box center [270, 21] width 365 height 25
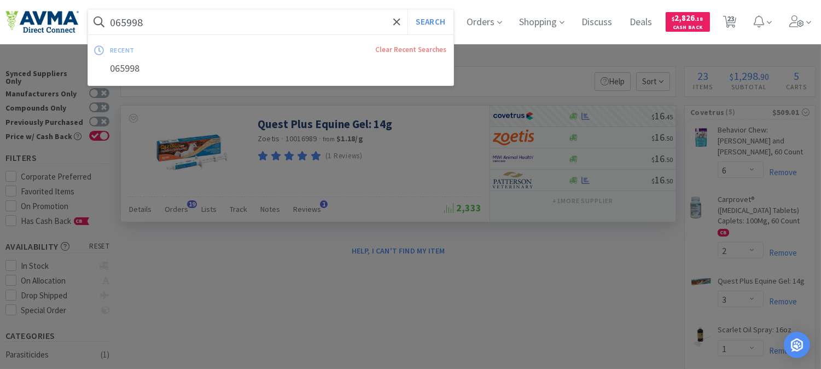
paste input "35862"
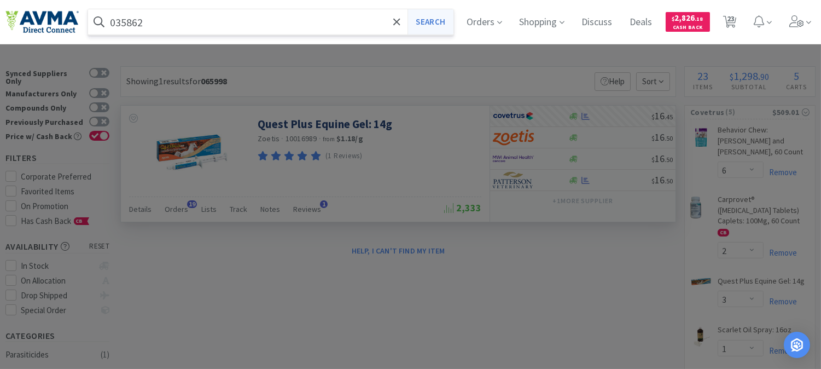
type input "035862"
click at [430, 21] on button "Search" at bounding box center [429, 21] width 45 height 25
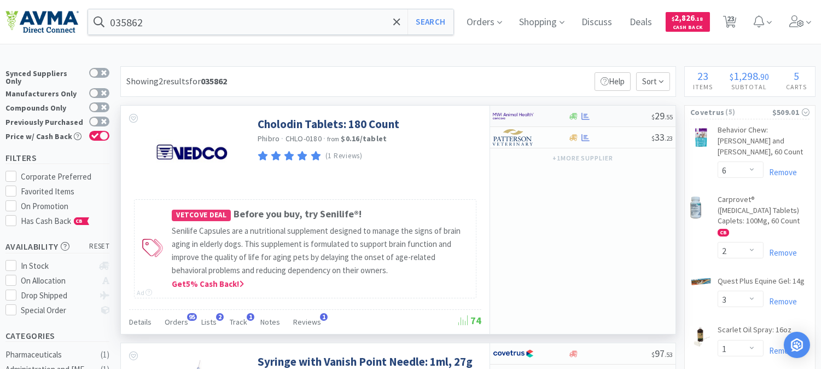
click at [510, 115] on img at bounding box center [513, 116] width 41 height 16
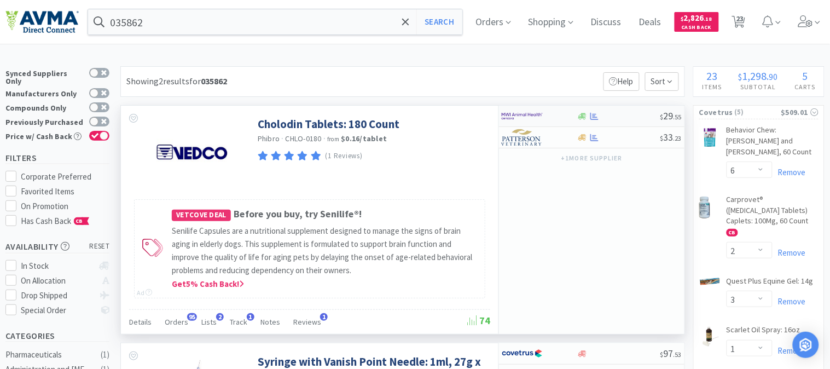
select select "1"
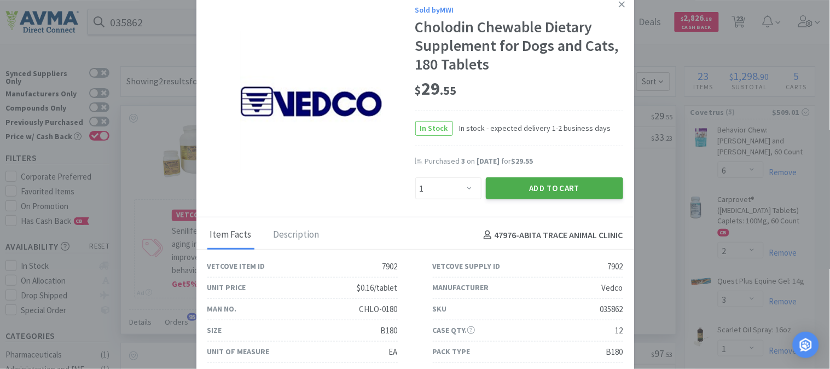
click at [571, 180] on button "Add to Cart" at bounding box center [554, 188] width 137 height 22
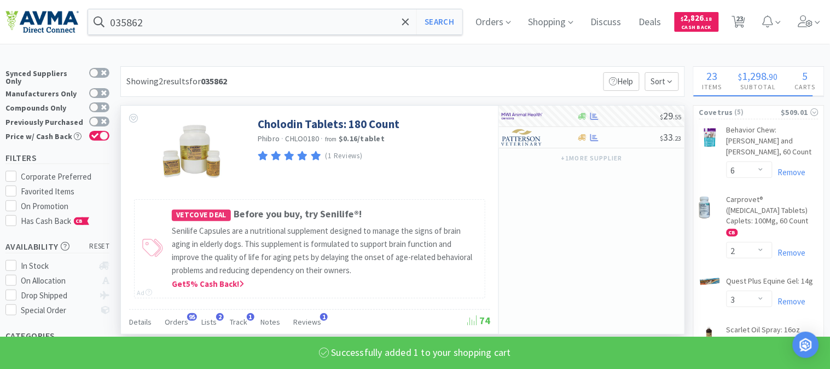
select select "1"
select select "6"
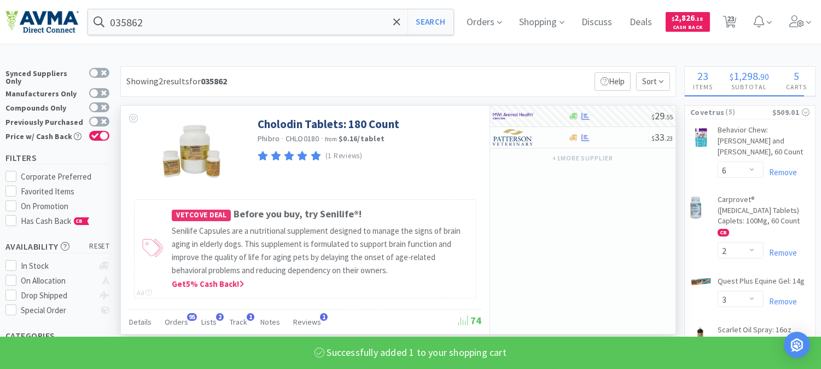
select select "1"
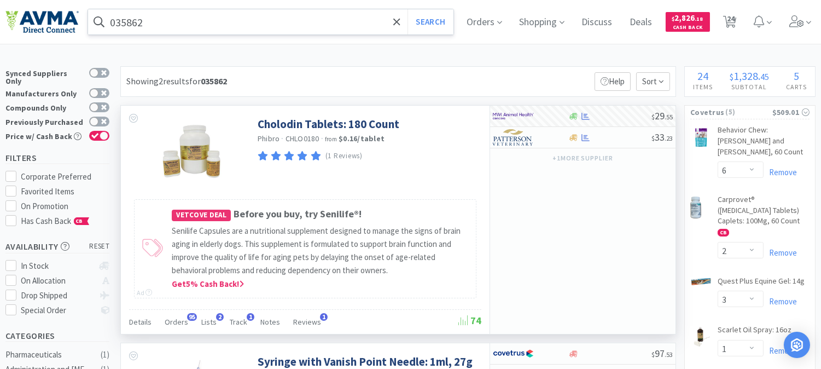
click at [226, 21] on input "035862" at bounding box center [270, 21] width 365 height 25
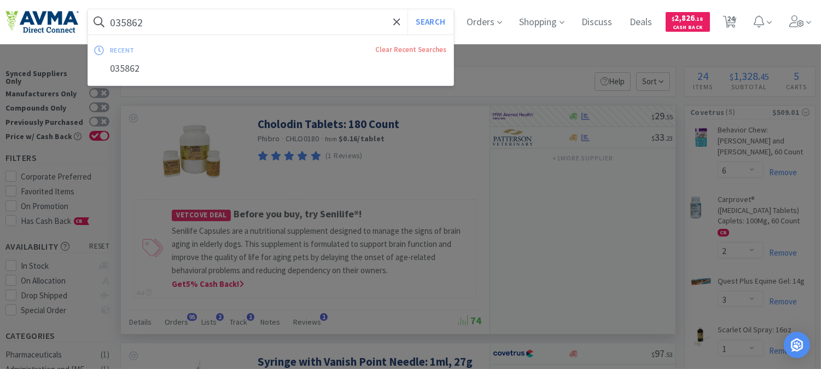
paste input "327553"
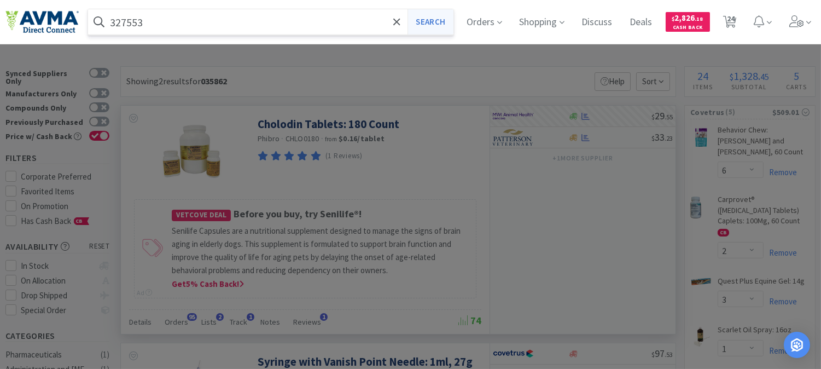
click at [443, 17] on button "Search" at bounding box center [429, 21] width 45 height 25
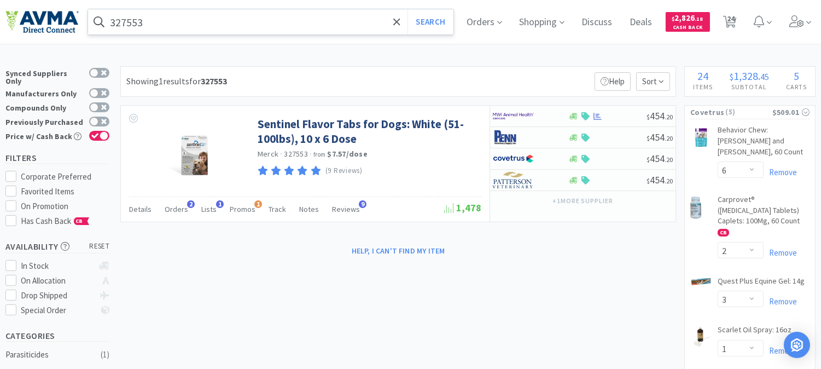
click at [230, 22] on input "327553" at bounding box center [270, 21] width 365 height 25
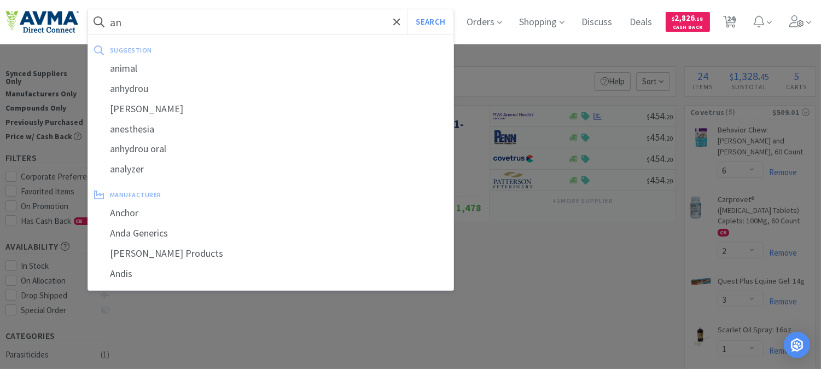
type input "a"
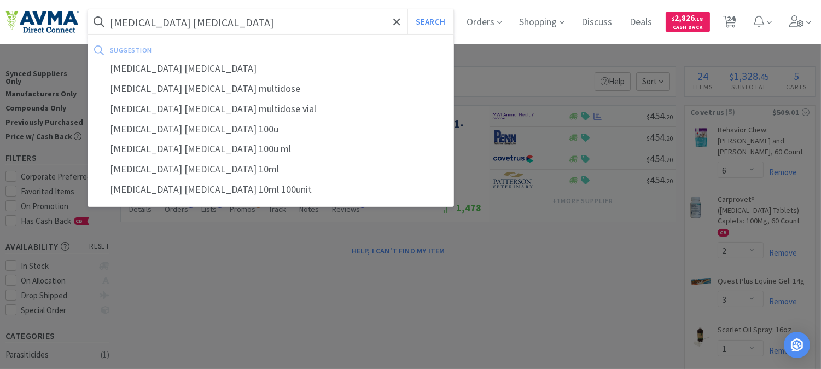
type input "[MEDICAL_DATA] [MEDICAL_DATA]"
click at [407, 9] on button "Search" at bounding box center [429, 21] width 45 height 25
